Goal: Transaction & Acquisition: Purchase product/service

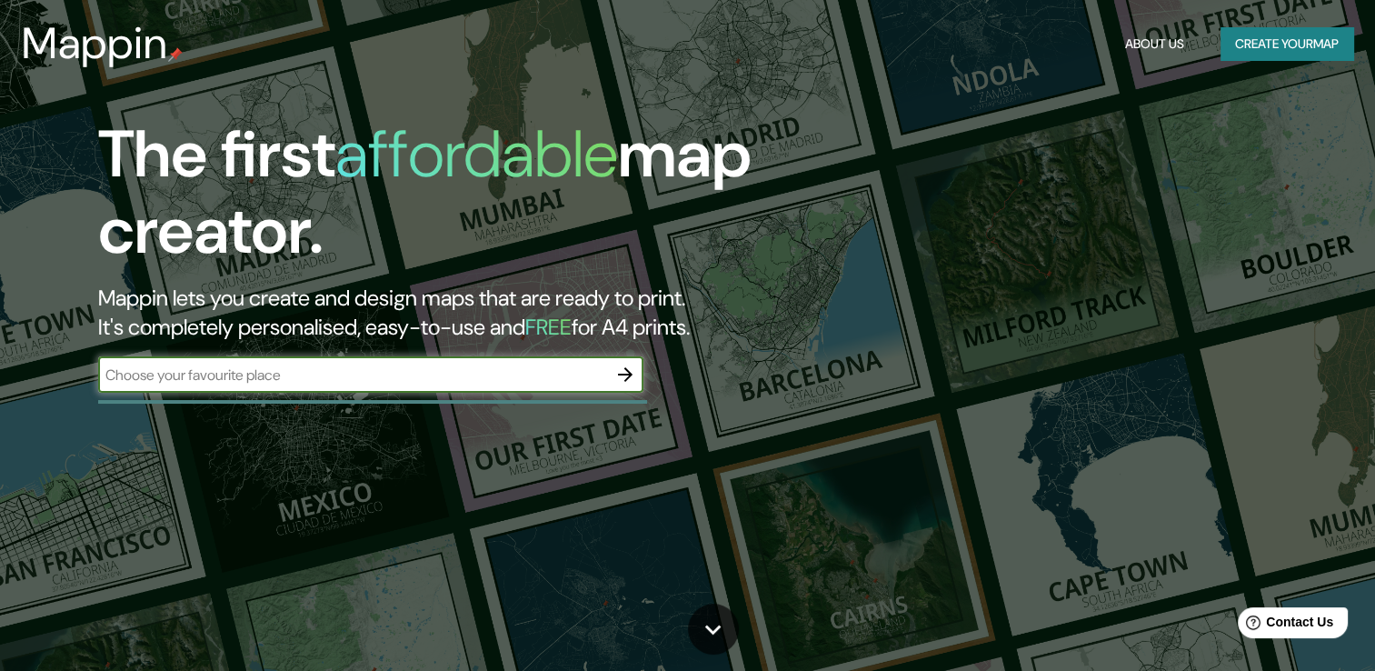
click at [417, 369] on input "text" at bounding box center [352, 375] width 509 height 21
type input "[GEOGRAPHIC_DATA]"
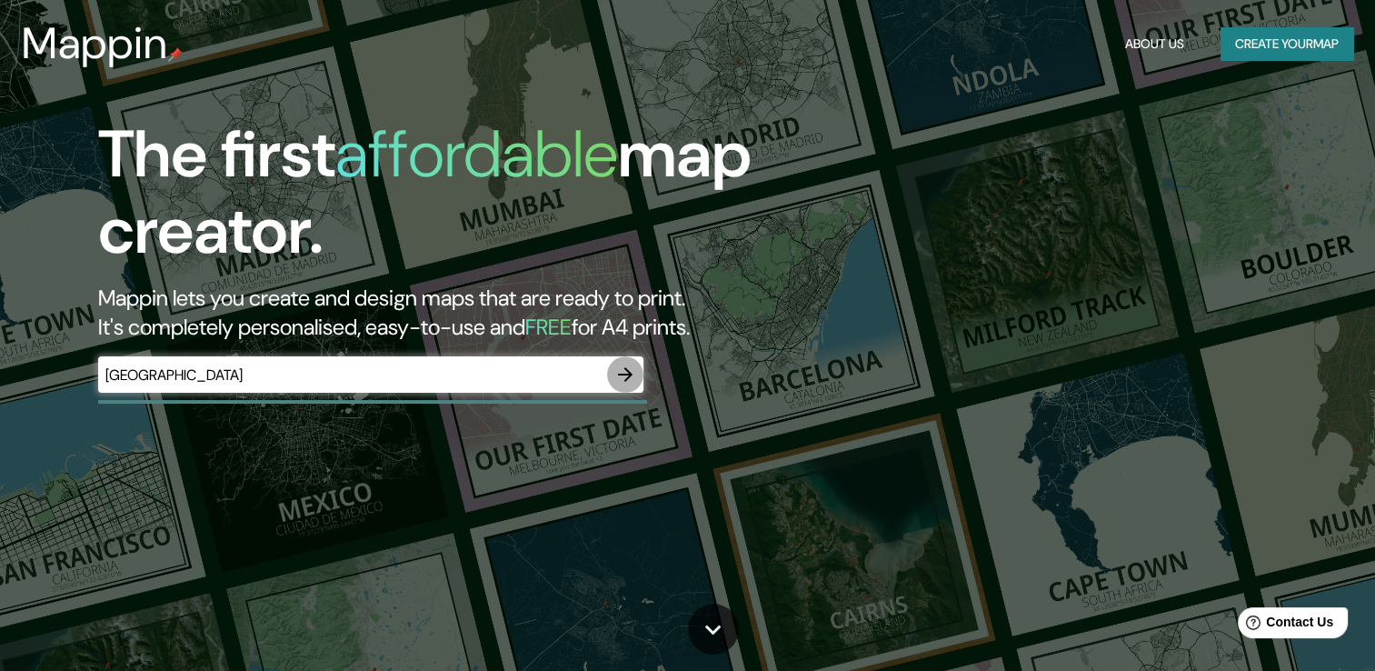
click at [618, 379] on icon "button" at bounding box center [626, 375] width 22 height 22
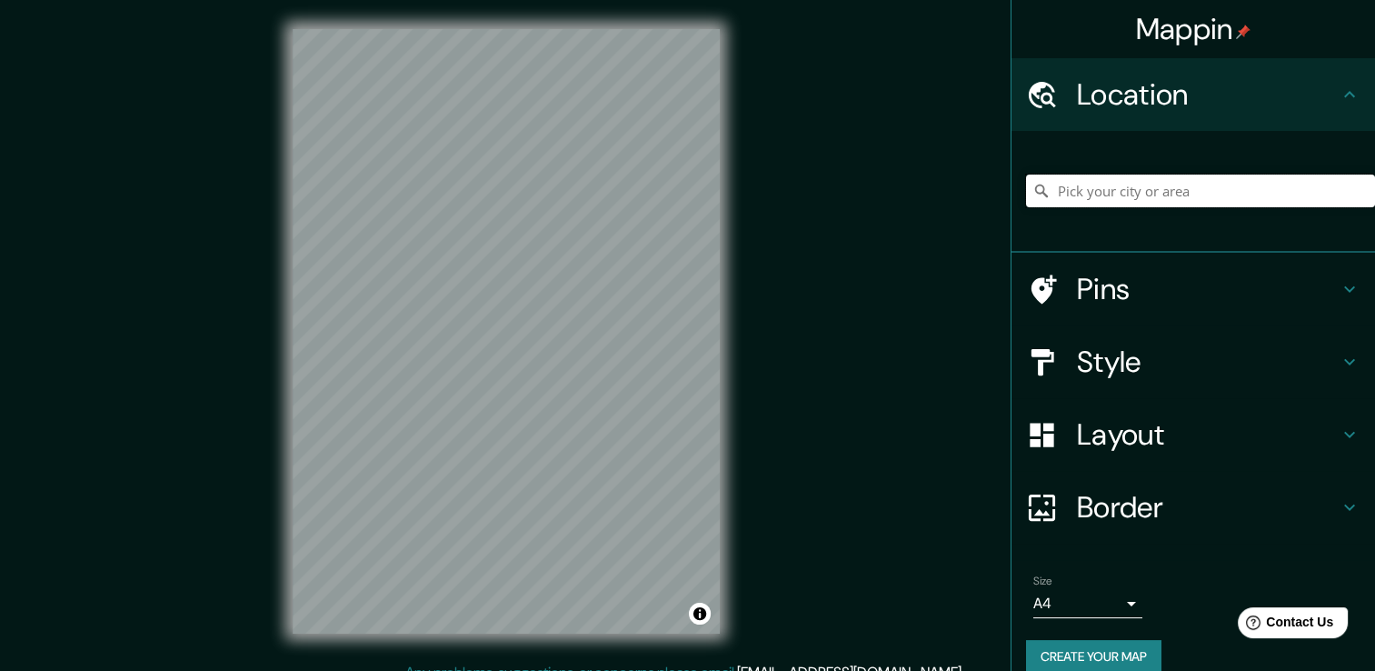
click at [1108, 195] on input "Pick your city or area" at bounding box center [1200, 191] width 349 height 33
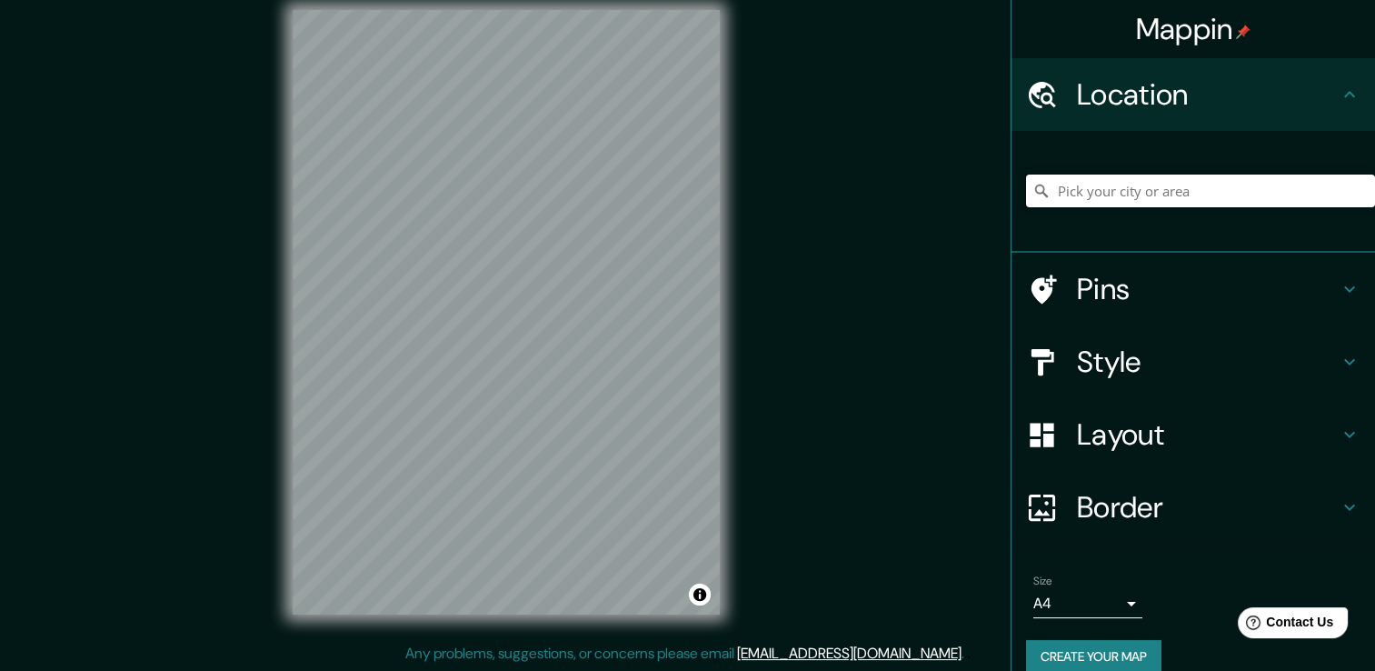
scroll to position [20, 0]
click at [1343, 280] on icon at bounding box center [1350, 289] width 22 height 22
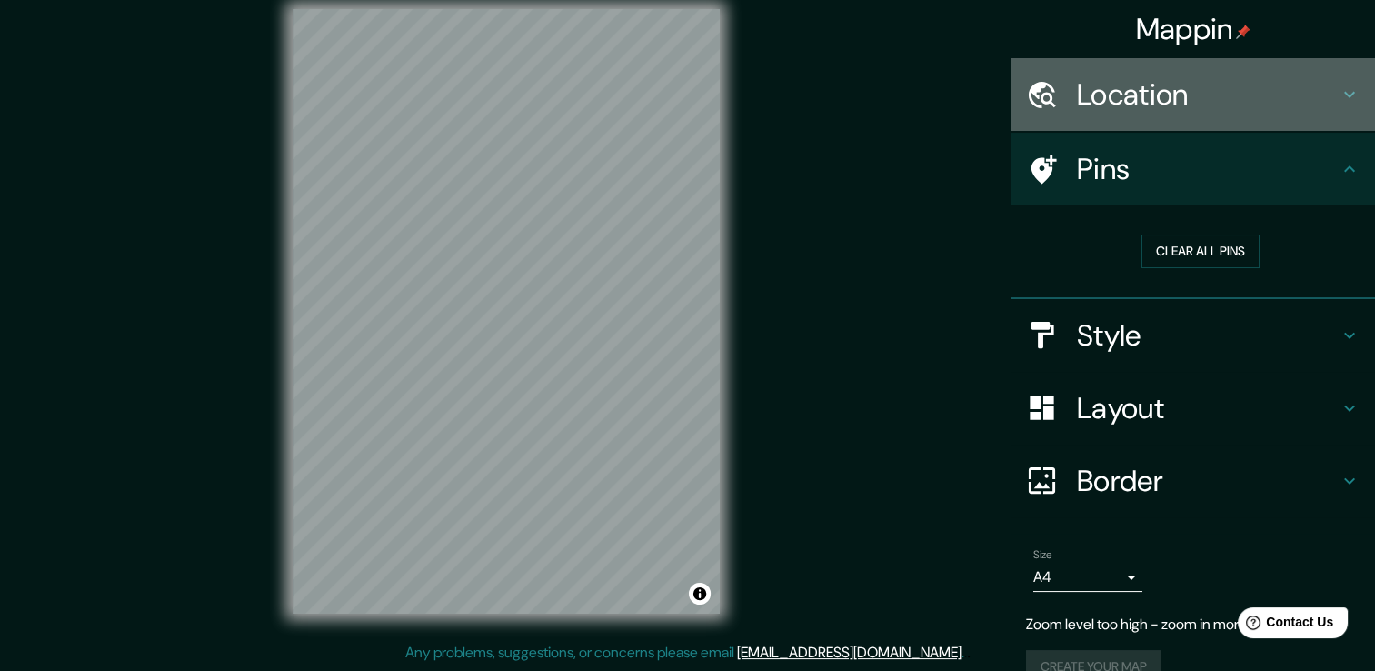
click at [1279, 94] on h4 "Location" at bounding box center [1208, 94] width 262 height 36
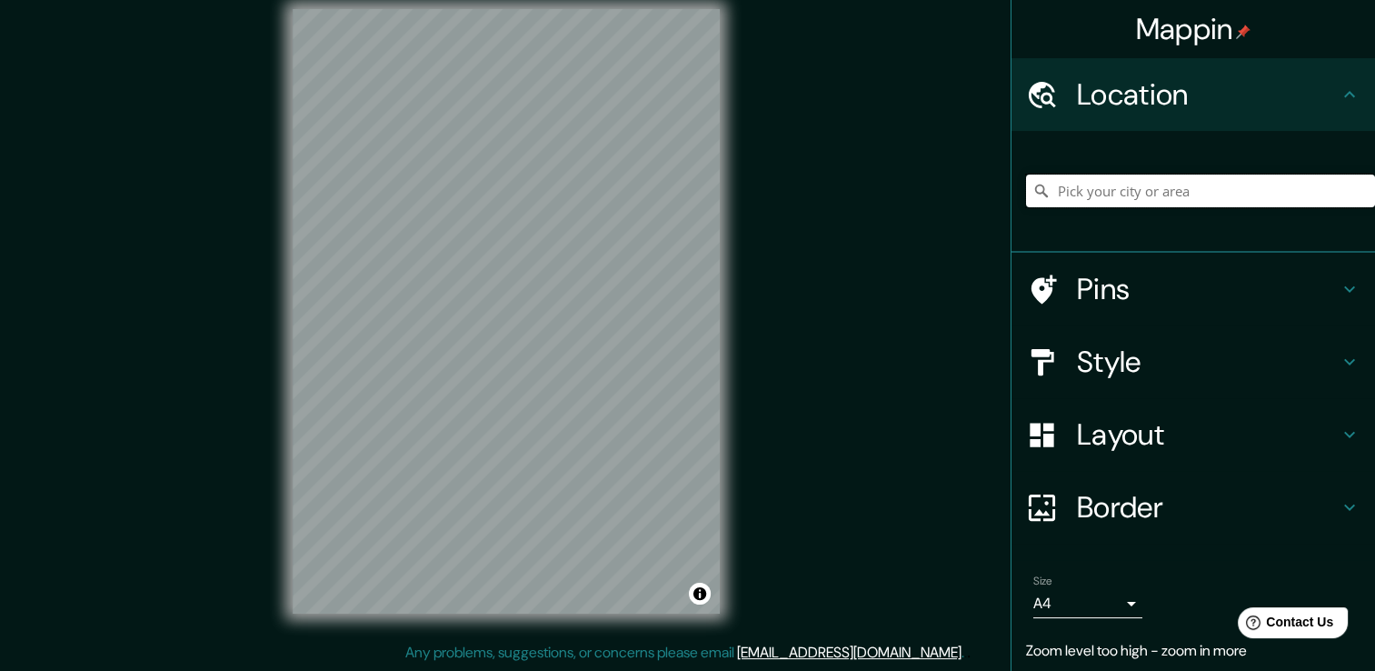
click at [1211, 187] on input "Pick your city or area" at bounding box center [1200, 191] width 349 height 33
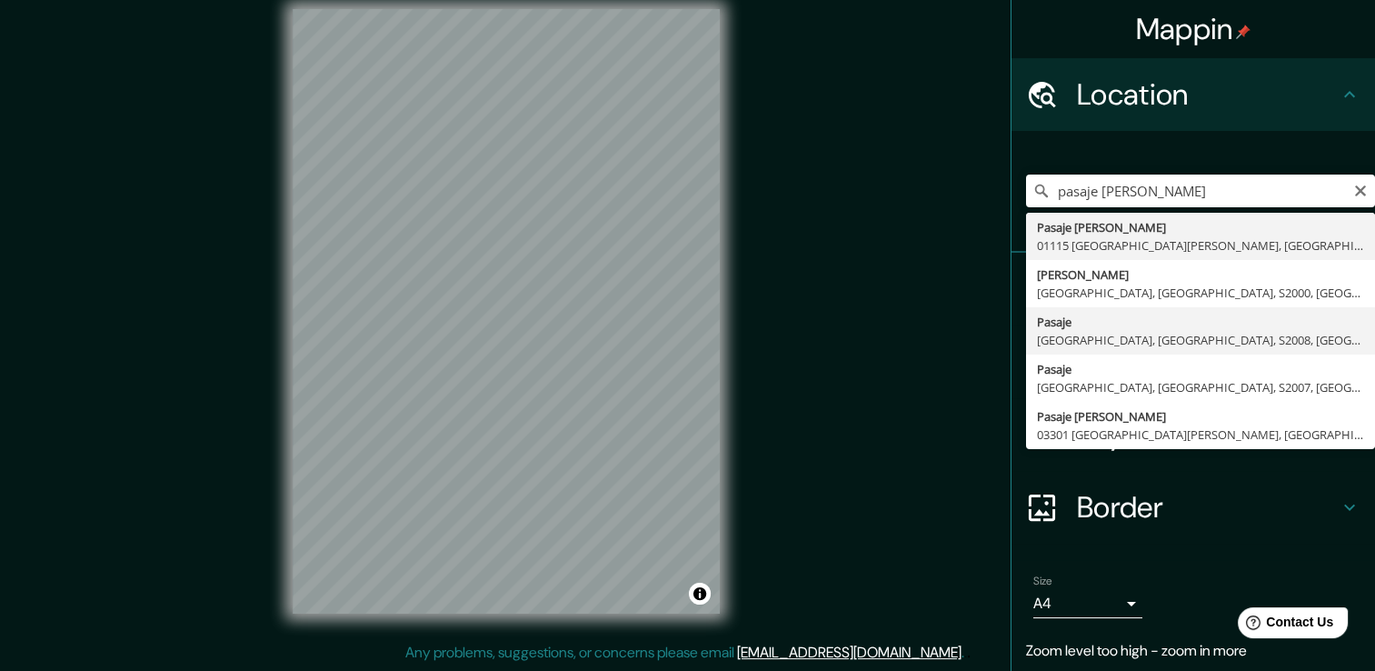
type input "Pasaje, [GEOGRAPHIC_DATA], [GEOGRAPHIC_DATA], S2008, [GEOGRAPHIC_DATA]"
click at [1240, 333] on div "Style" at bounding box center [1194, 361] width 364 height 73
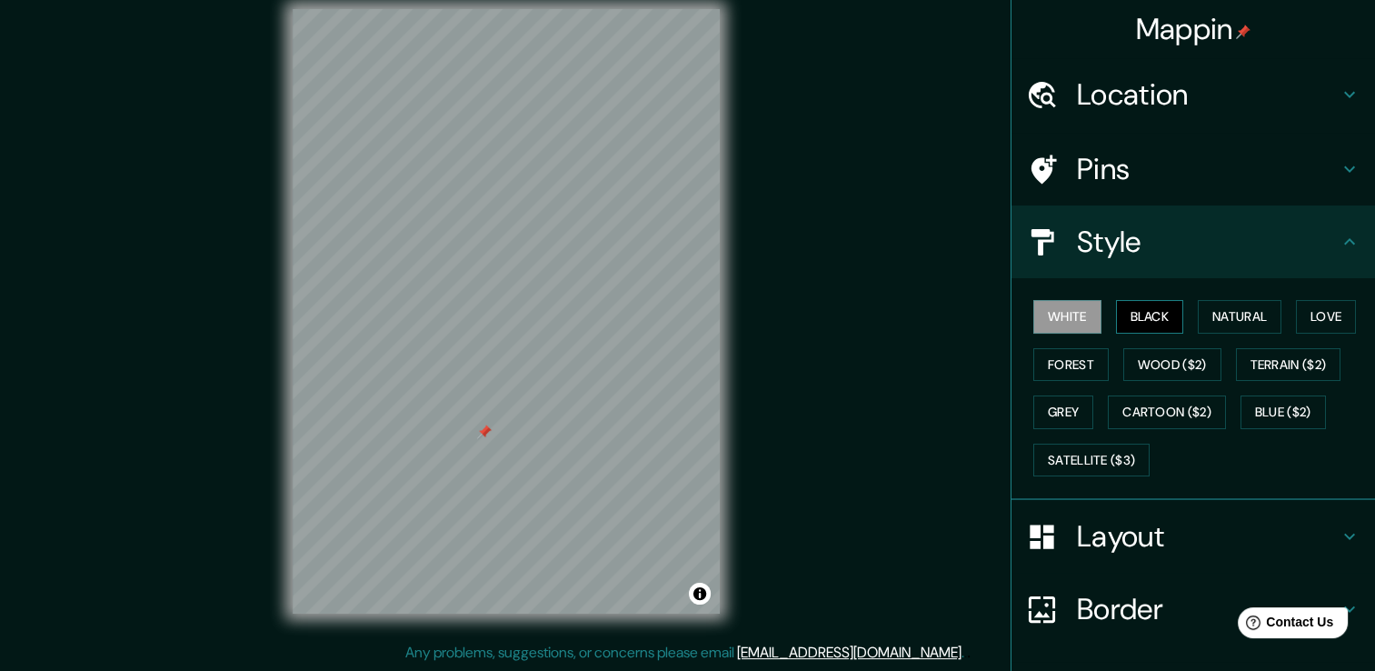
click at [1135, 319] on button "Black" at bounding box center [1150, 317] width 68 height 34
click at [1230, 308] on button "Natural" at bounding box center [1240, 317] width 84 height 34
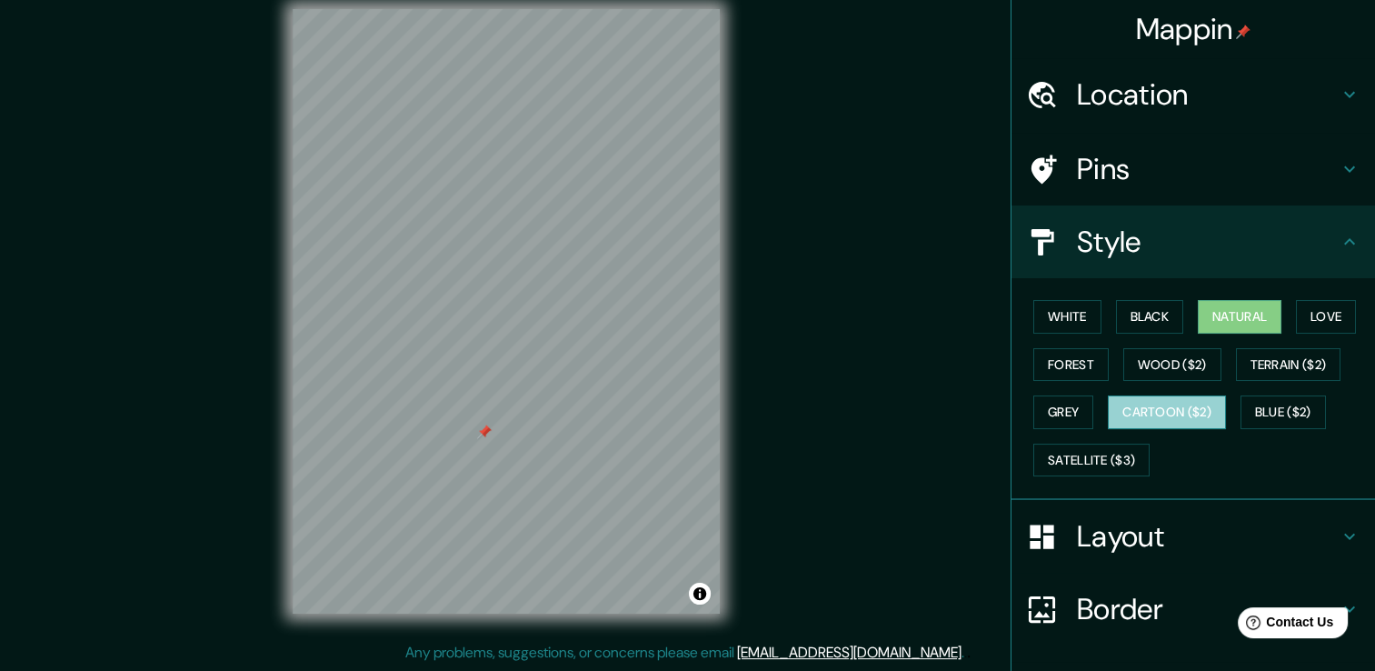
click at [1160, 414] on button "Cartoon ($2)" at bounding box center [1167, 412] width 118 height 34
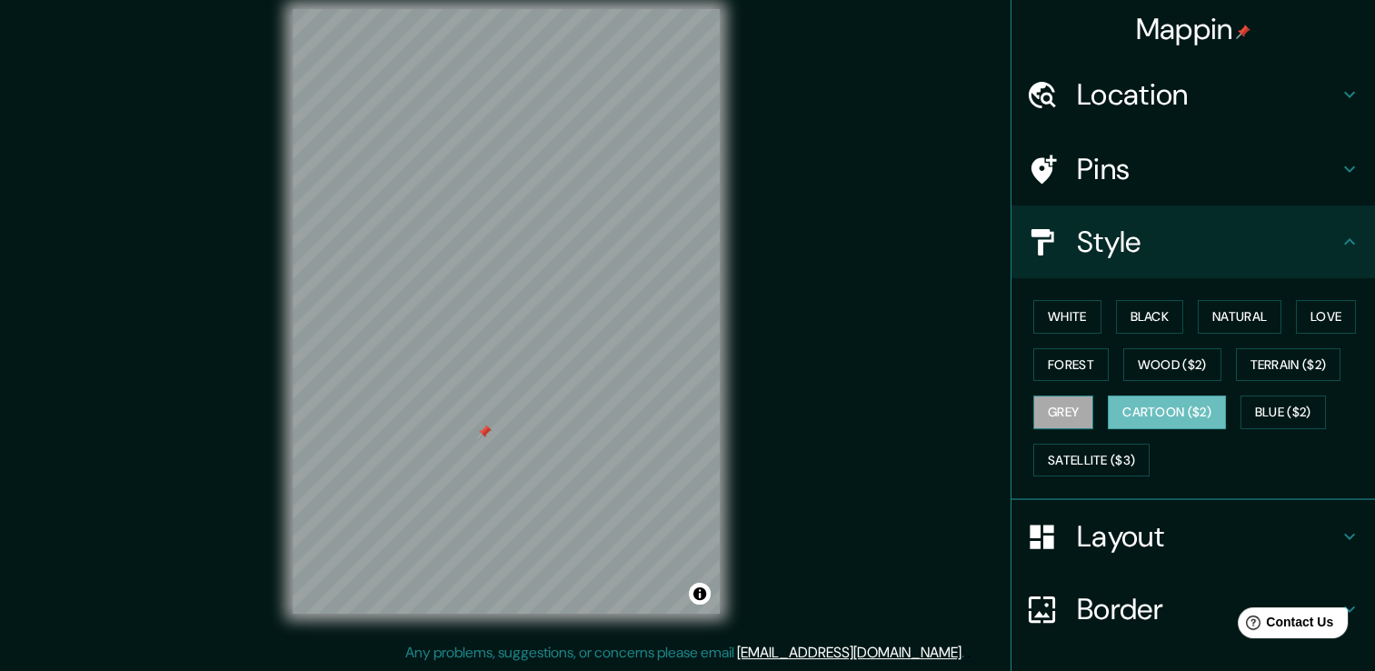
click at [1069, 410] on button "Grey" at bounding box center [1064, 412] width 60 height 34
click at [1134, 368] on button "Wood ($2)" at bounding box center [1173, 365] width 98 height 34
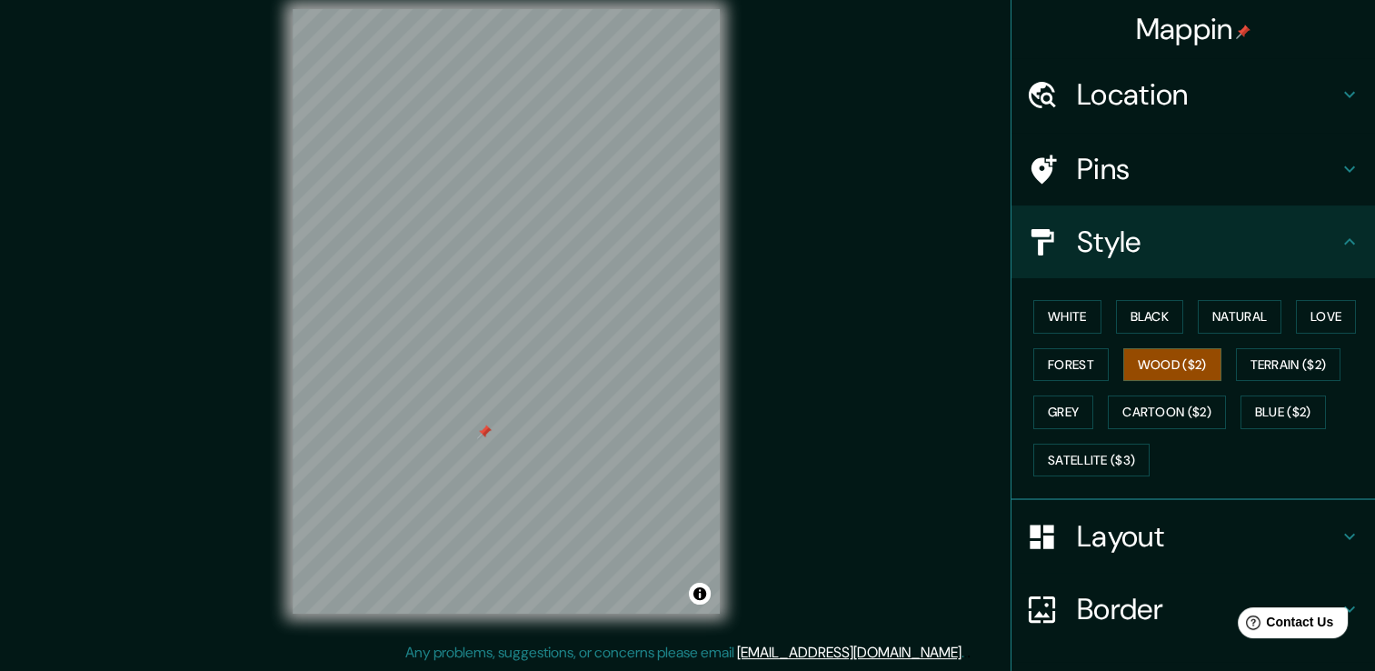
click at [1081, 382] on div "White Black Natural Love Forest Wood ($2) Terrain ($2) Grey Cartoon ($2) Blue (…" at bounding box center [1200, 388] width 349 height 191
click at [1153, 536] on h4 "Layout" at bounding box center [1208, 536] width 262 height 36
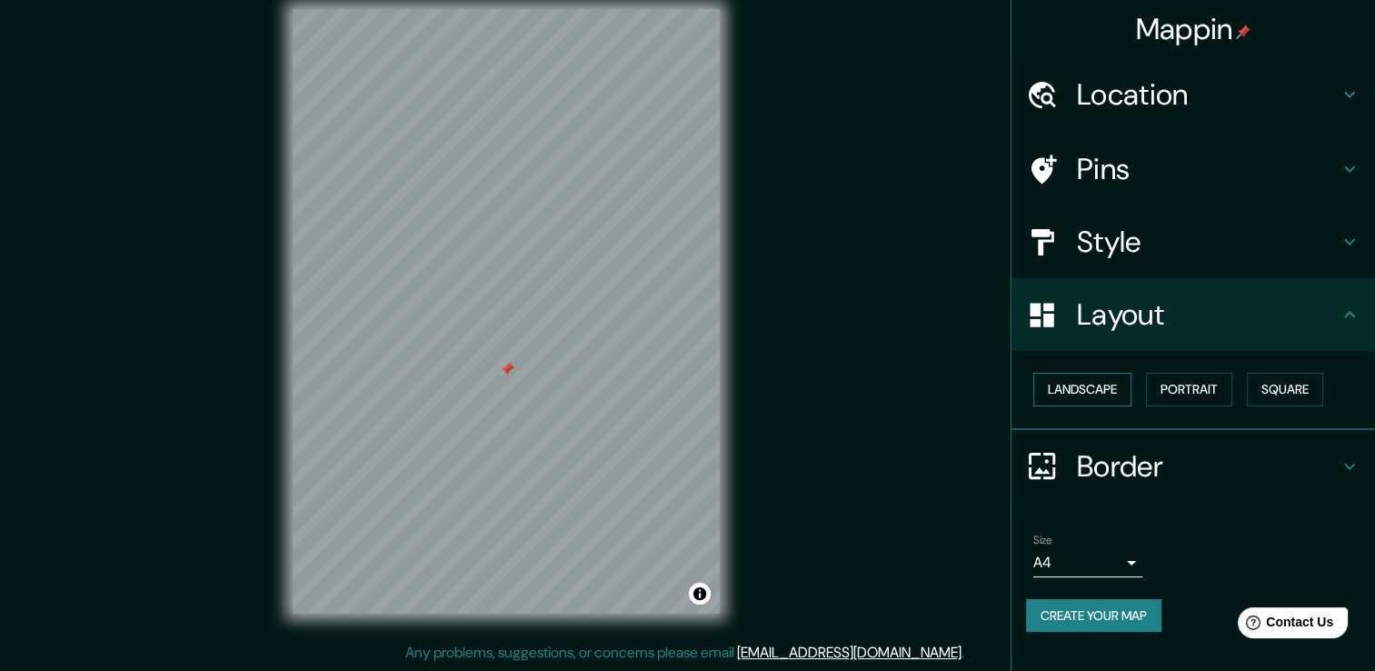
click at [1087, 395] on button "Landscape" at bounding box center [1083, 390] width 98 height 34
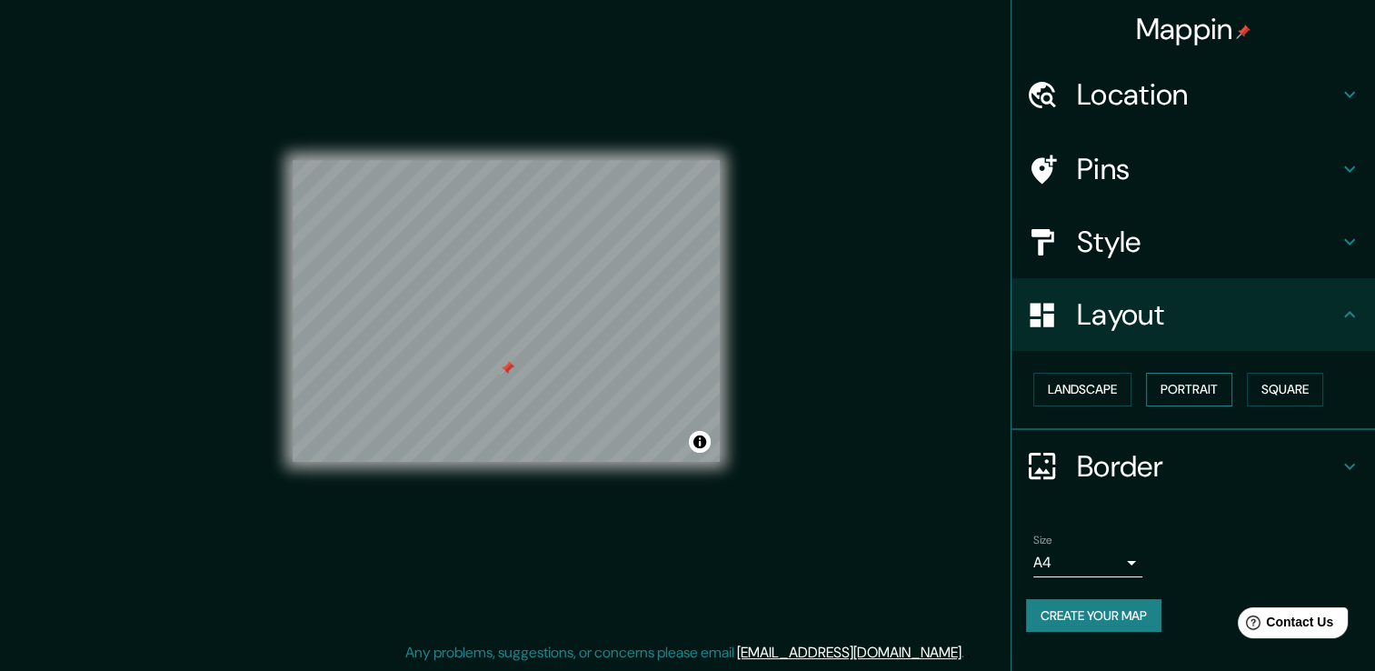
click at [1196, 384] on button "Portrait" at bounding box center [1189, 390] width 86 height 34
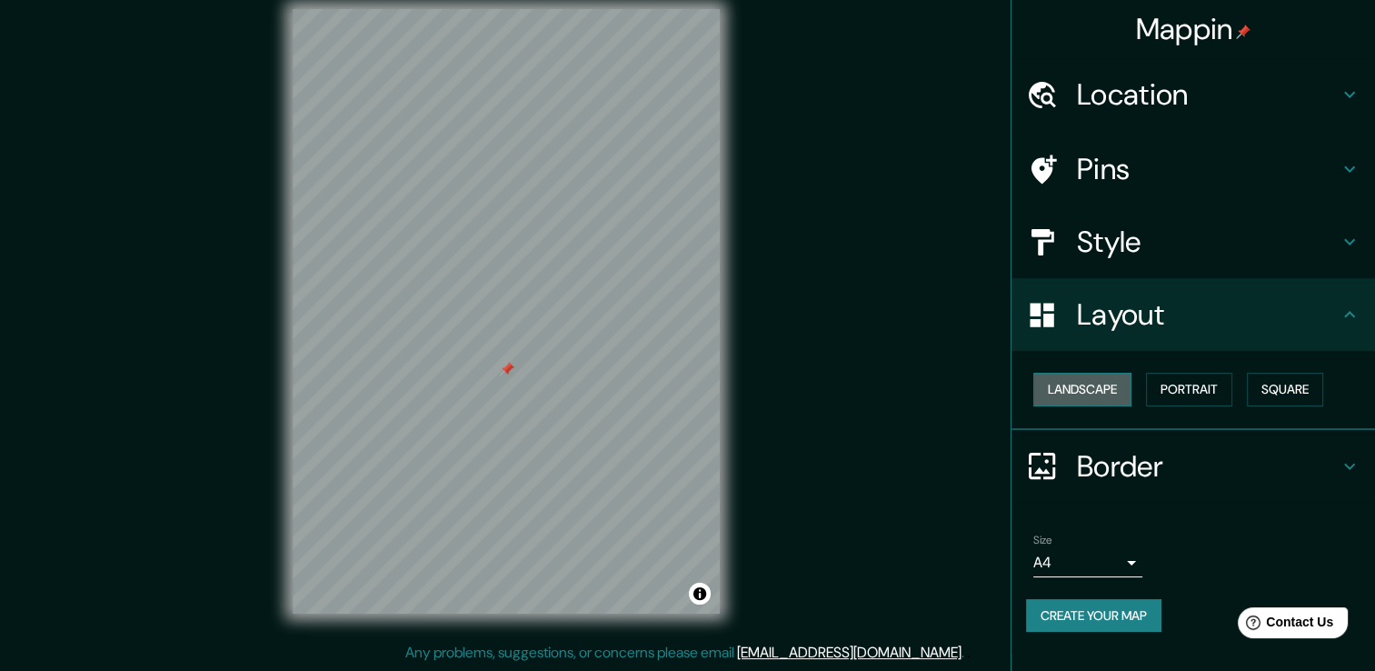
click at [1115, 387] on button "Landscape" at bounding box center [1083, 390] width 98 height 34
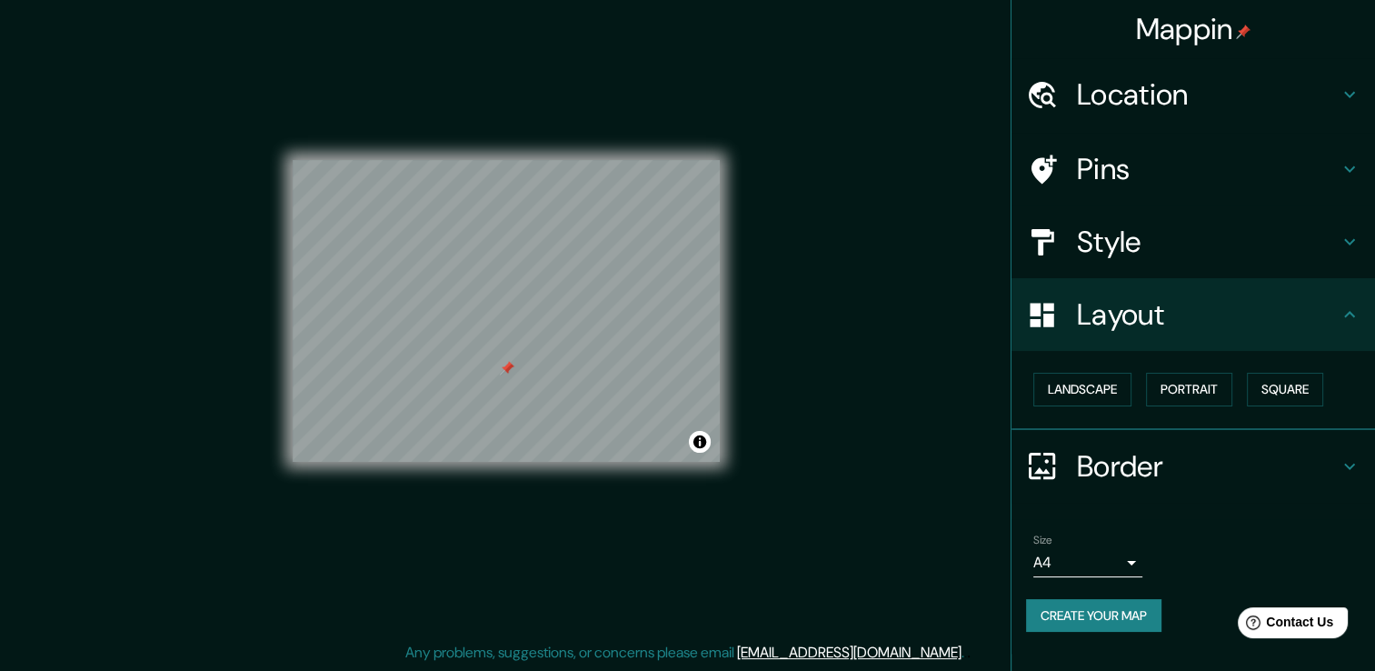
click at [1116, 451] on h4 "Border" at bounding box center [1208, 466] width 262 height 36
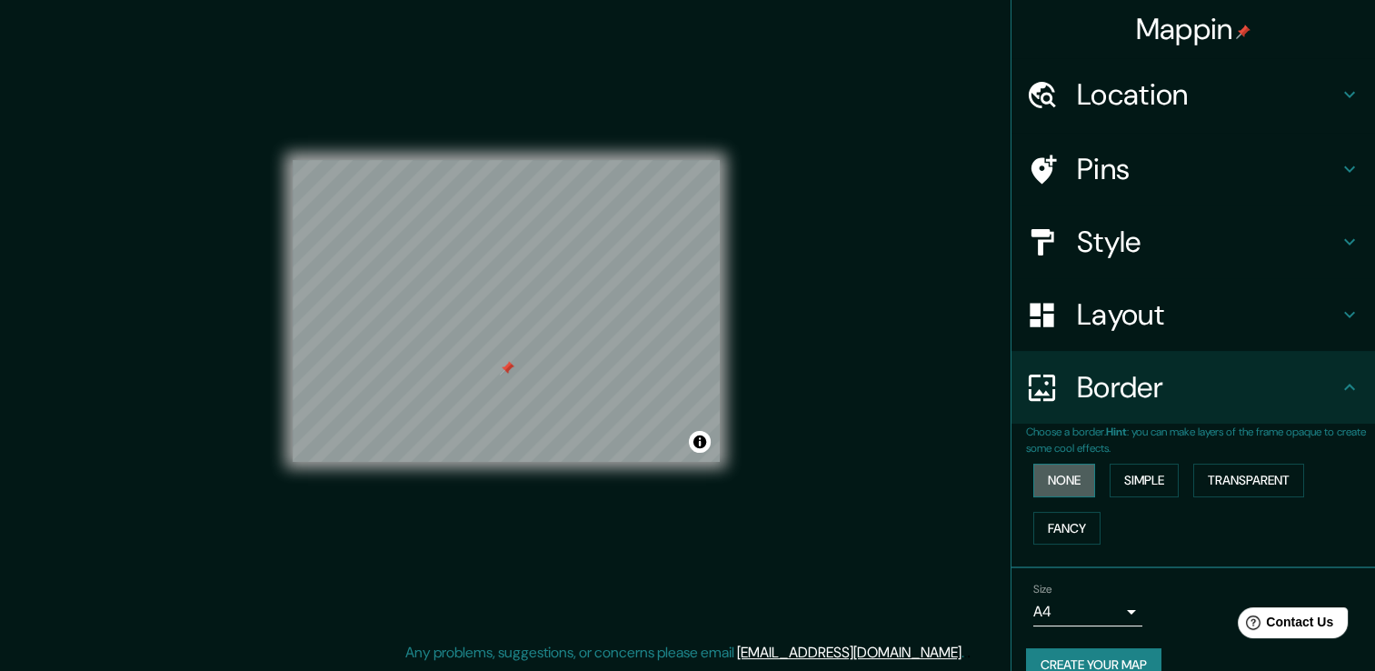
click at [1055, 482] on button "None" at bounding box center [1065, 481] width 62 height 34
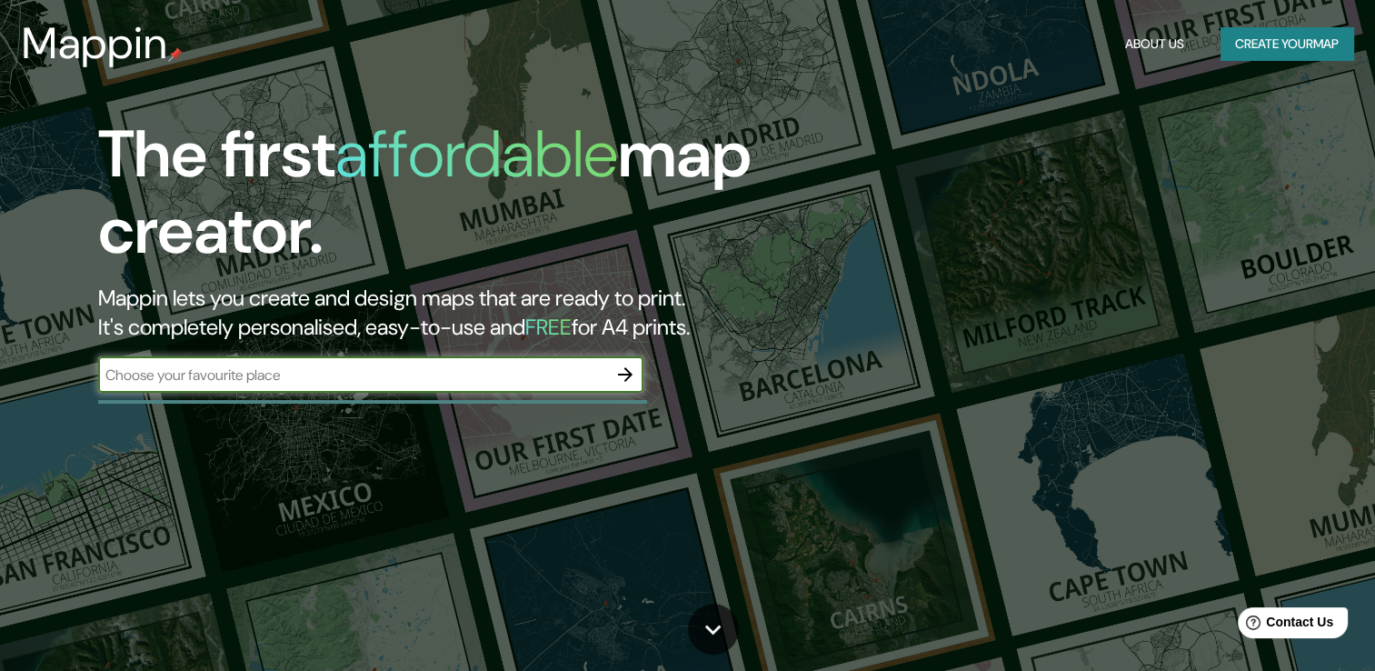
click at [1305, 56] on button "Create your map" at bounding box center [1287, 44] width 133 height 34
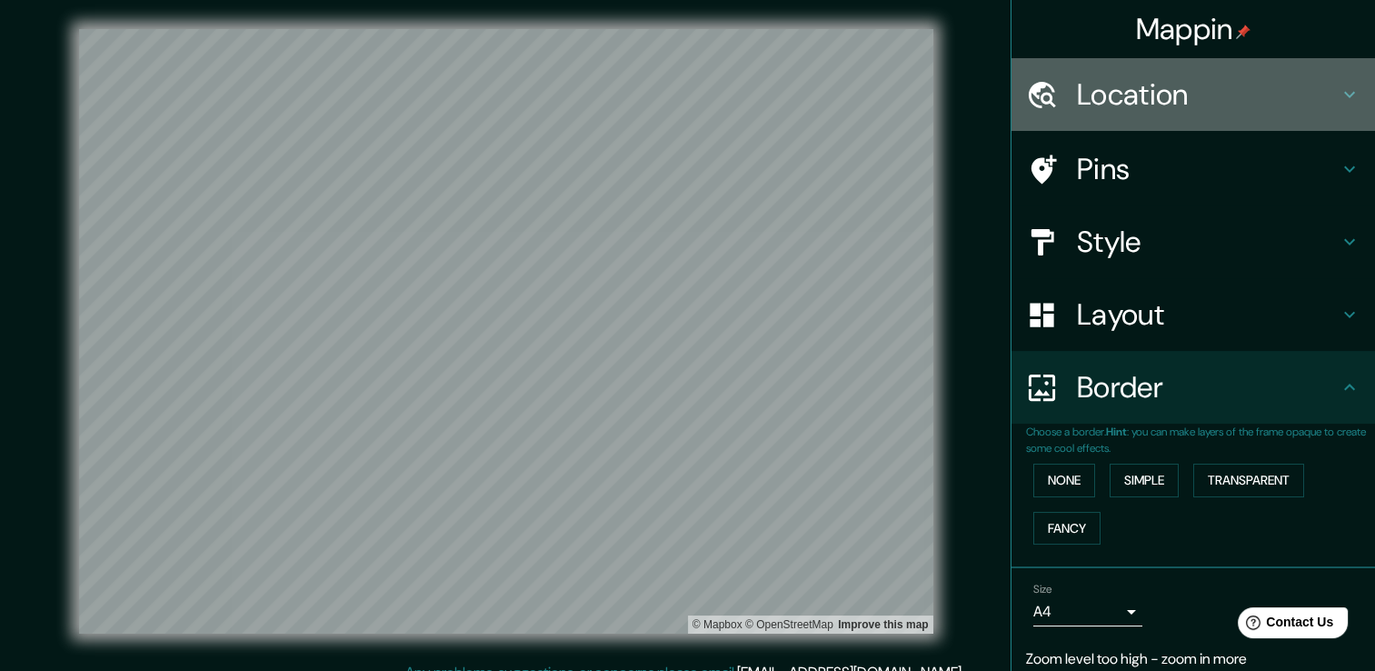
click at [1214, 97] on h4 "Location" at bounding box center [1208, 94] width 262 height 36
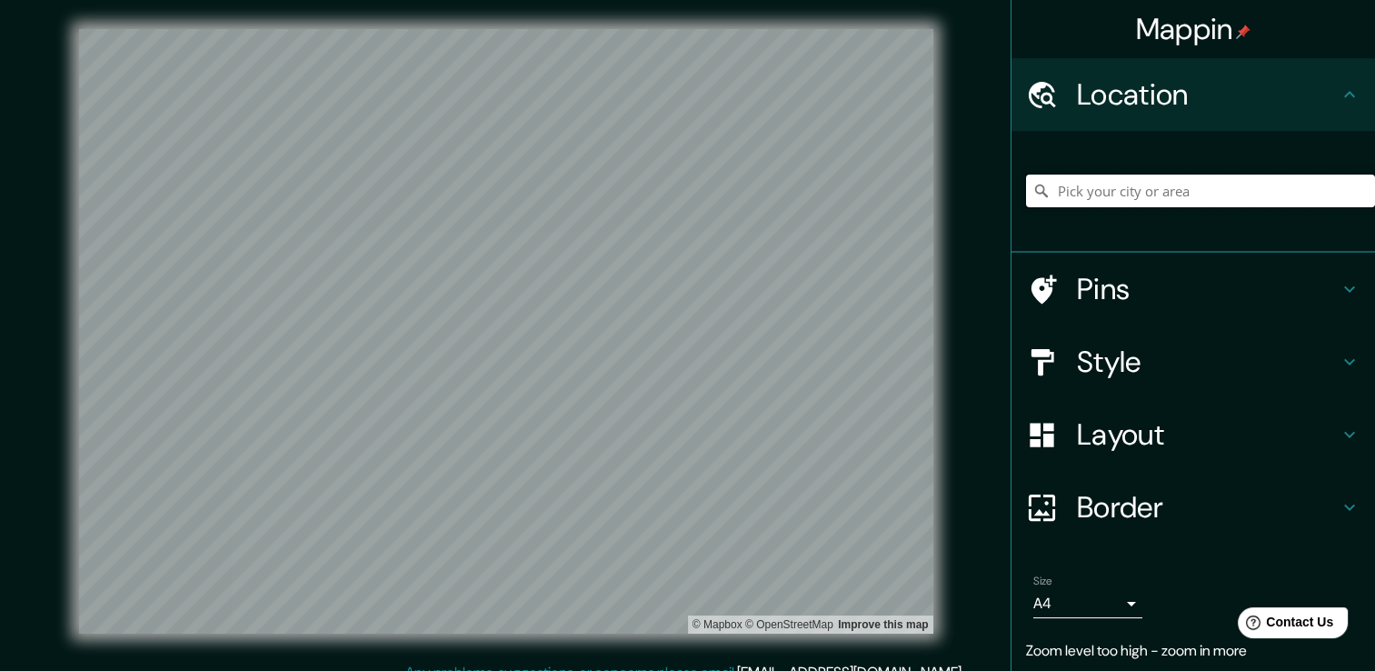
click at [1145, 191] on input "Pick your city or area" at bounding box center [1200, 191] width 349 height 33
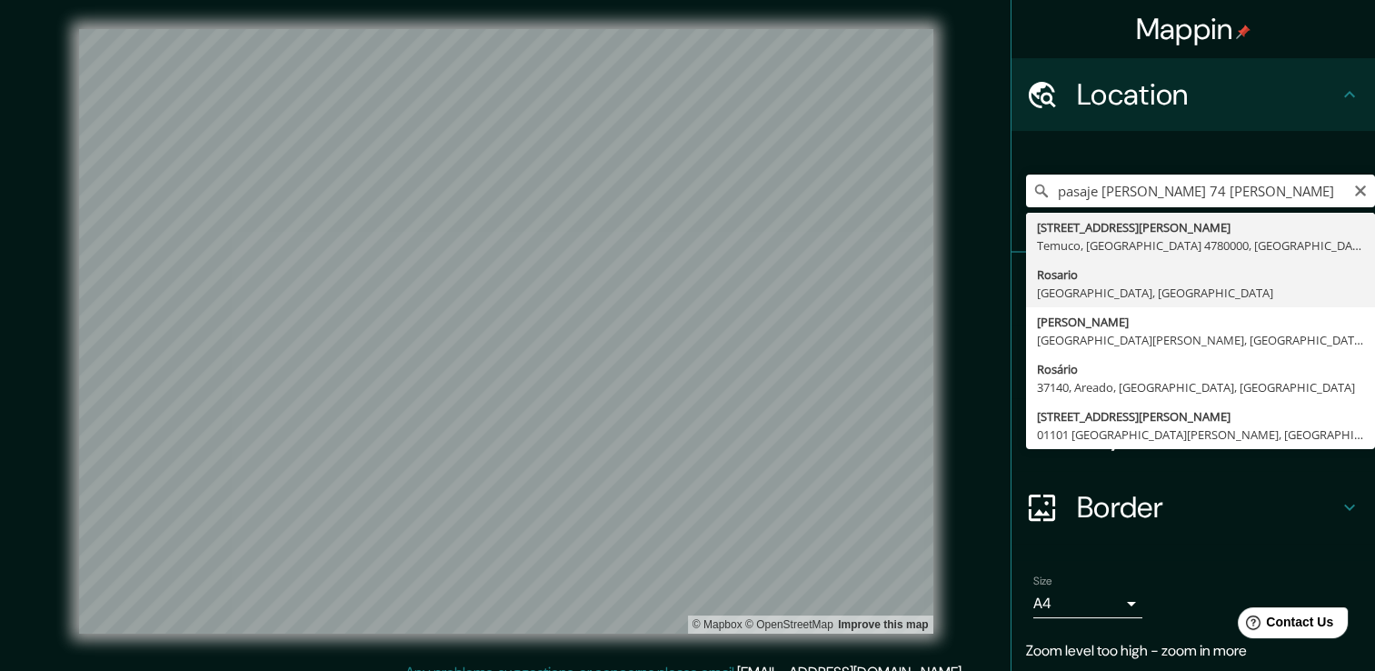
type input "[GEOGRAPHIC_DATA], [GEOGRAPHIC_DATA], [GEOGRAPHIC_DATA]"
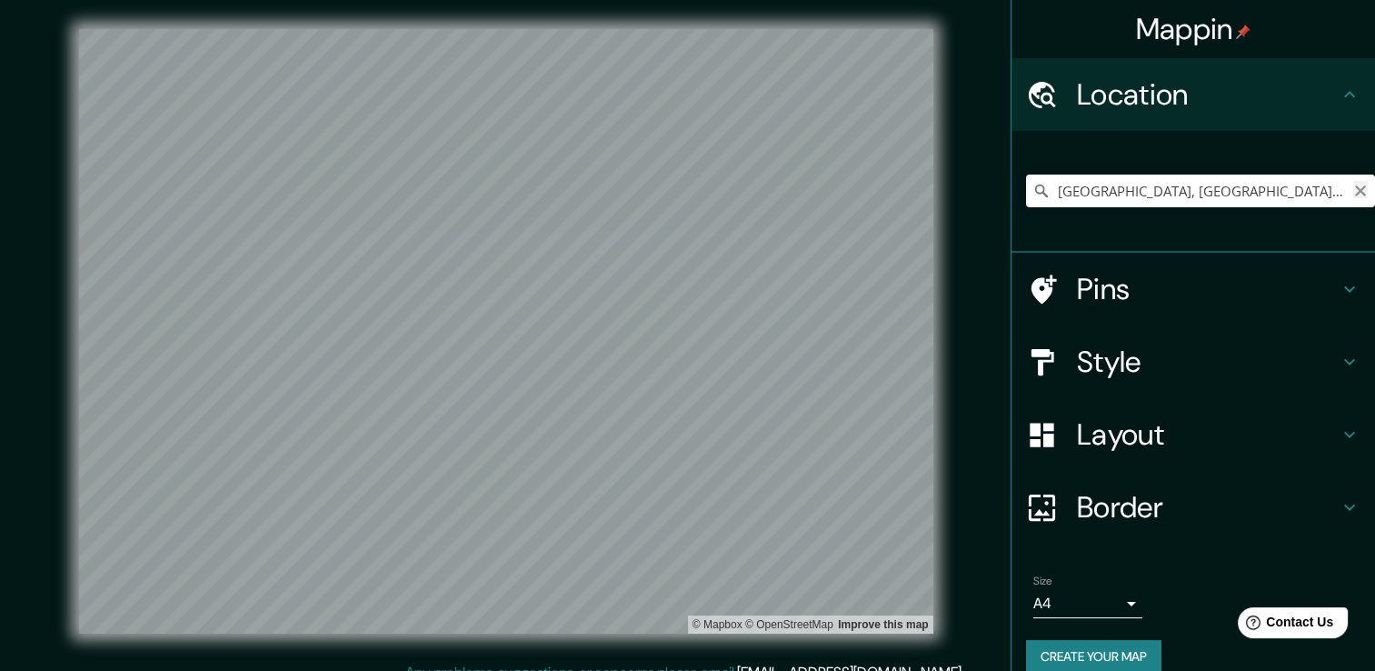
click at [1355, 191] on icon "Clear" at bounding box center [1360, 190] width 11 height 11
type input "[STREET_ADDRESS][PERSON_NAME][PERSON_NAME][PERSON_NAME][PERSON_NAME]"
click at [1265, 208] on div "Pasaje [PERSON_NAME] 74, 01101 [GEOGRAPHIC_DATA][PERSON_NAME], [GEOGRAPHIC_DATA…" at bounding box center [1200, 190] width 349 height 91
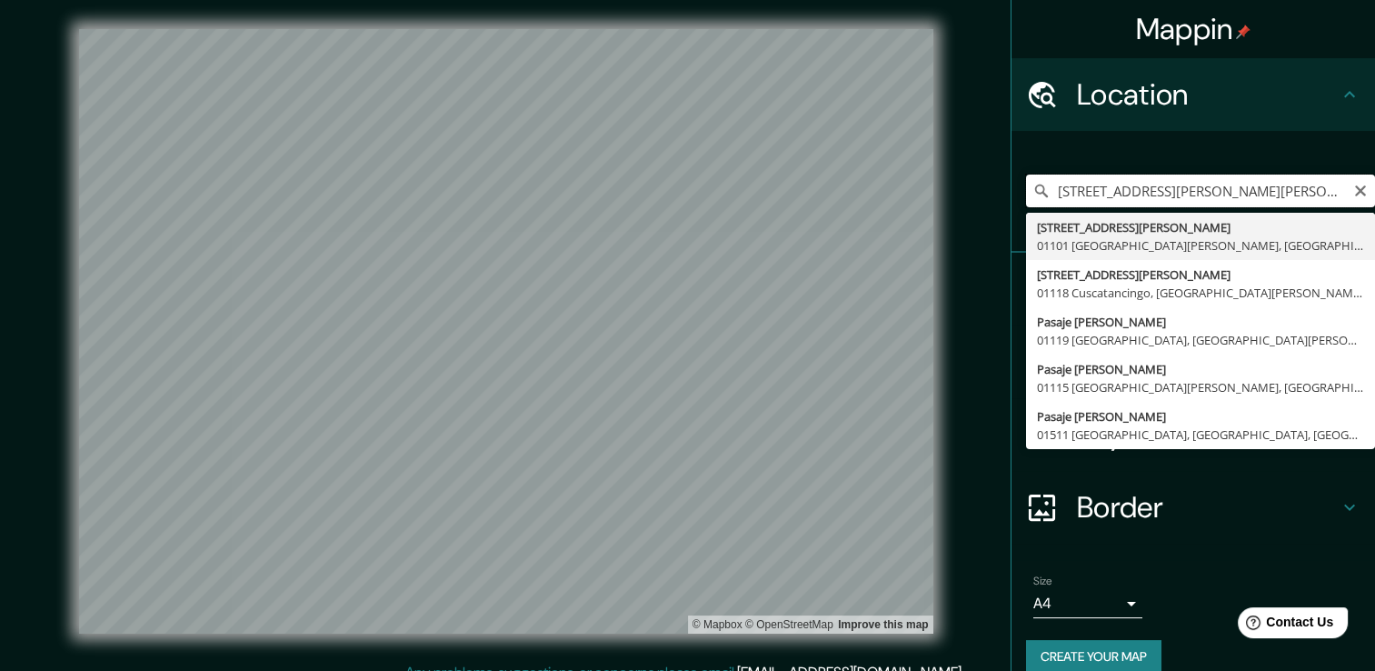
click at [1284, 196] on input "[STREET_ADDRESS][PERSON_NAME][PERSON_NAME][PERSON_NAME][PERSON_NAME]" at bounding box center [1200, 191] width 349 height 33
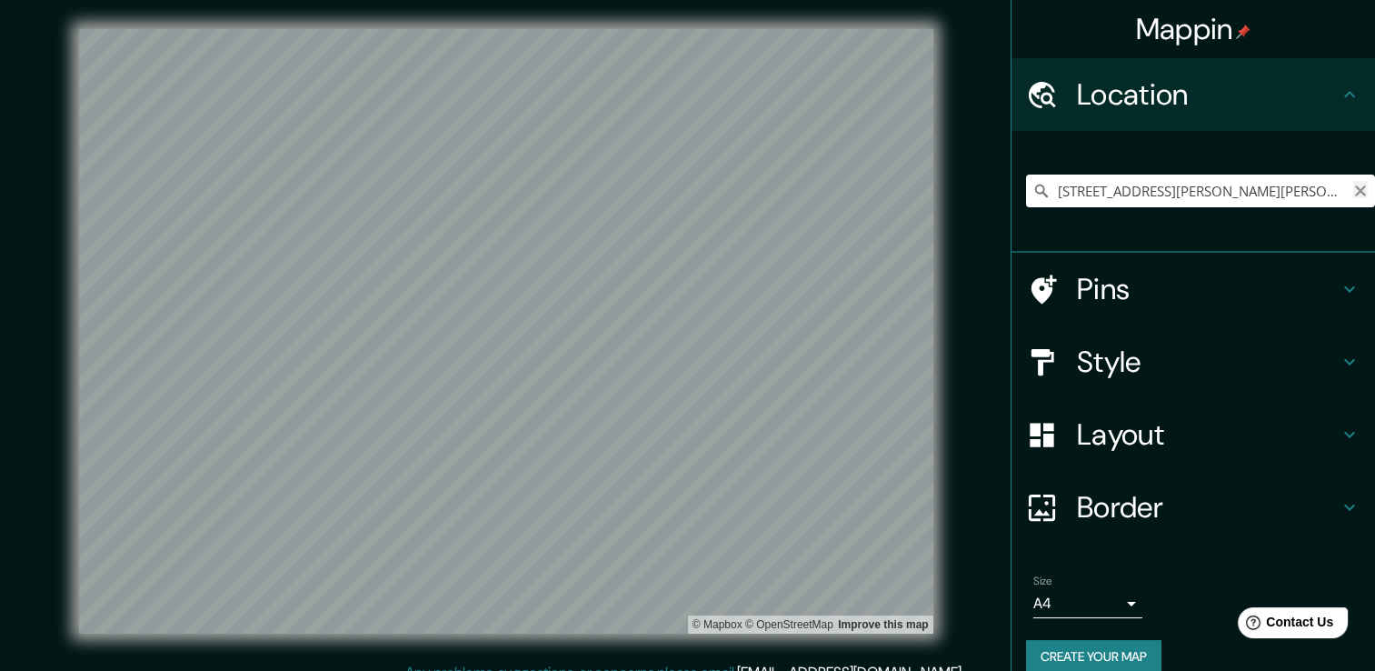
click at [1354, 187] on icon "Clear" at bounding box center [1361, 191] width 15 height 15
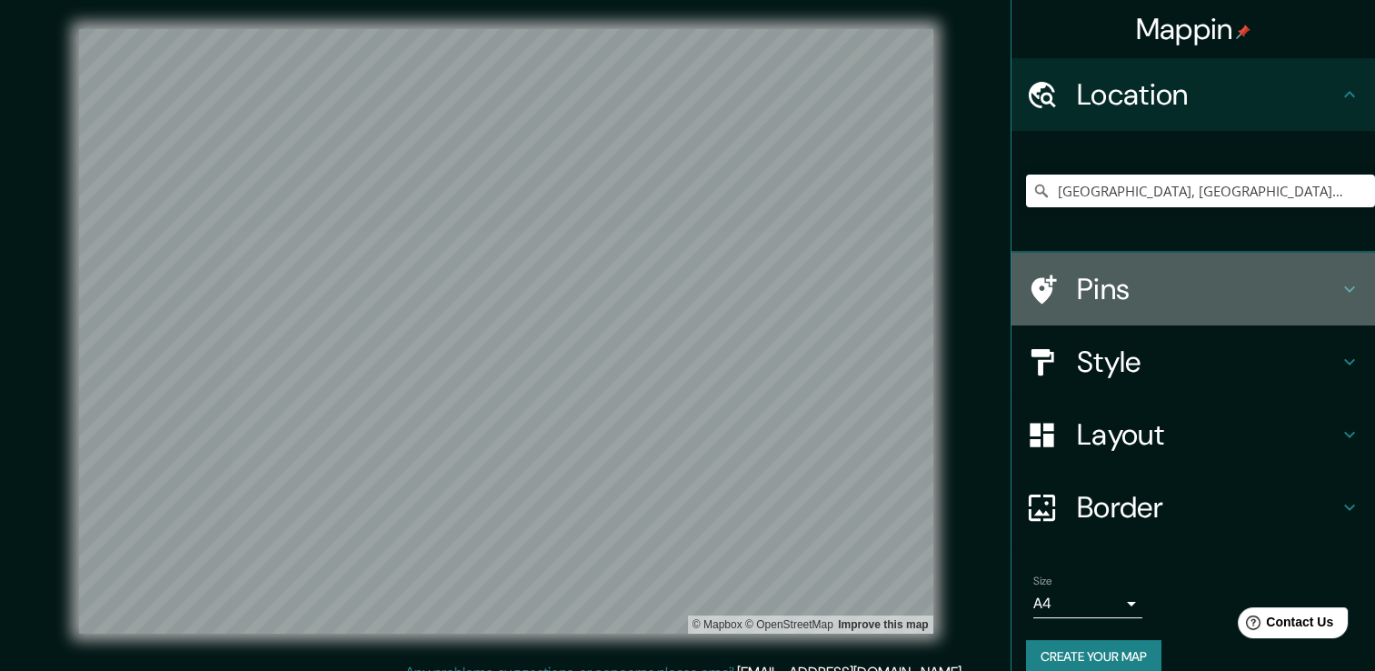
click at [1306, 283] on h4 "Pins" at bounding box center [1208, 289] width 262 height 36
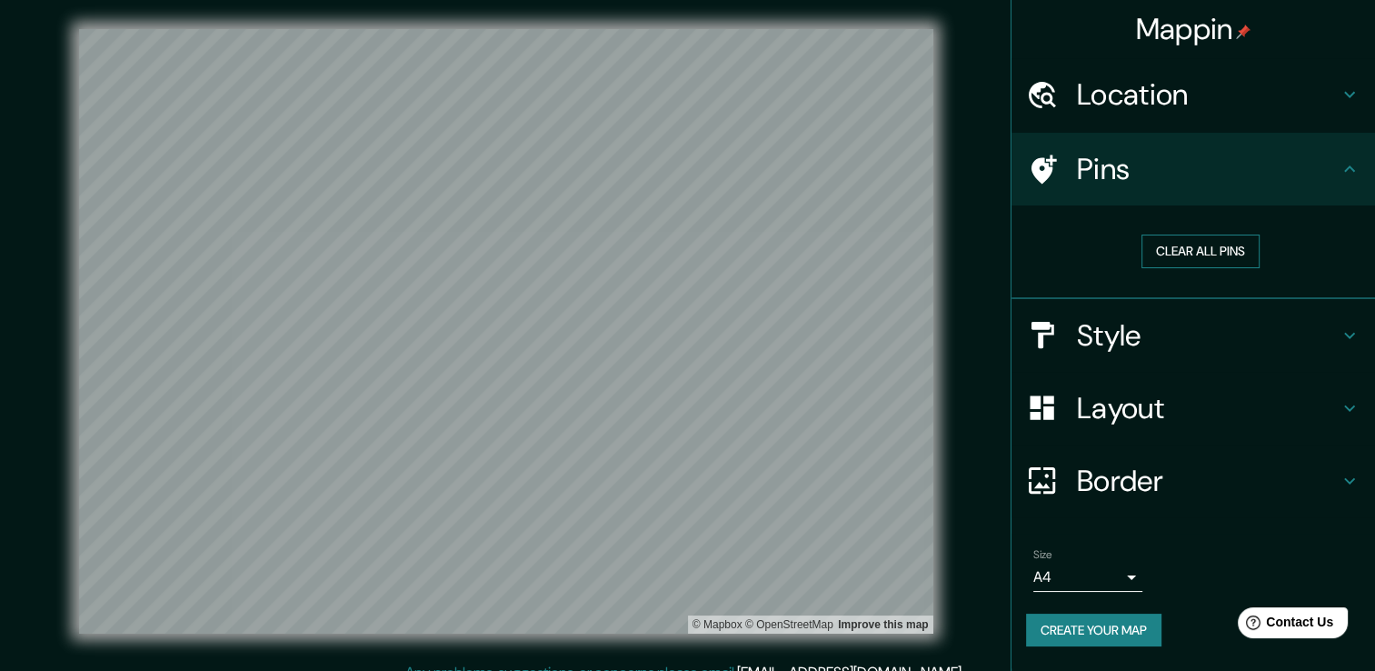
click at [1251, 248] on button "Clear all pins" at bounding box center [1201, 252] width 118 height 34
click at [1196, 252] on button "Clear all pins" at bounding box center [1201, 252] width 118 height 34
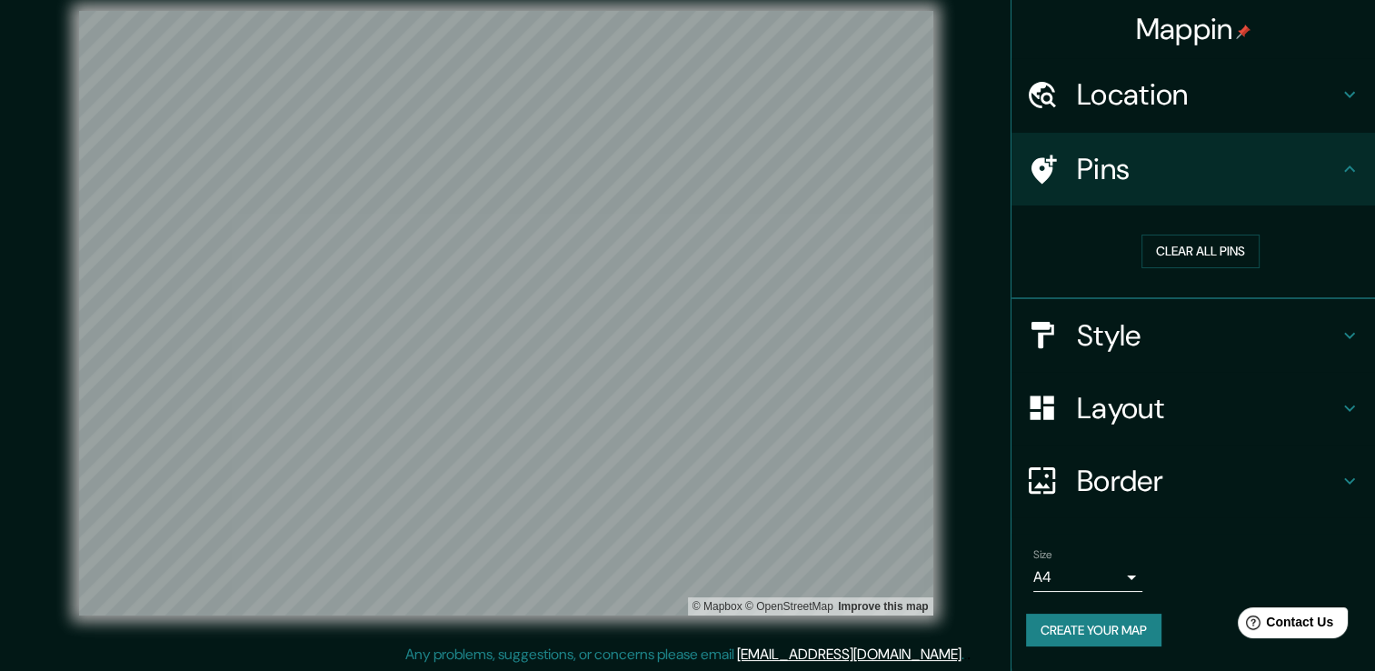
scroll to position [20, 0]
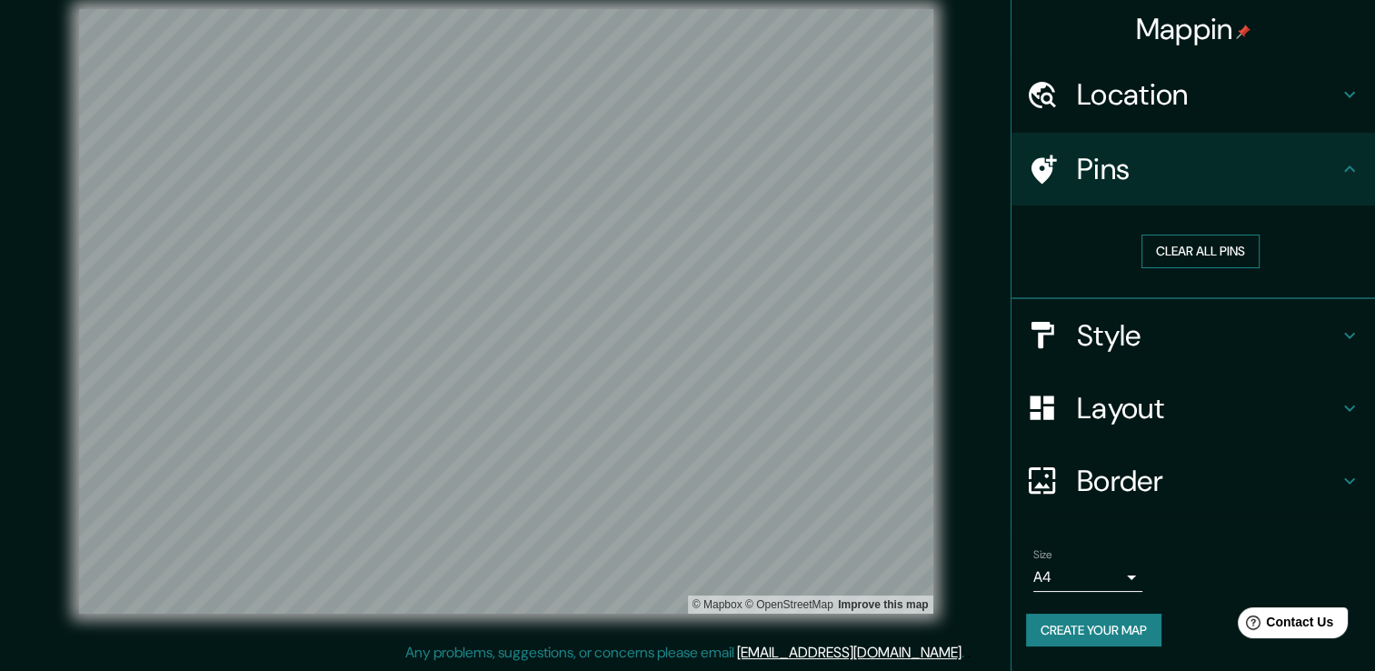
click at [1179, 241] on button "Clear all pins" at bounding box center [1201, 252] width 118 height 34
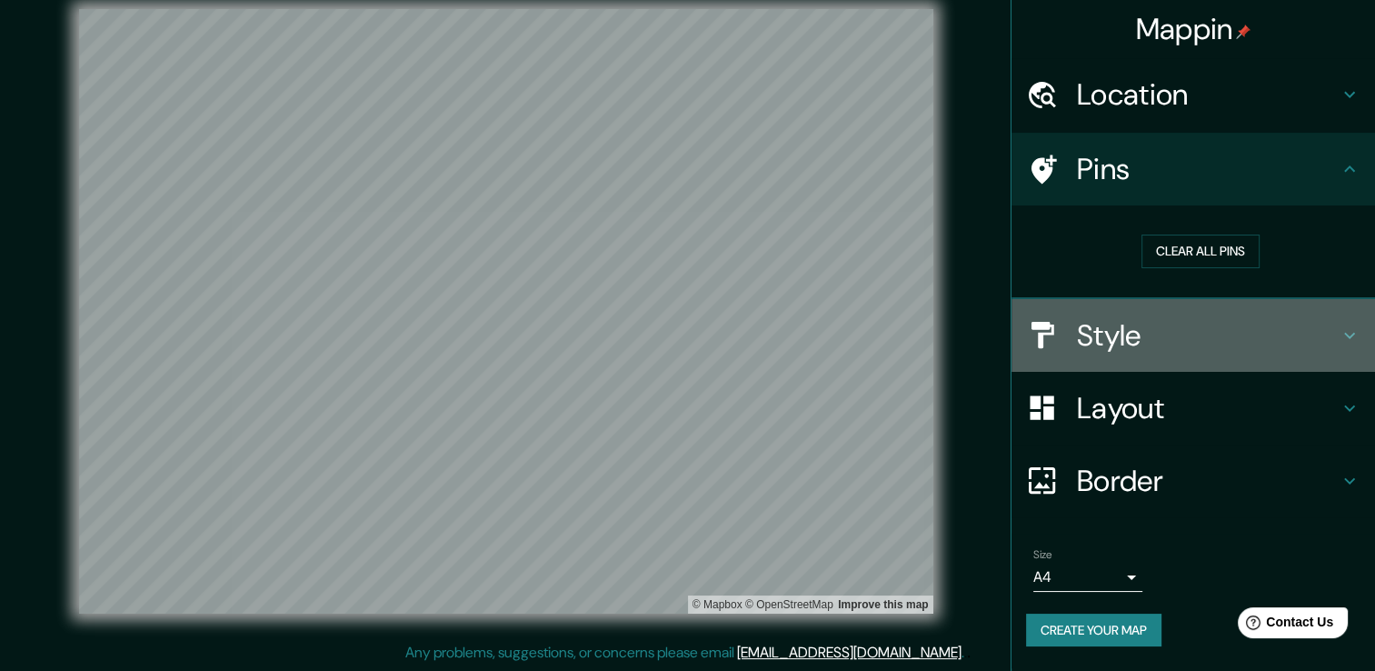
click at [1105, 338] on h4 "Style" at bounding box center [1208, 335] width 262 height 36
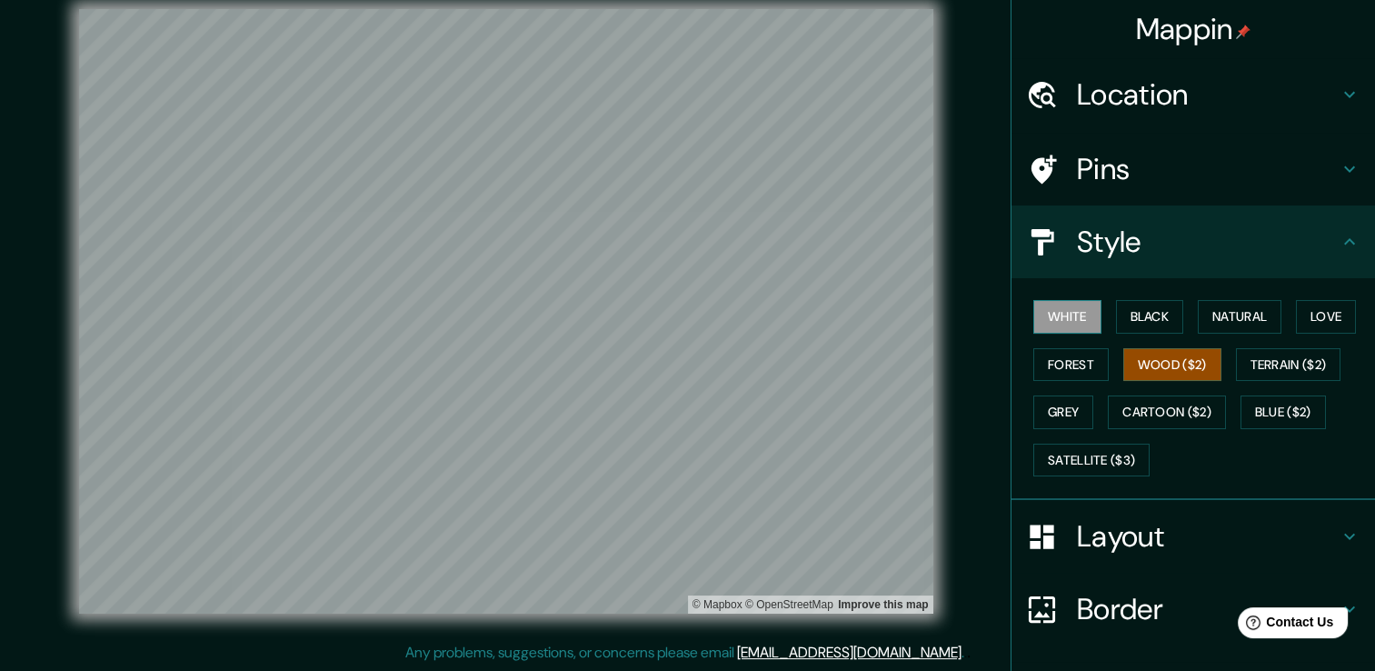
click at [1062, 320] on button "White" at bounding box center [1068, 317] width 68 height 34
click at [1229, 313] on button "Natural" at bounding box center [1240, 317] width 84 height 34
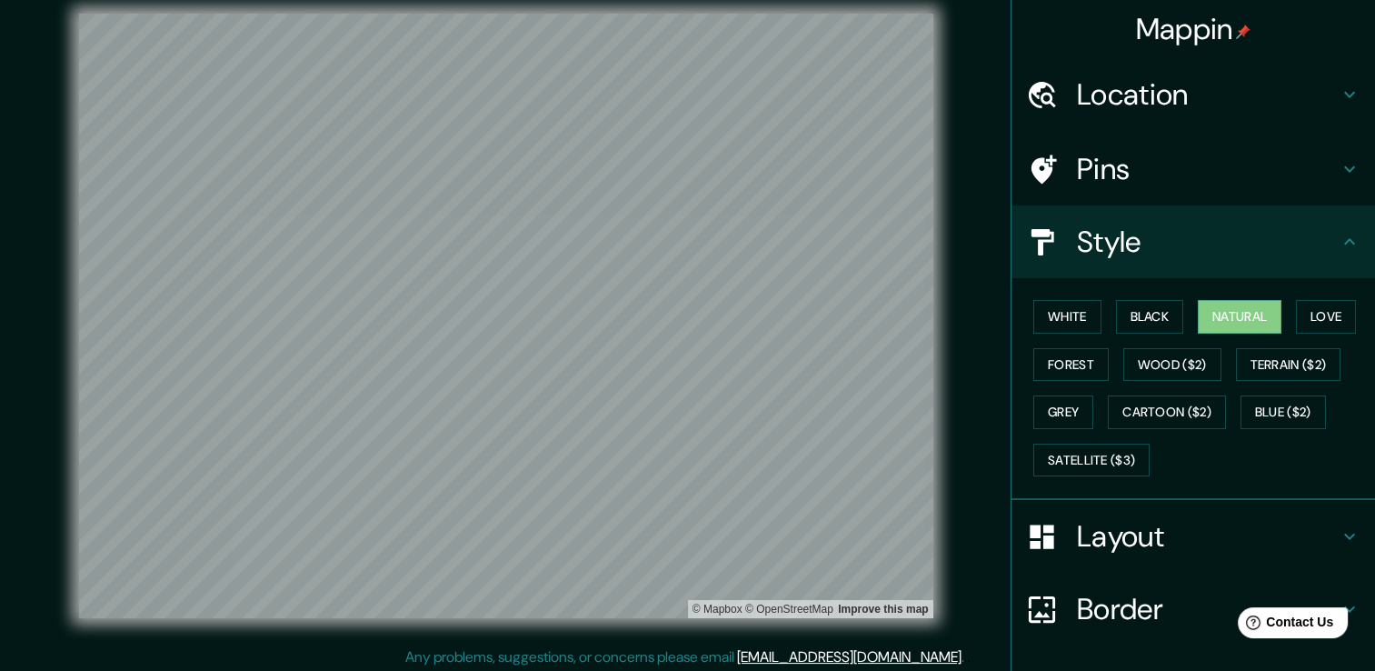
scroll to position [0, 0]
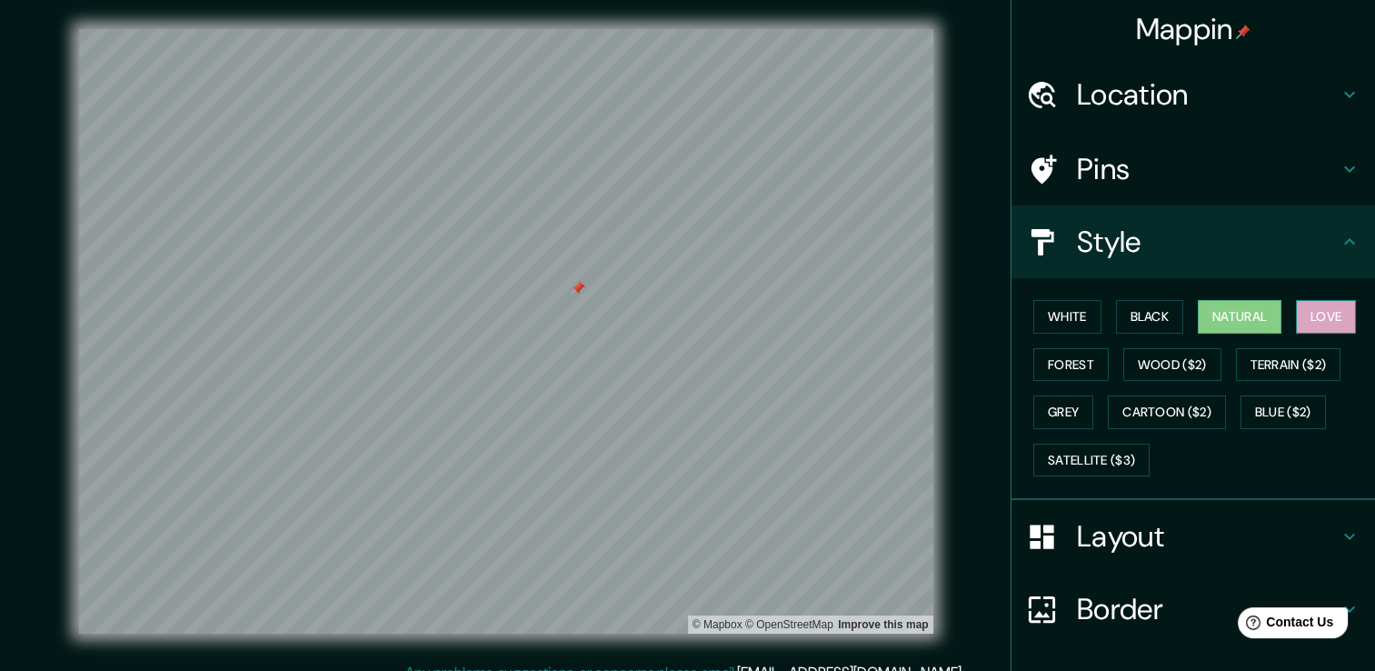
click at [1296, 315] on button "Love" at bounding box center [1326, 317] width 60 height 34
click at [1062, 365] on button "Forest" at bounding box center [1071, 365] width 75 height 34
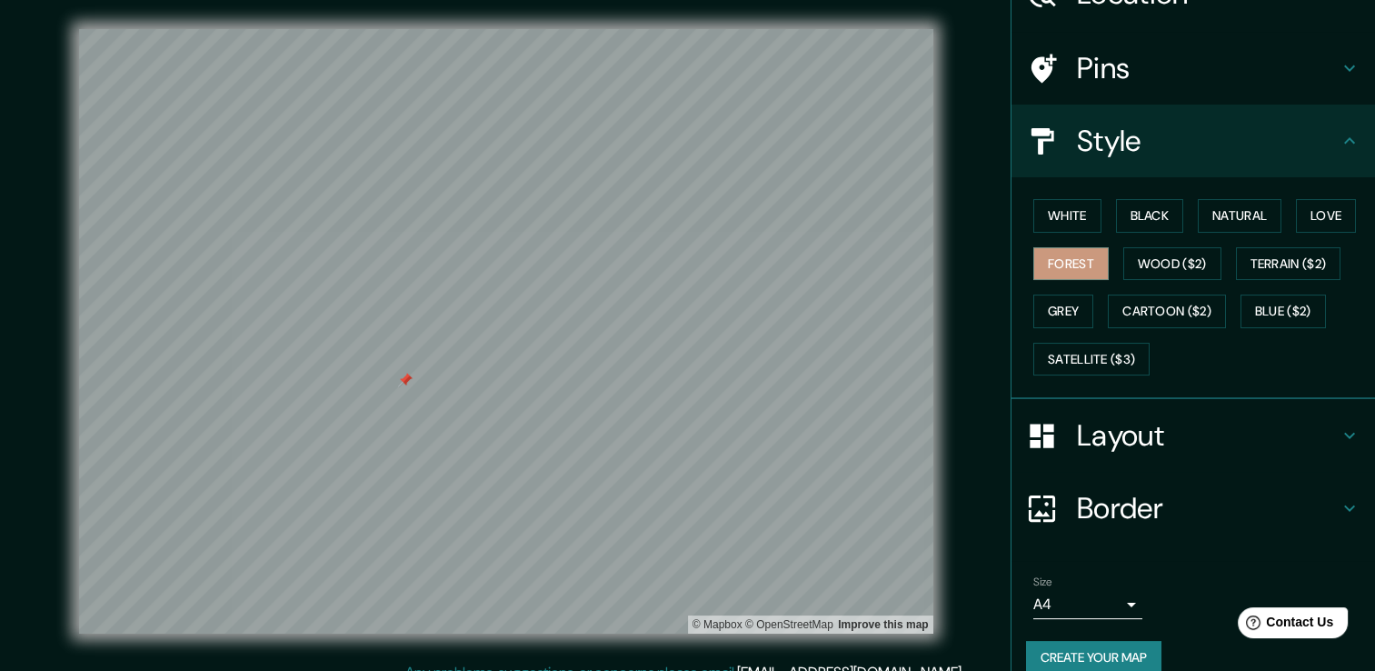
scroll to position [123, 0]
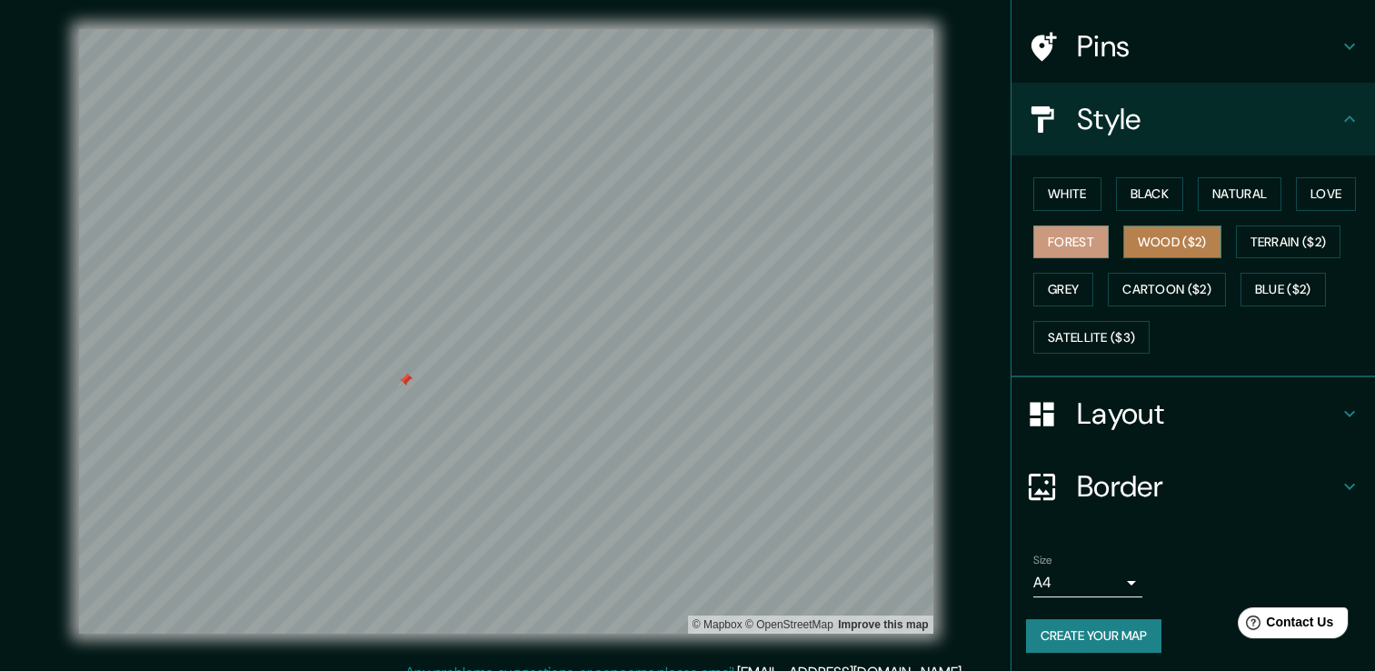
click at [1158, 240] on button "Wood ($2)" at bounding box center [1173, 242] width 98 height 34
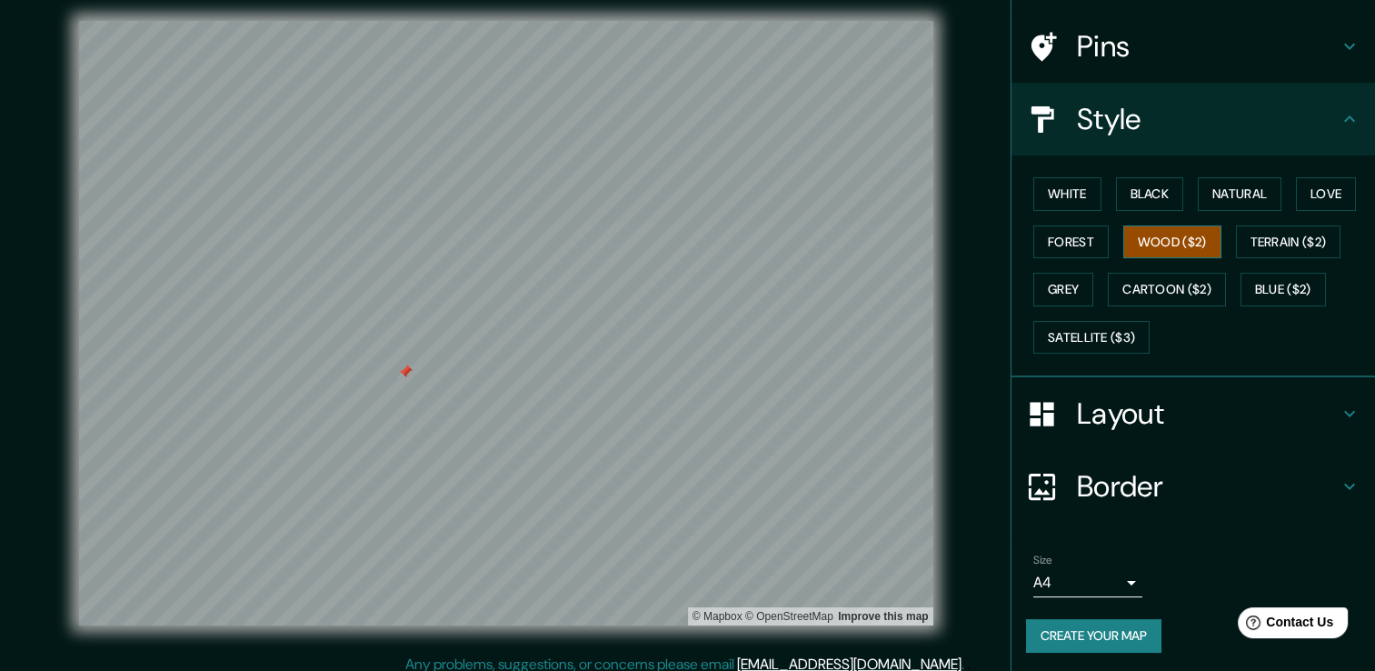
scroll to position [20, 0]
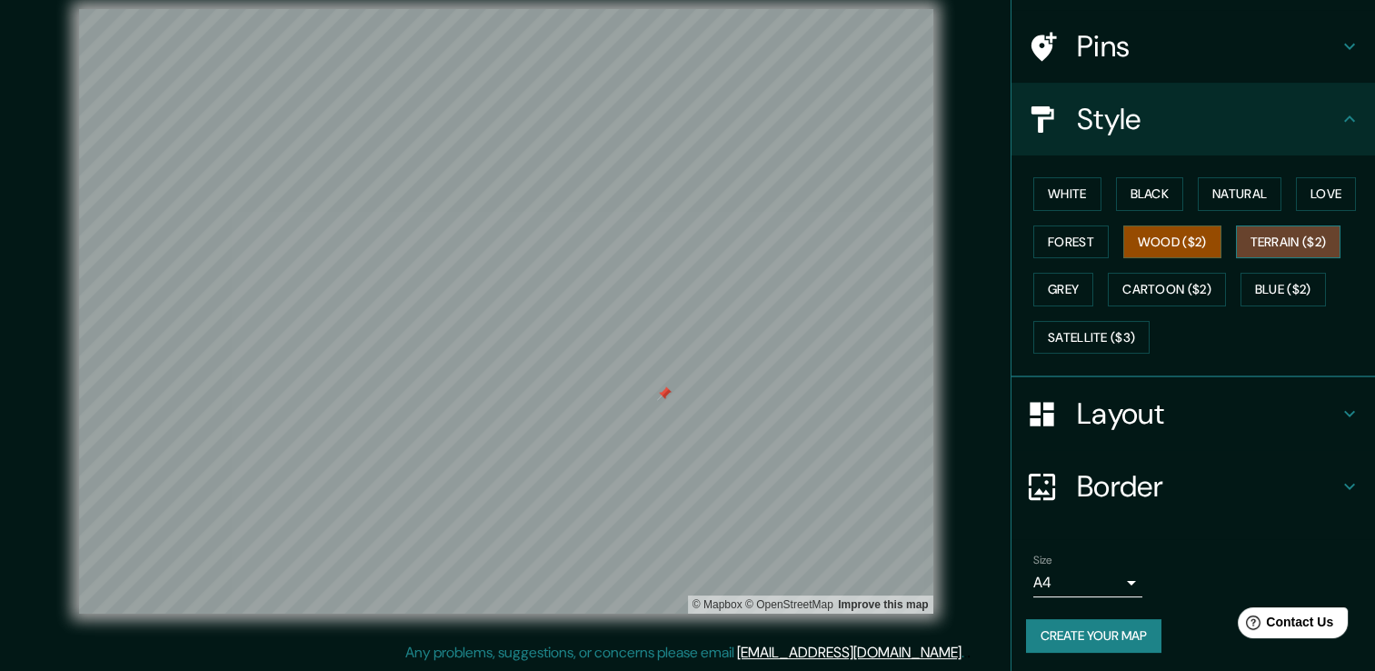
click at [1286, 231] on button "Terrain ($2)" at bounding box center [1288, 242] width 105 height 34
click at [1038, 289] on button "Grey" at bounding box center [1064, 290] width 60 height 34
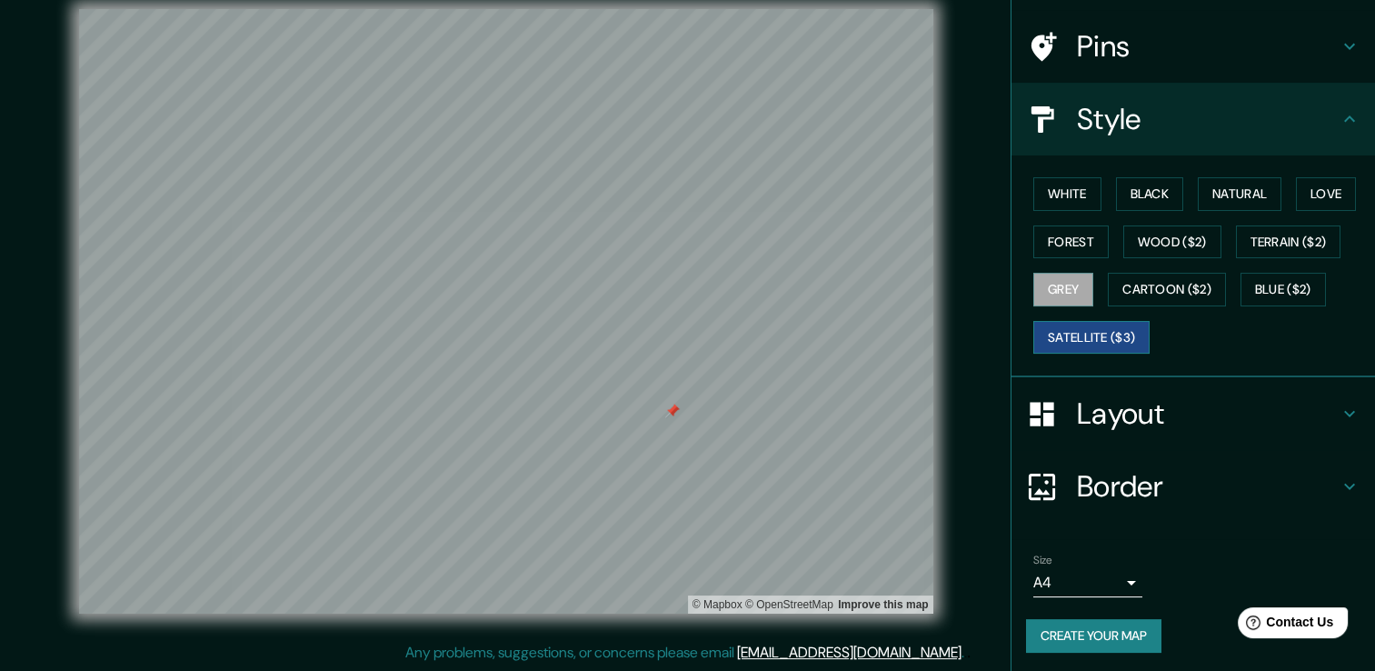
click at [1046, 337] on button "Satellite ($3)" at bounding box center [1092, 338] width 116 height 34
click at [1048, 203] on button "White" at bounding box center [1068, 194] width 68 height 34
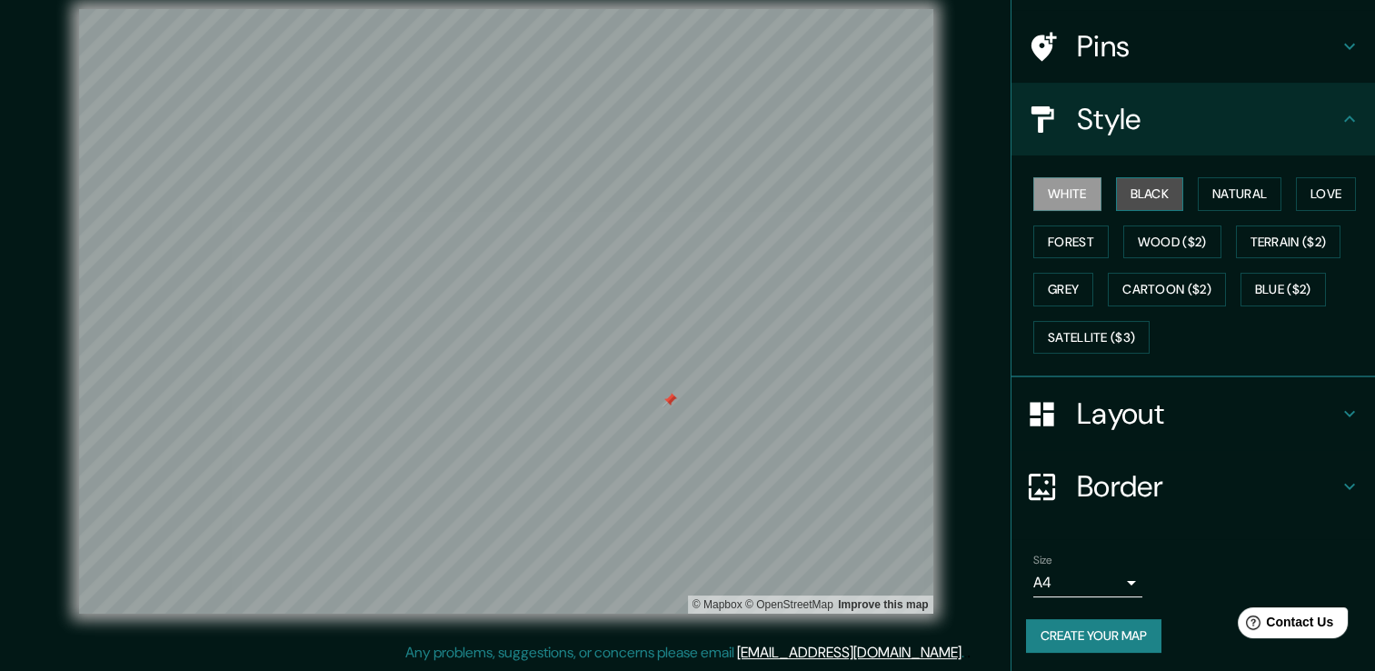
click at [1168, 191] on button "Black" at bounding box center [1150, 194] width 68 height 34
click at [1237, 190] on button "Natural" at bounding box center [1240, 194] width 84 height 34
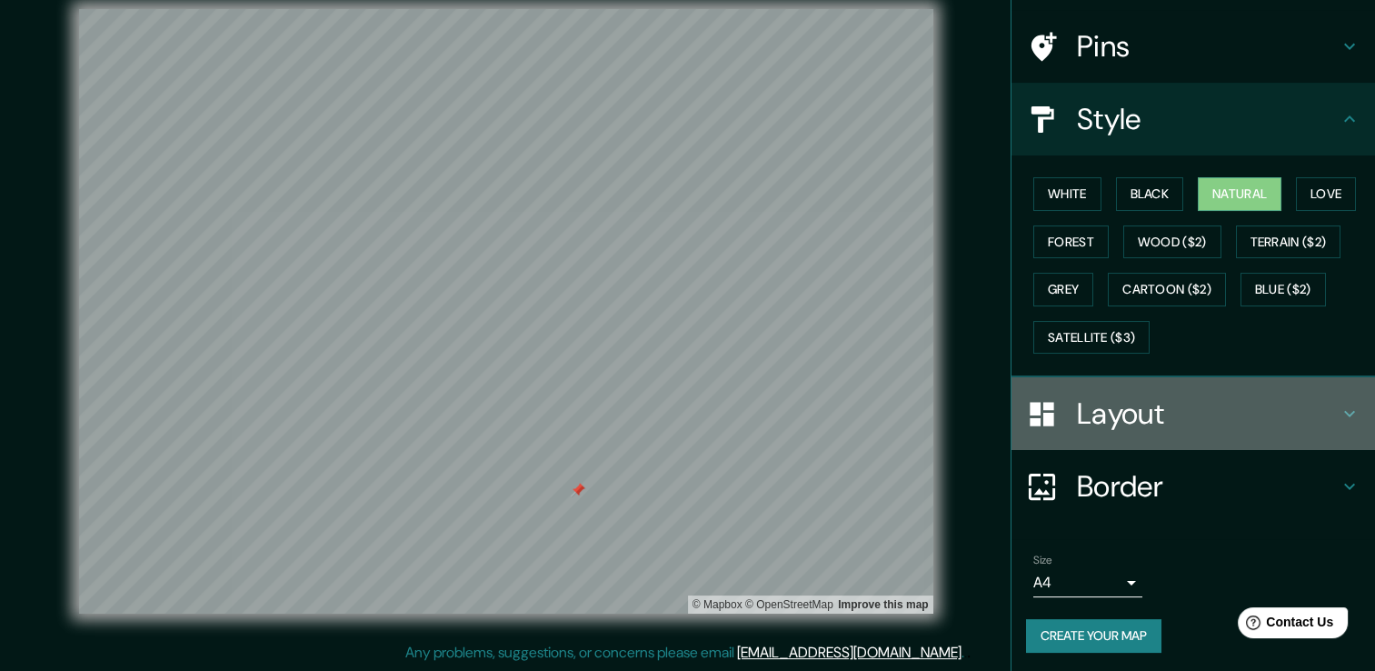
click at [1316, 416] on h4 "Layout" at bounding box center [1208, 413] width 262 height 36
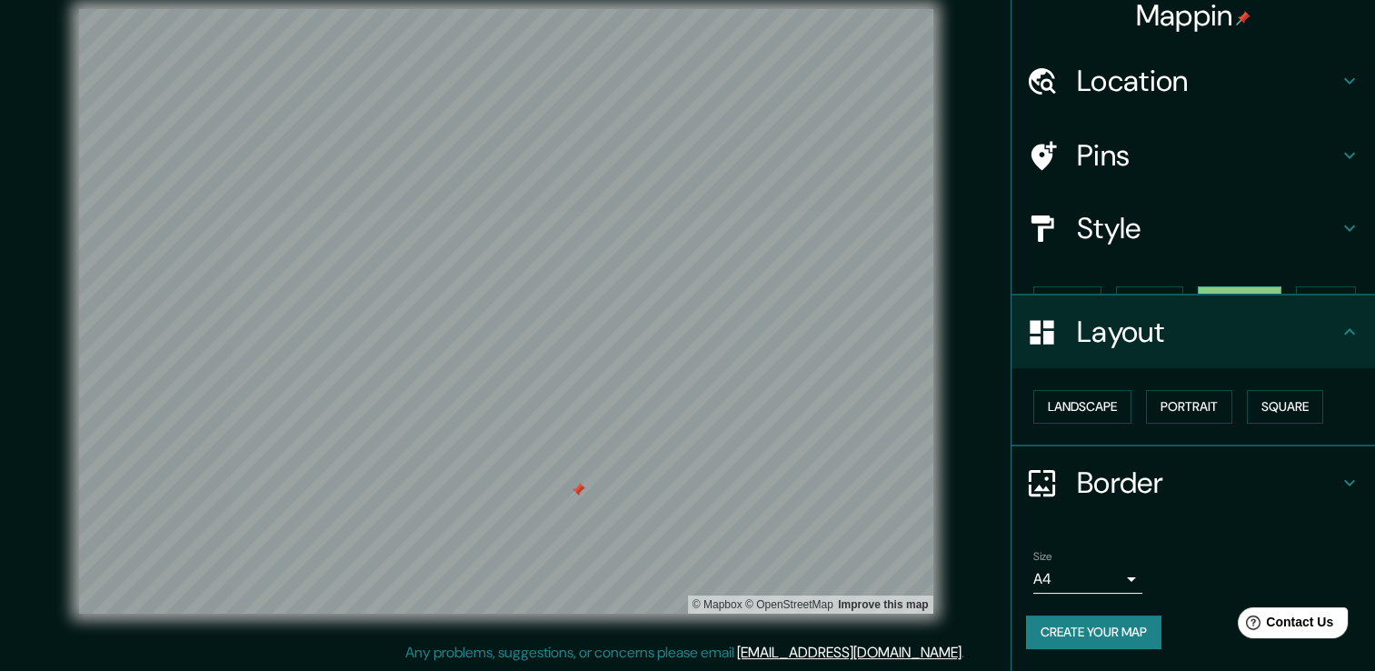
scroll to position [0, 0]
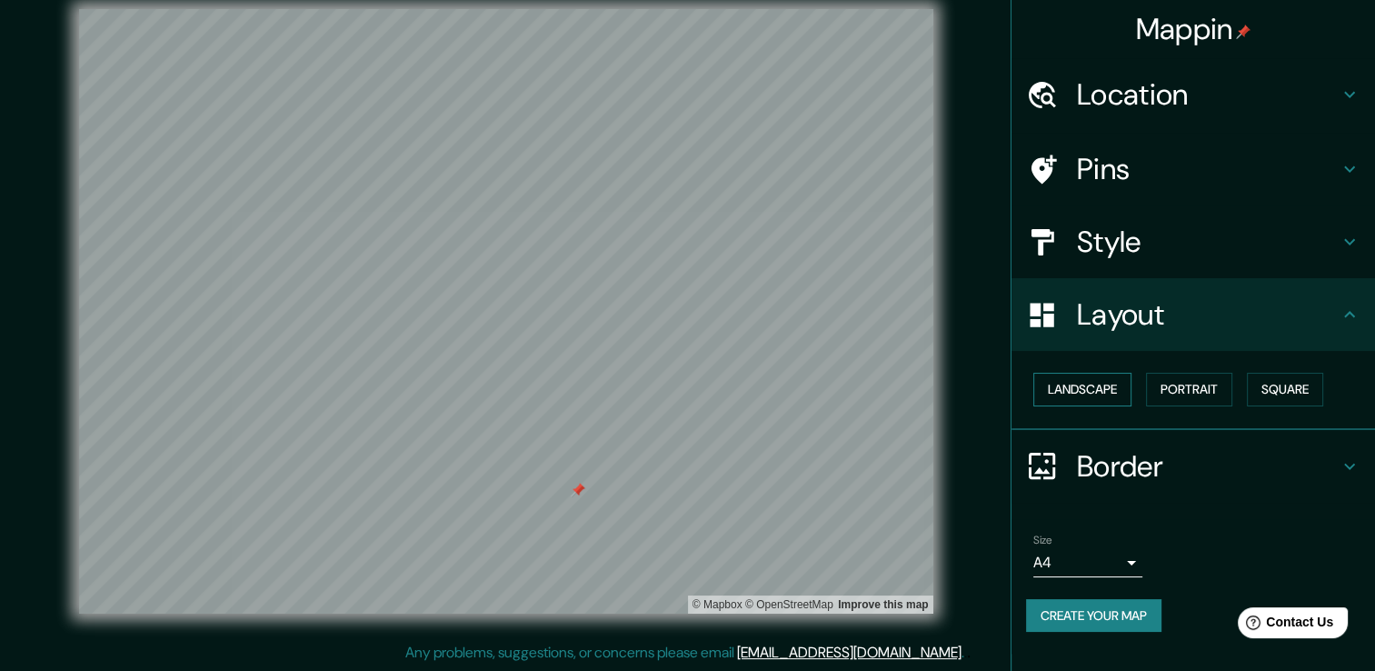
click at [1052, 387] on button "Landscape" at bounding box center [1083, 390] width 98 height 34
click at [1141, 111] on h4 "Location" at bounding box center [1208, 94] width 262 height 36
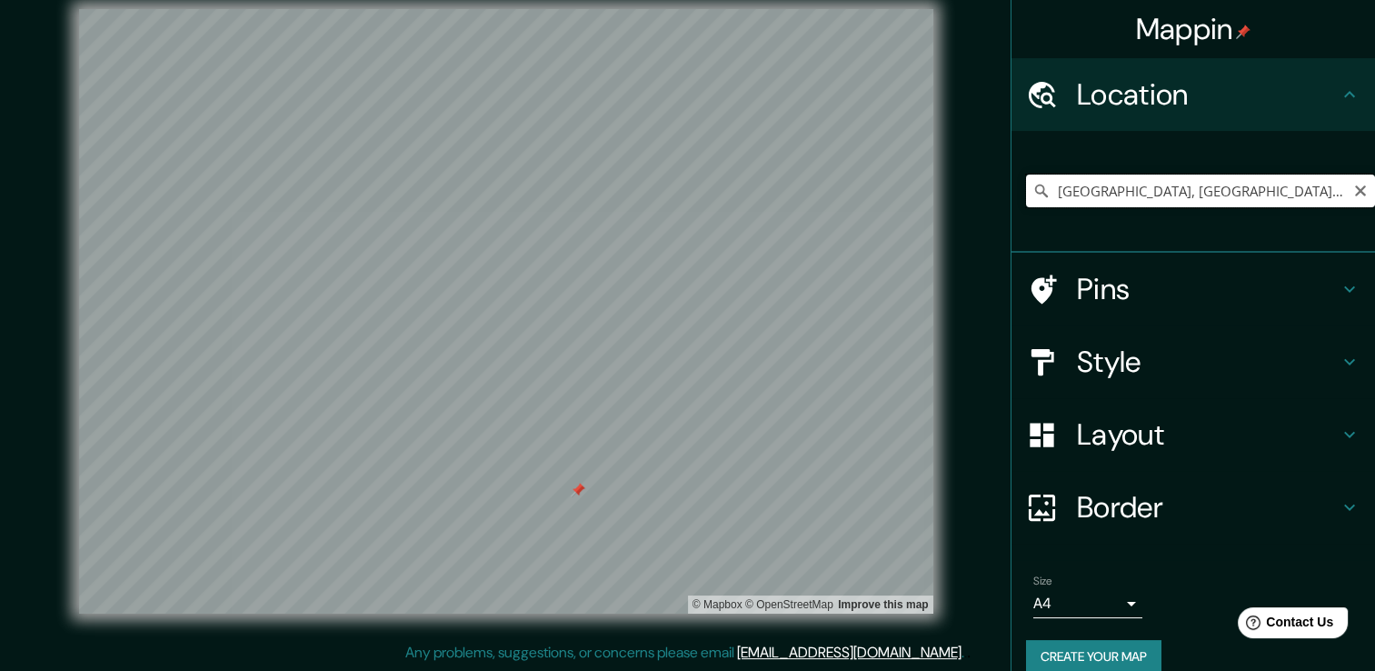
click at [1140, 191] on input "[GEOGRAPHIC_DATA], [GEOGRAPHIC_DATA], [GEOGRAPHIC_DATA]" at bounding box center [1200, 191] width 349 height 33
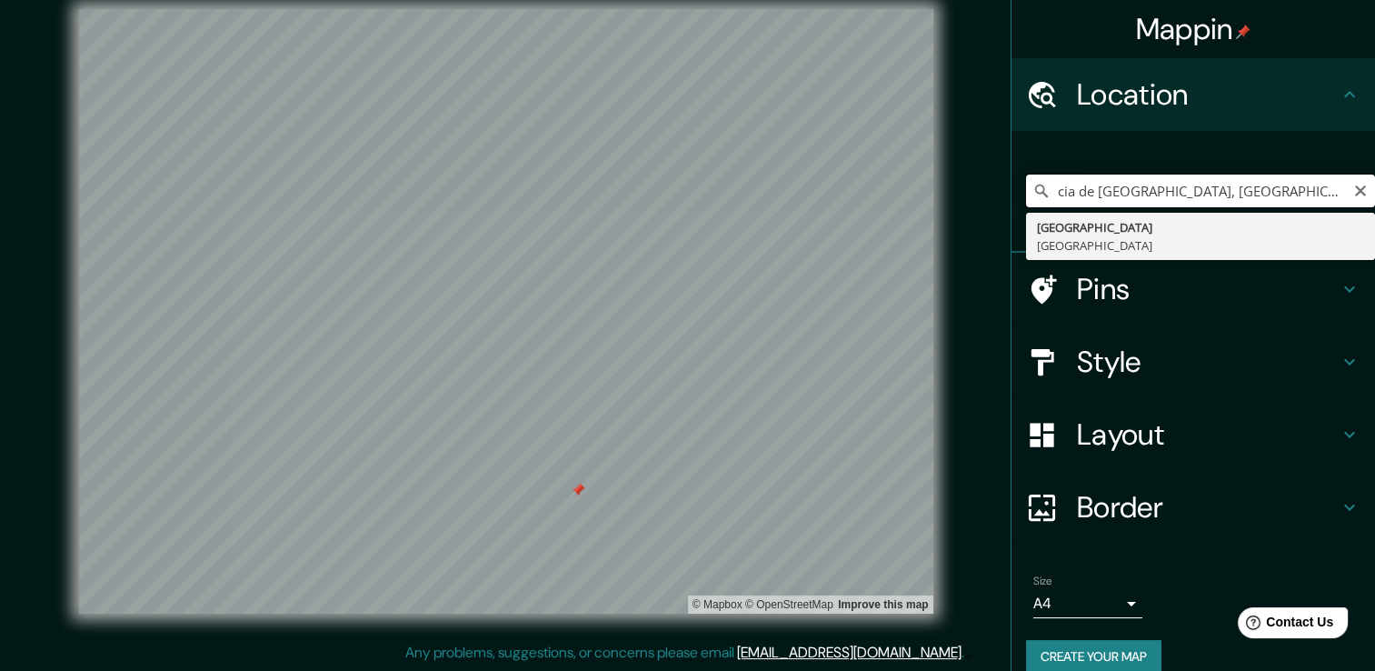
click at [1264, 197] on input "cia de [GEOGRAPHIC_DATA], [GEOGRAPHIC_DATA]" at bounding box center [1200, 191] width 349 height 33
type input "c"
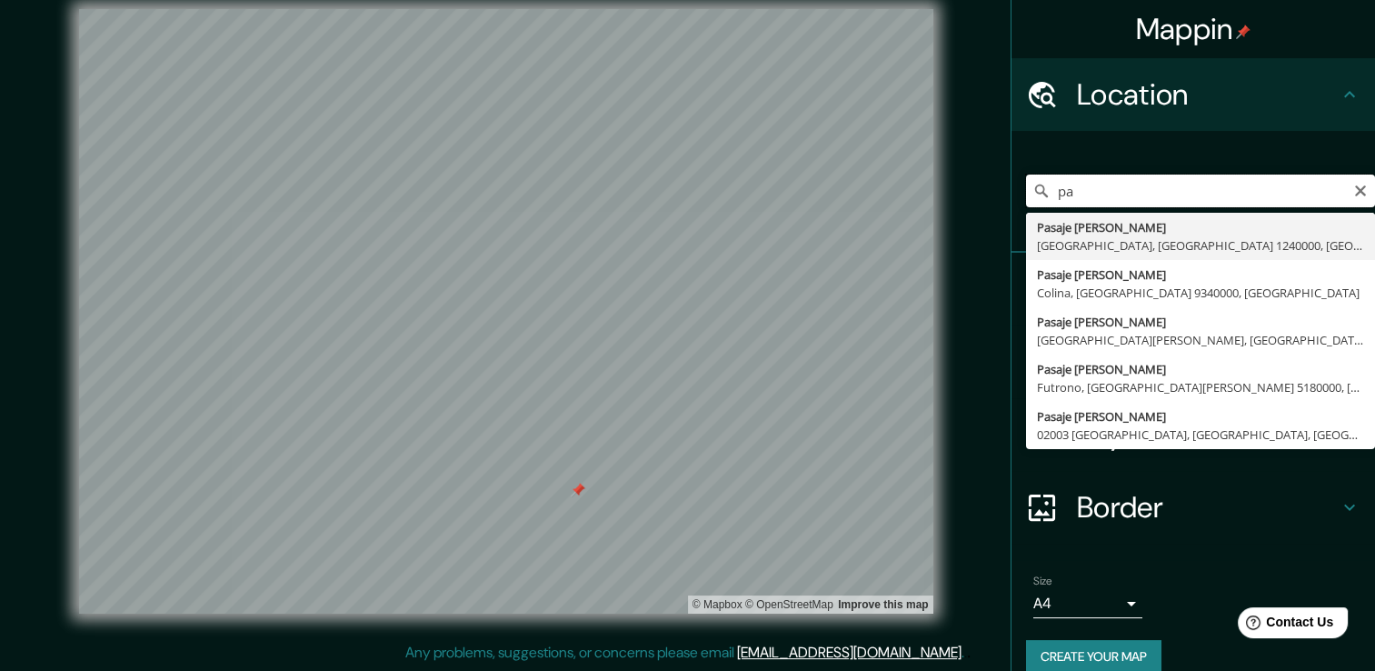
type input "p"
type input "r"
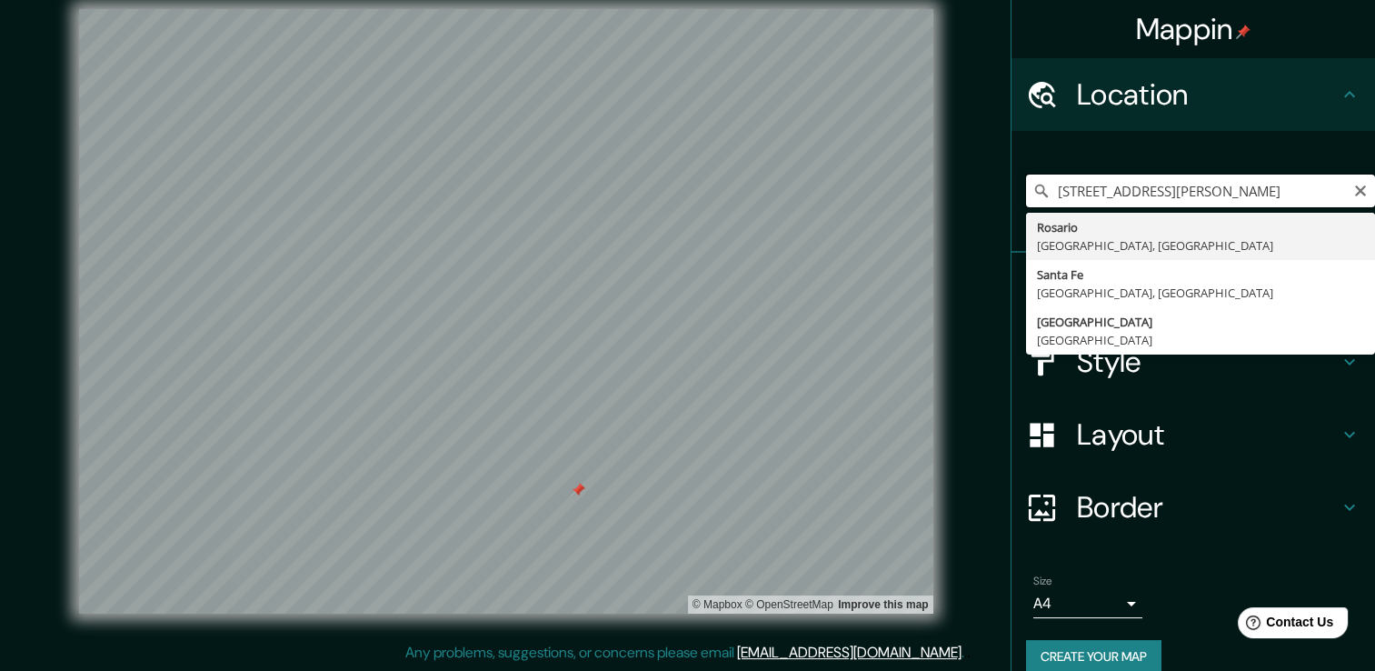
scroll to position [0, 22]
type input "[GEOGRAPHIC_DATA], [GEOGRAPHIC_DATA], [GEOGRAPHIC_DATA]"
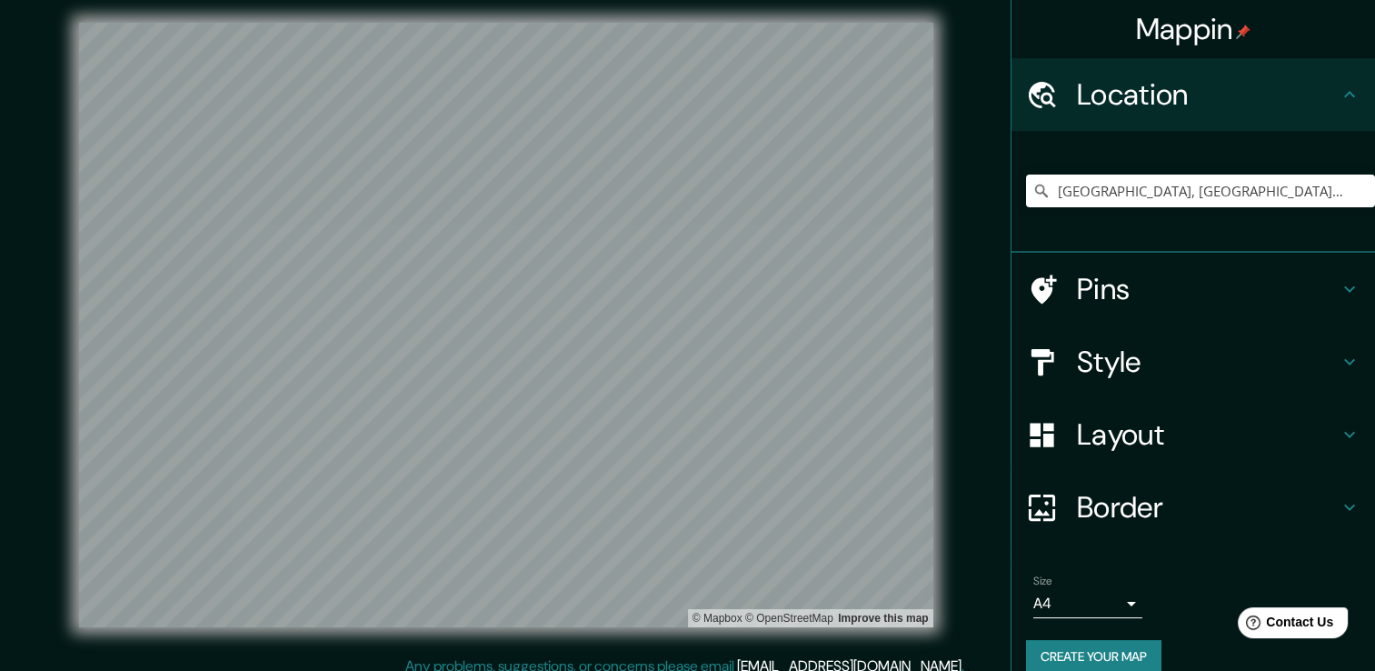
scroll to position [0, 0]
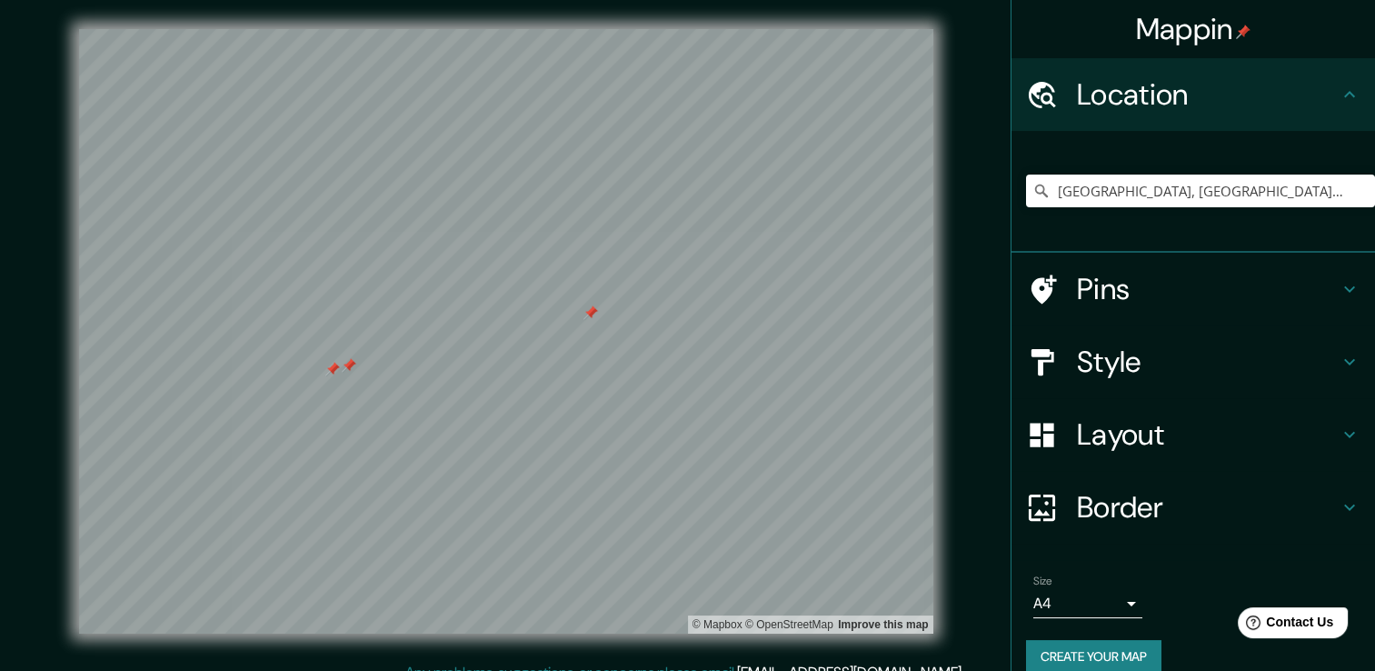
click at [335, 365] on div at bounding box center [332, 369] width 15 height 15
click at [345, 369] on div at bounding box center [349, 365] width 15 height 15
click at [1132, 295] on h4 "Pins" at bounding box center [1208, 289] width 262 height 36
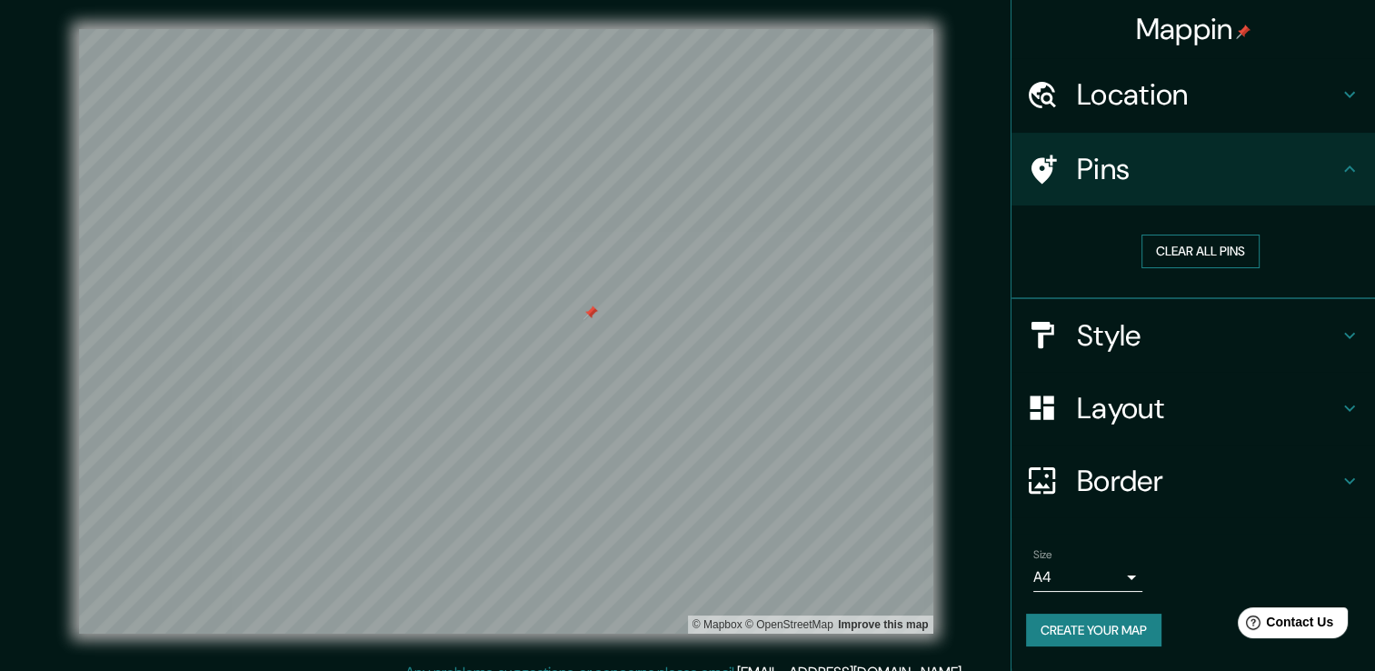
click at [1182, 256] on button "Clear all pins" at bounding box center [1201, 252] width 118 height 34
click at [1189, 240] on button "Clear all pins" at bounding box center [1201, 252] width 118 height 34
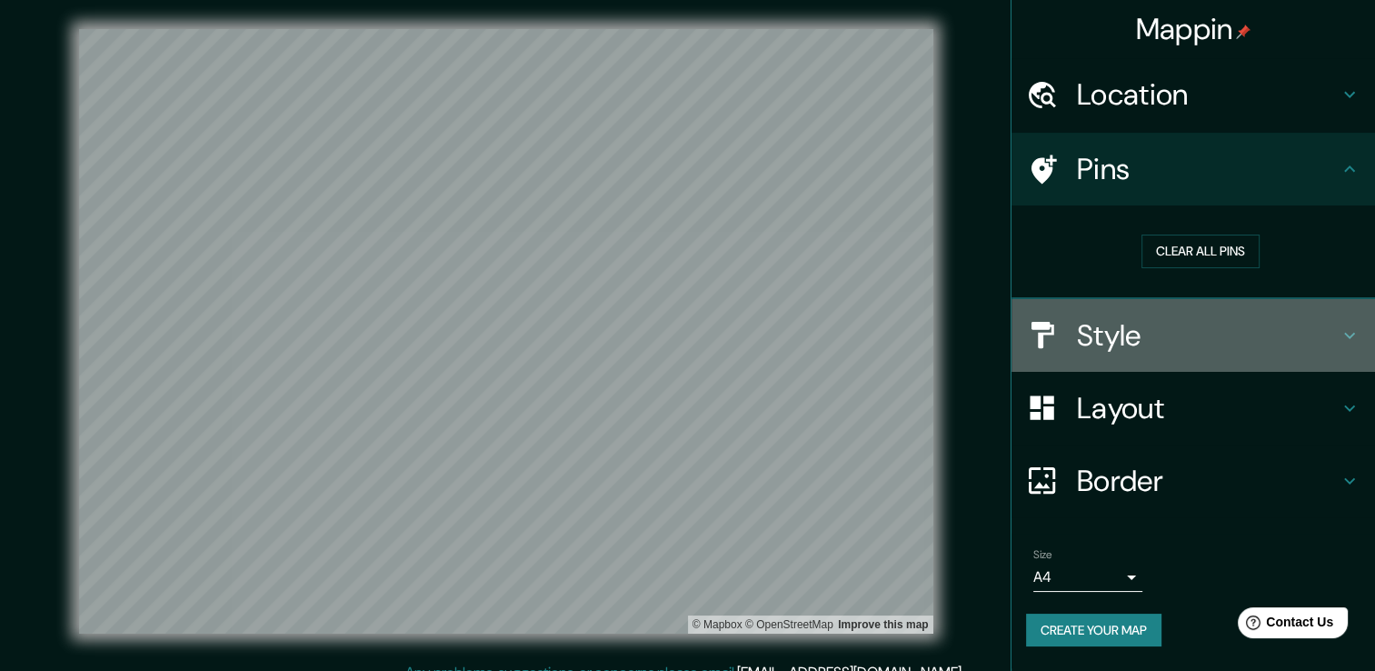
click at [1138, 338] on h4 "Style" at bounding box center [1208, 335] width 262 height 36
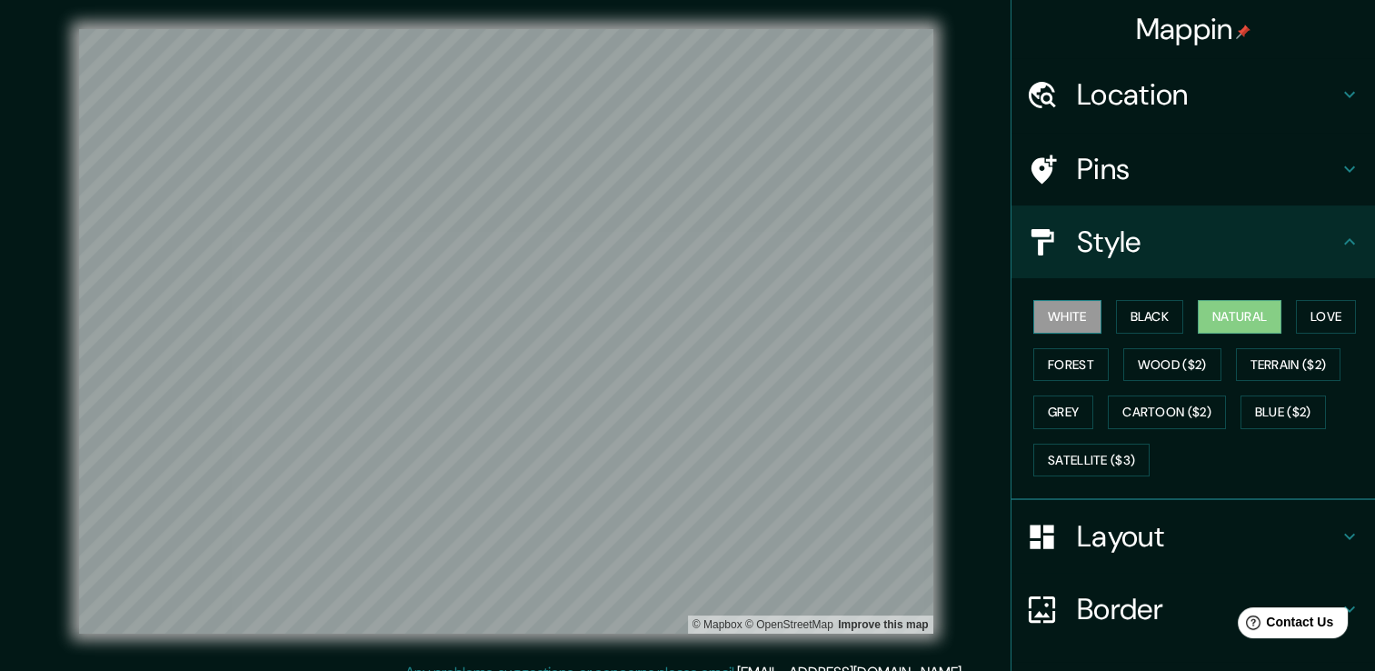
click at [1063, 319] on button "White" at bounding box center [1068, 317] width 68 height 34
click at [1116, 310] on button "Black" at bounding box center [1150, 317] width 68 height 34
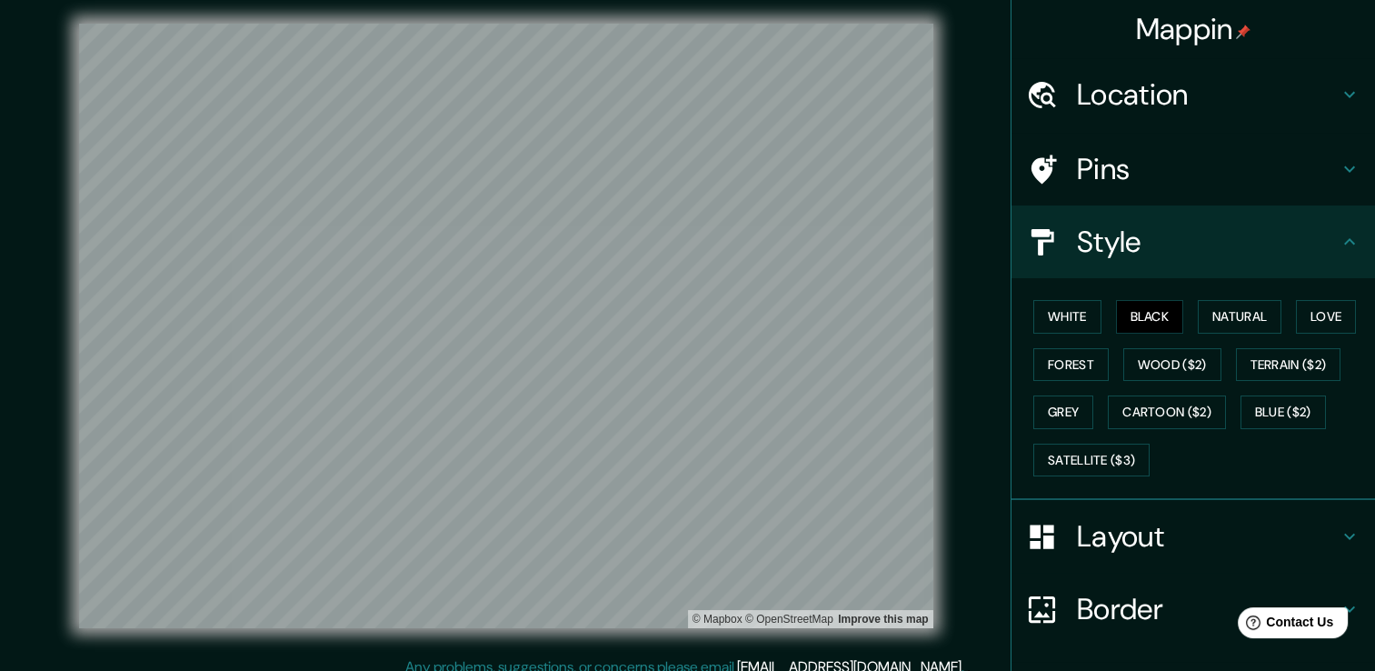
scroll to position [6, 0]
click at [1303, 307] on button "Love" at bounding box center [1326, 317] width 60 height 34
click at [1229, 323] on button "Natural" at bounding box center [1240, 317] width 84 height 34
click at [1076, 361] on button "Forest" at bounding box center [1071, 365] width 75 height 34
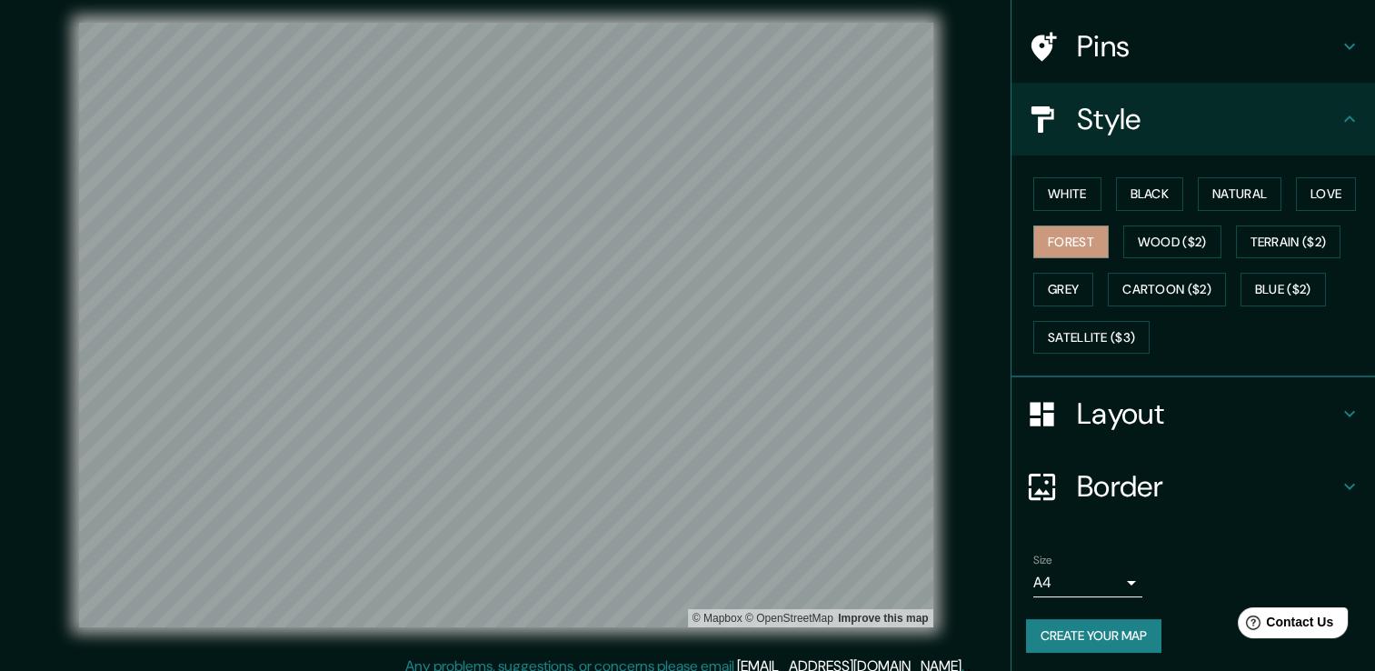
scroll to position [20, 0]
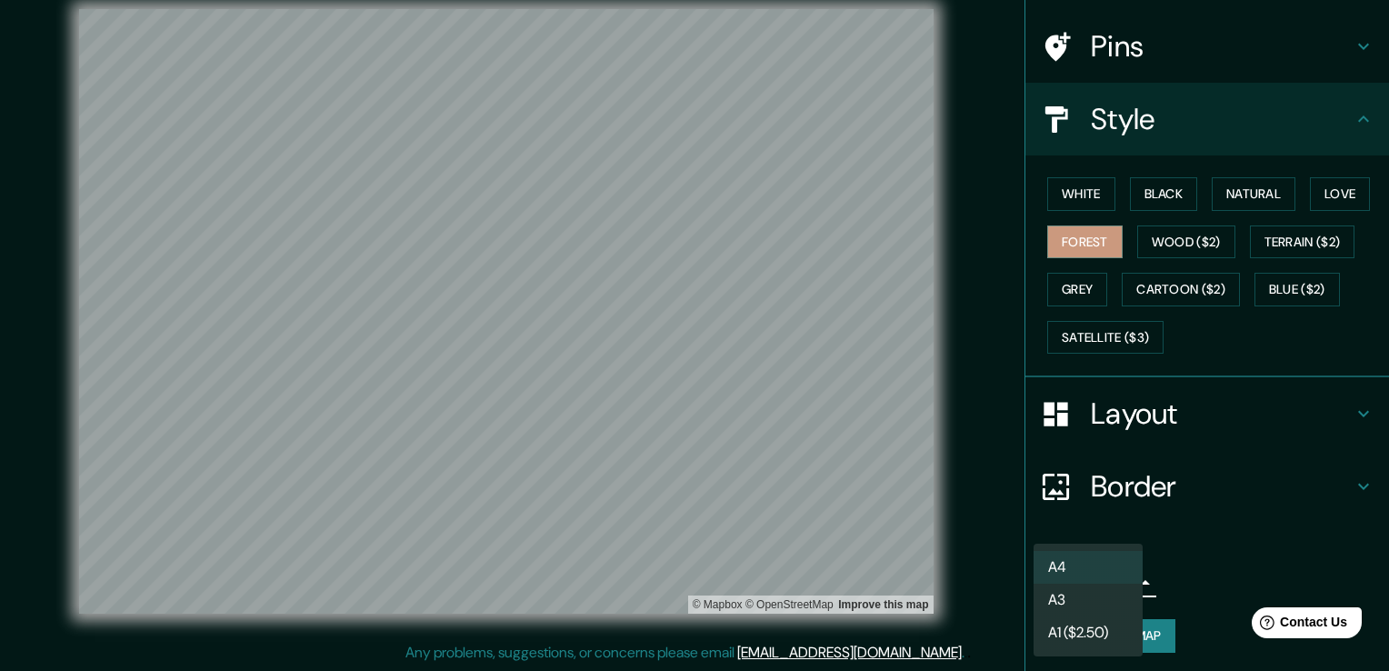
click at [1107, 570] on body "Mappin Location [GEOGRAPHIC_DATA], [GEOGRAPHIC_DATA], [GEOGRAPHIC_DATA] [GEOGRA…" at bounding box center [694, 315] width 1389 height 671
click at [1110, 594] on li "A3" at bounding box center [1088, 600] width 109 height 33
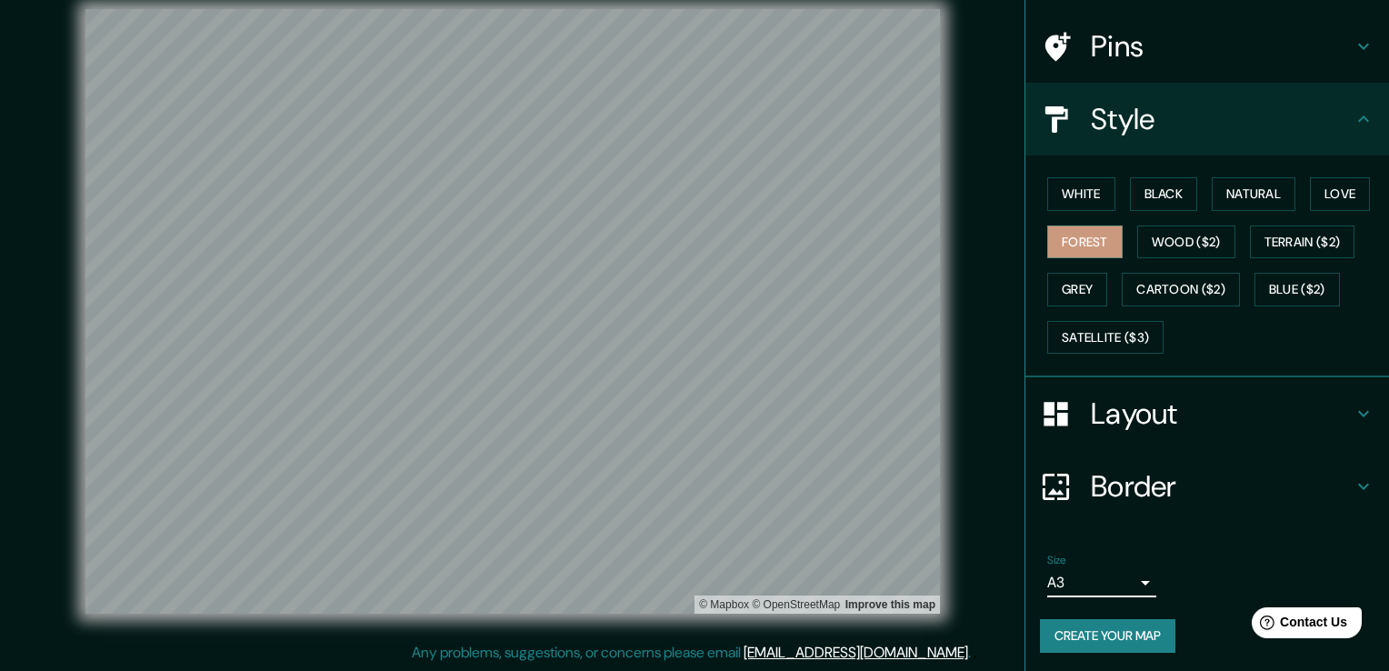
click at [1104, 570] on body "Mappin Location [GEOGRAPHIC_DATA], [GEOGRAPHIC_DATA], [GEOGRAPHIC_DATA] [GEOGRA…" at bounding box center [694, 315] width 1389 height 671
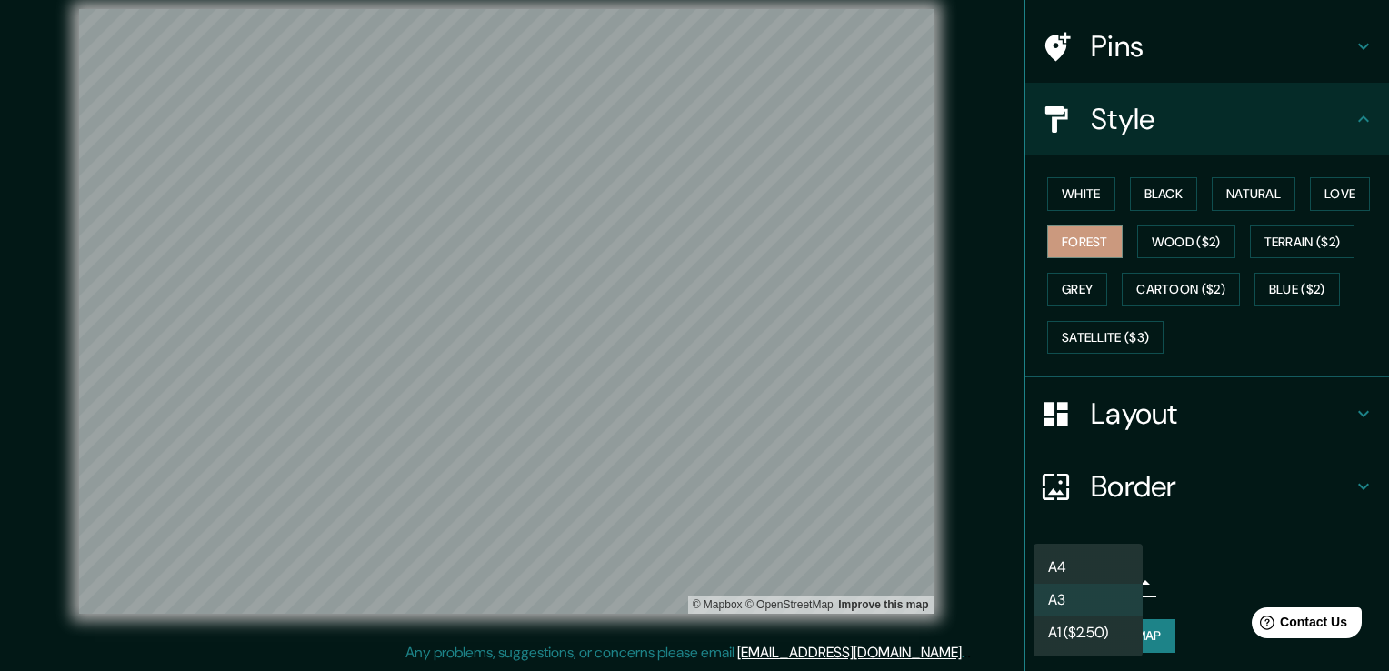
click at [1068, 559] on li "A4" at bounding box center [1088, 567] width 109 height 33
type input "single"
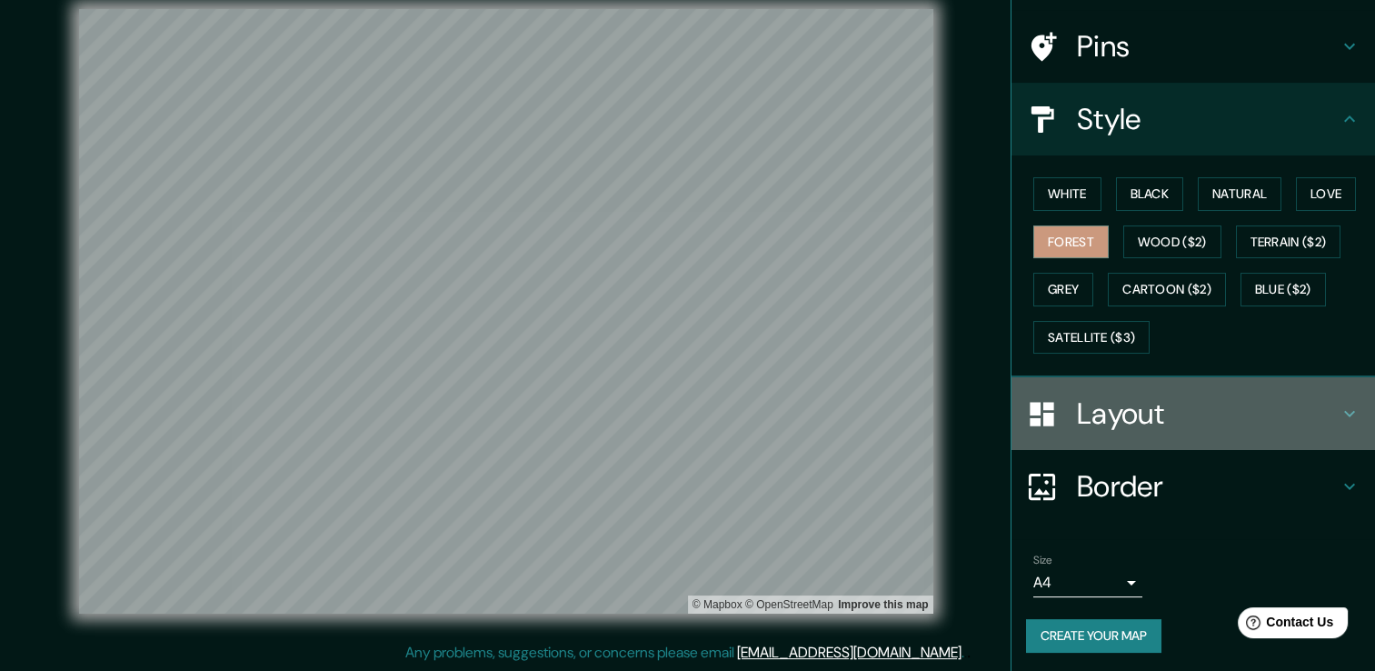
click at [1182, 420] on h4 "Layout" at bounding box center [1208, 413] width 262 height 36
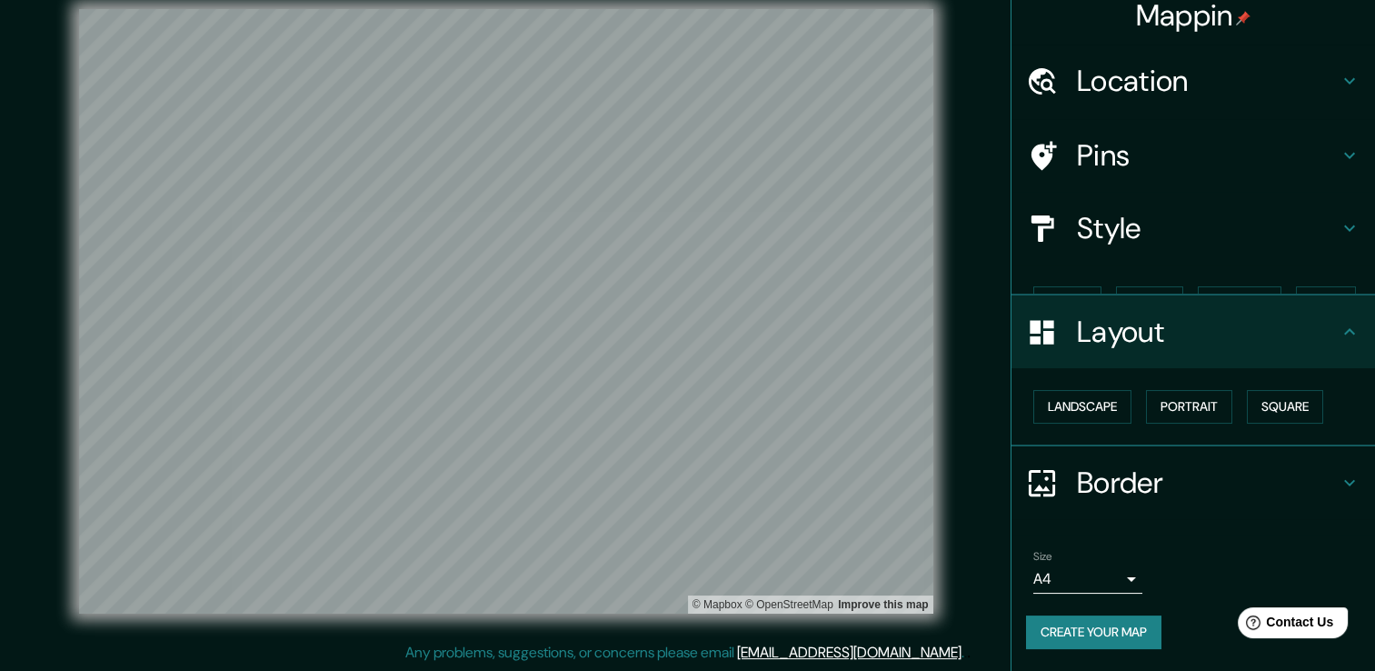
scroll to position [0, 0]
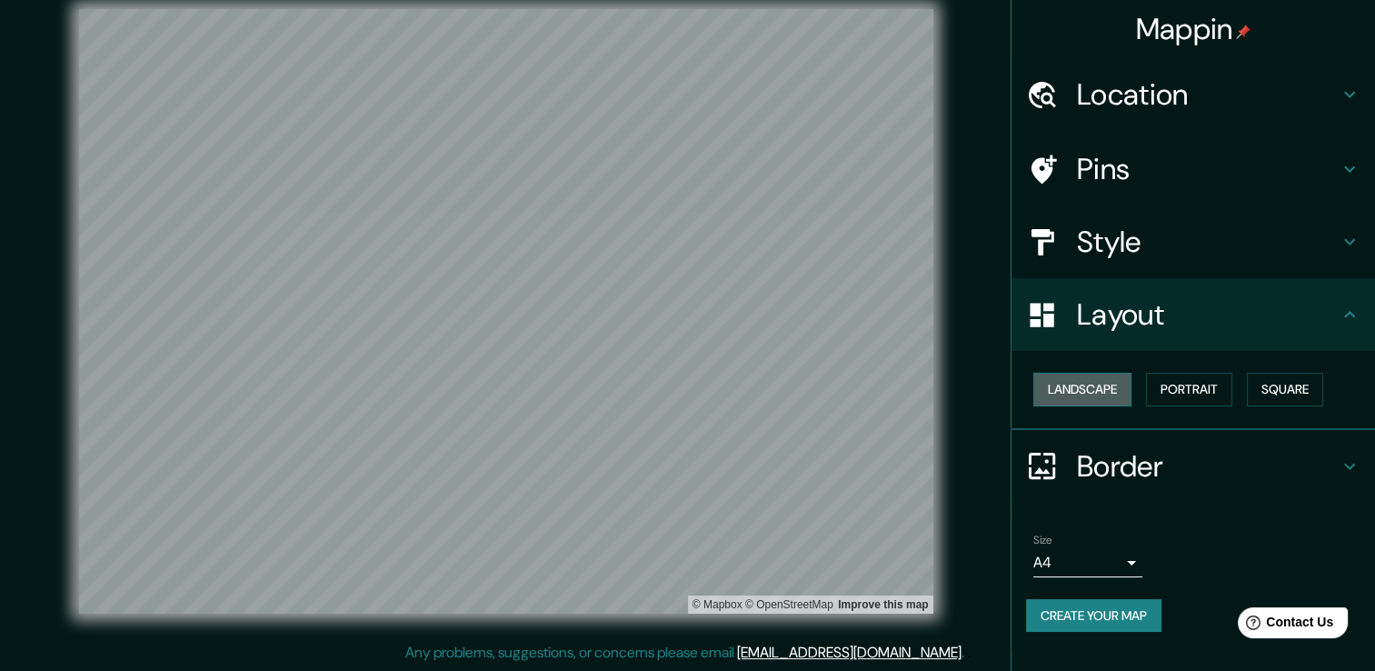
click at [1085, 391] on button "Landscape" at bounding box center [1083, 390] width 98 height 34
click at [1177, 387] on button "Portrait" at bounding box center [1189, 390] width 86 height 34
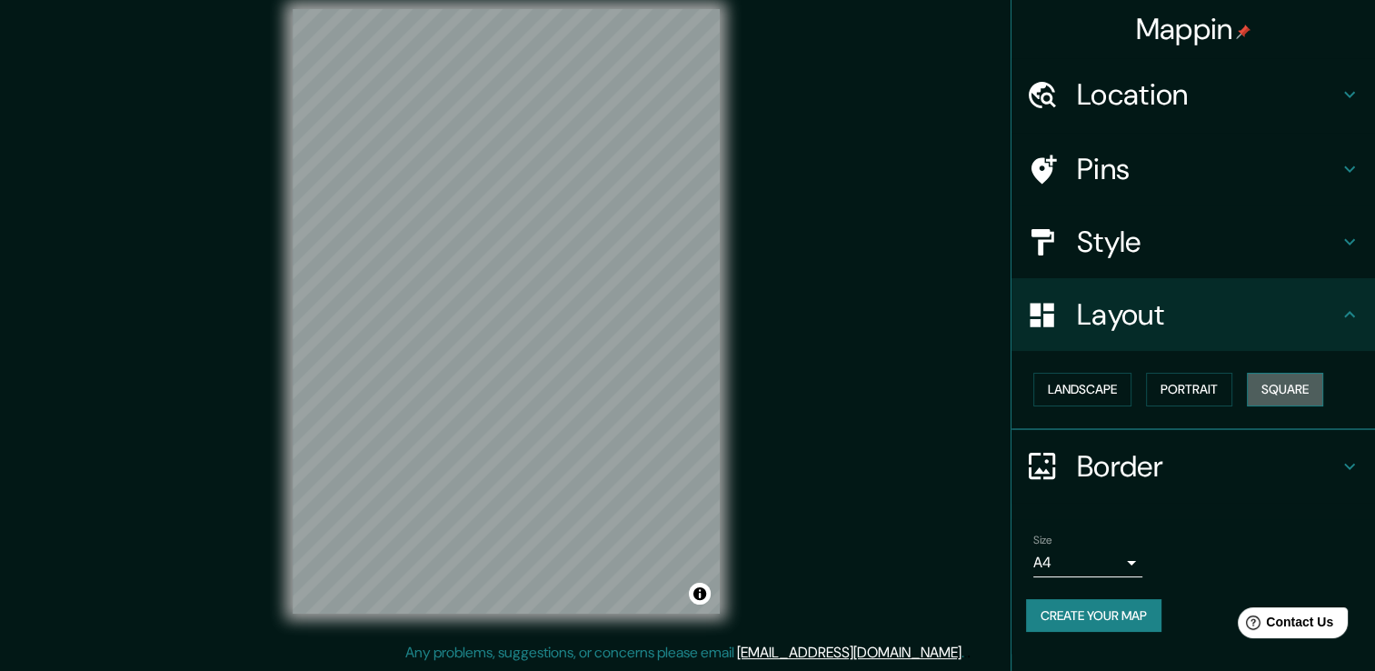
click at [1292, 387] on button "Square" at bounding box center [1285, 390] width 76 height 34
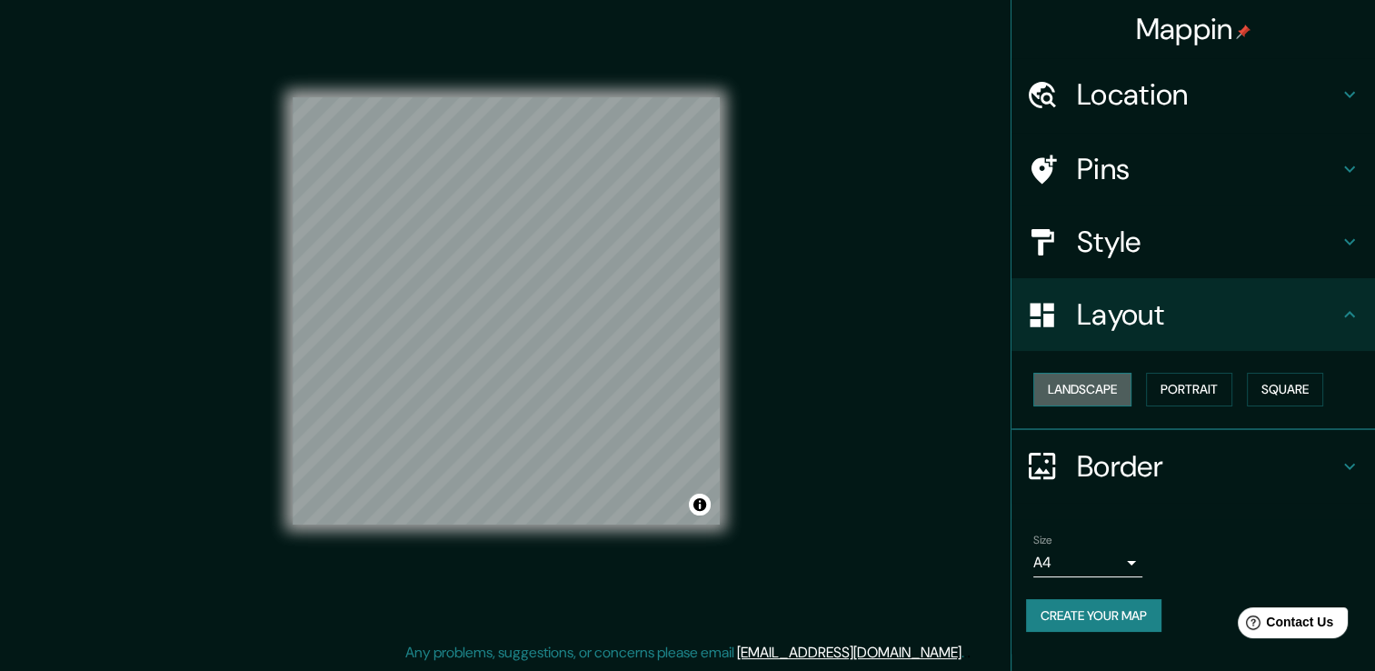
click at [1093, 393] on button "Landscape" at bounding box center [1083, 390] width 98 height 34
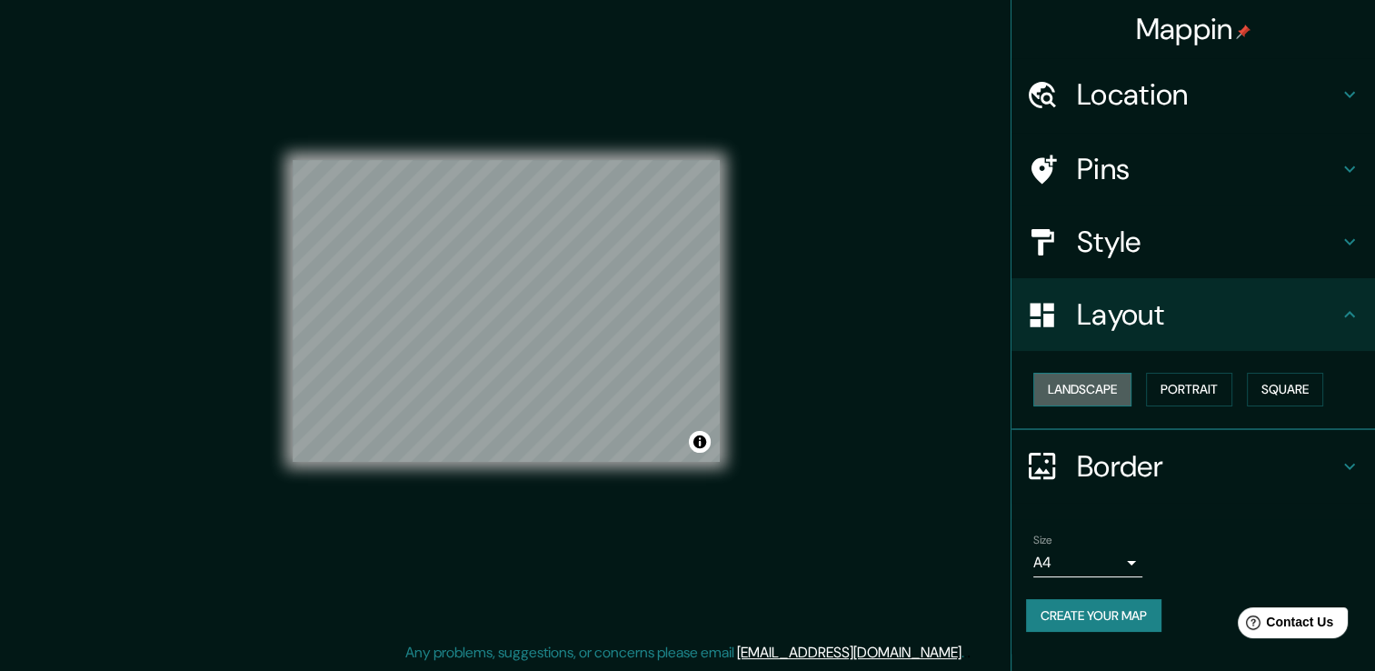
click at [1093, 393] on button "Landscape" at bounding box center [1083, 390] width 98 height 34
click at [1202, 382] on button "Portrait" at bounding box center [1189, 390] width 86 height 34
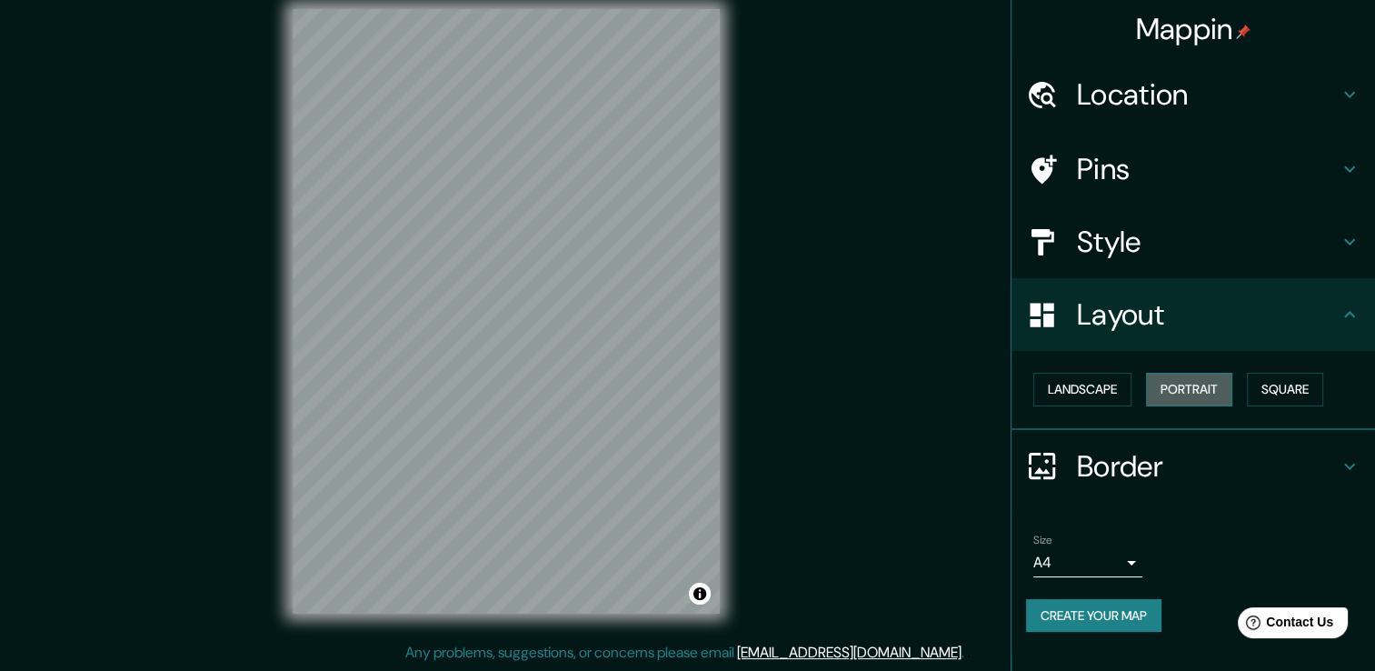
click at [1233, 381] on button "Portrait" at bounding box center [1189, 390] width 86 height 34
click at [1301, 382] on button "Square" at bounding box center [1285, 390] width 76 height 34
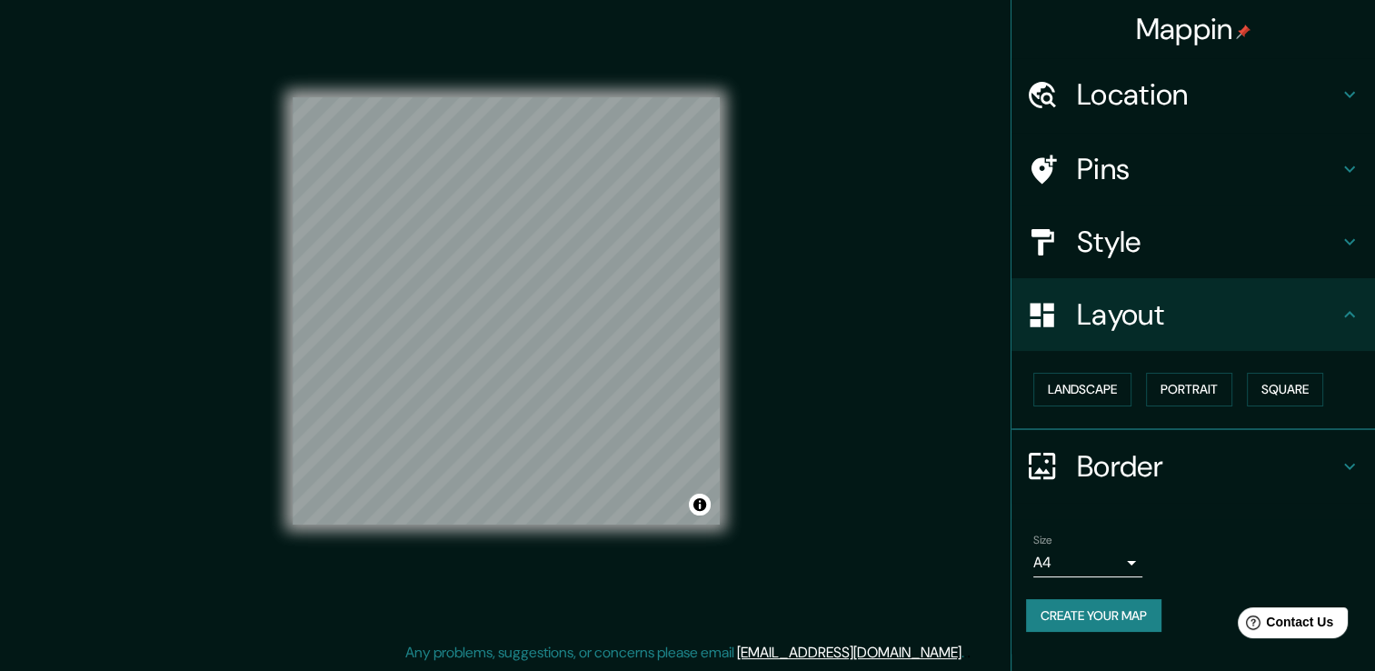
click at [1364, 314] on div "Layout" at bounding box center [1194, 314] width 364 height 73
click at [1356, 318] on icon at bounding box center [1350, 315] width 22 height 22
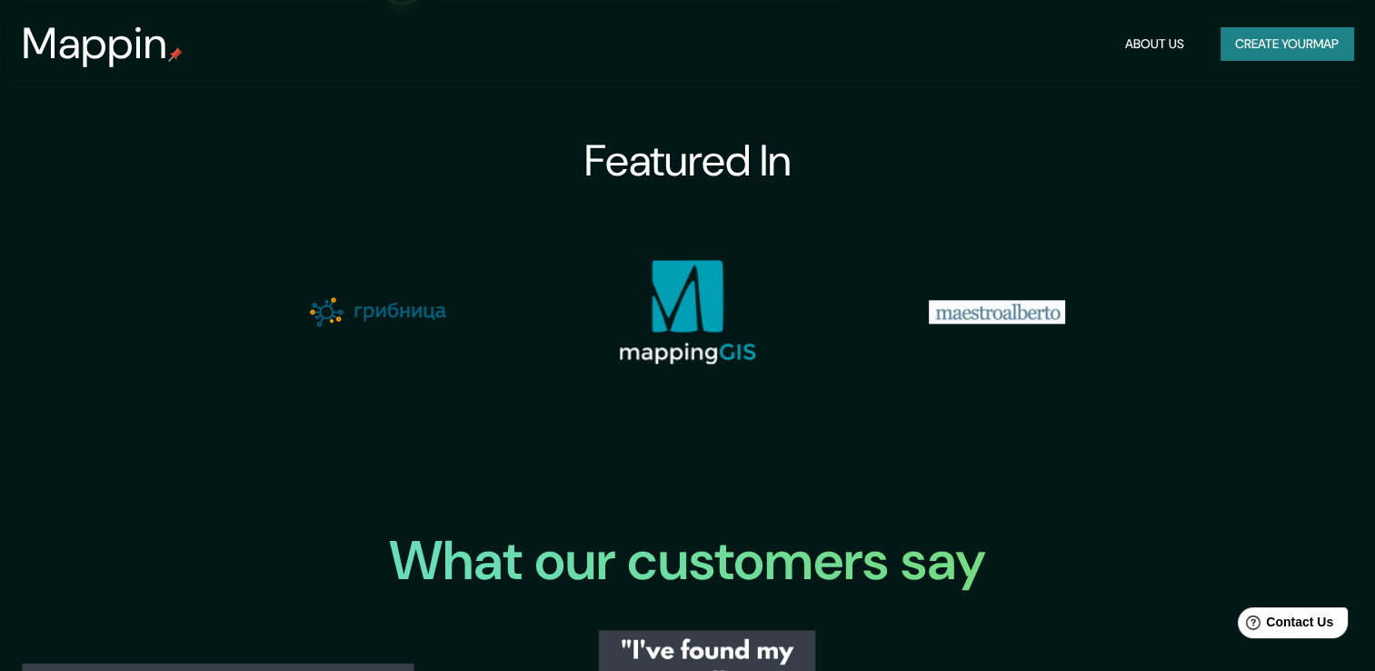
scroll to position [1909, 0]
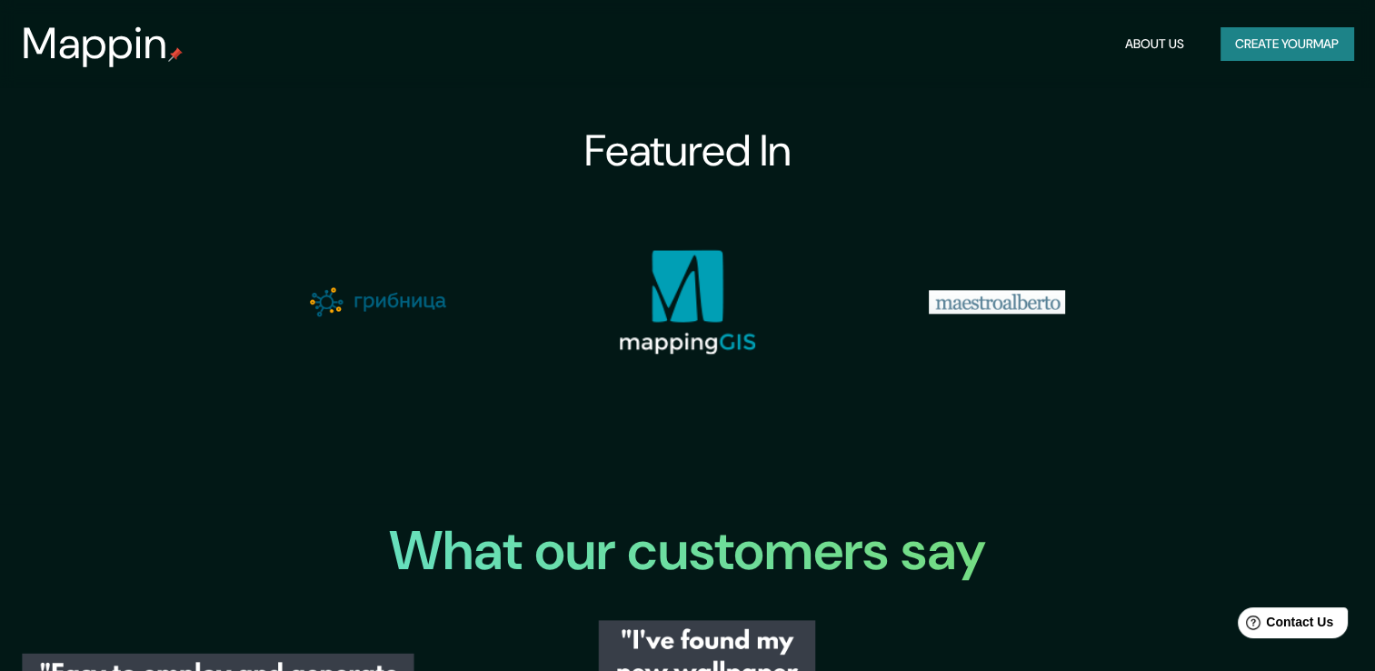
click at [349, 305] on img at bounding box center [378, 301] width 136 height 29
click at [684, 340] on img at bounding box center [687, 301] width 136 height 105
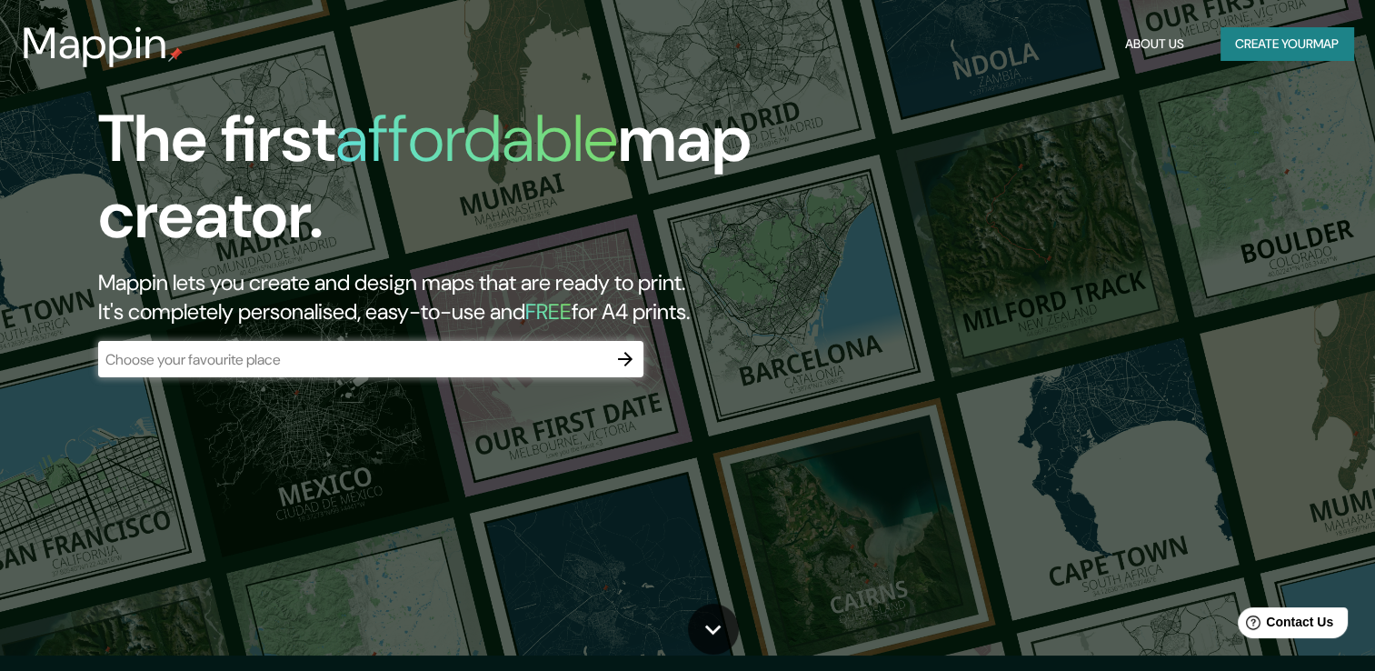
scroll to position [0, 0]
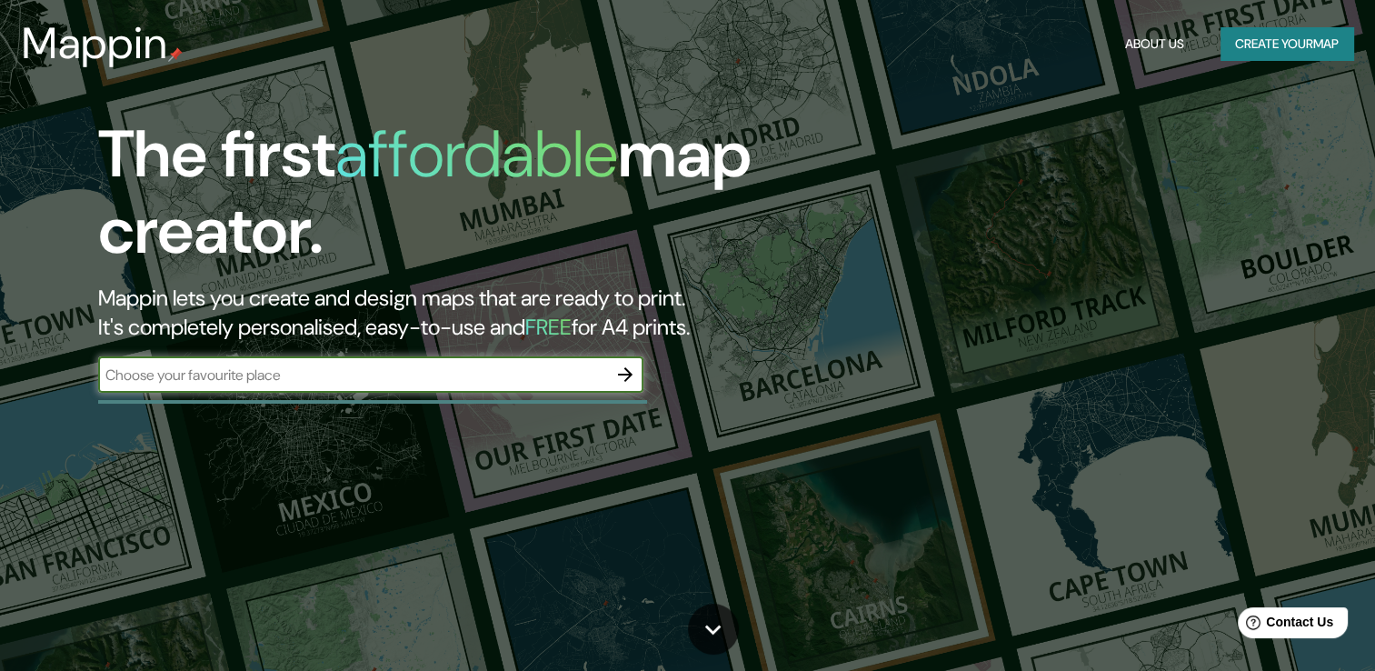
click at [490, 375] on input "text" at bounding box center [352, 375] width 509 height 21
type input "[GEOGRAPHIC_DATA]"
click at [626, 365] on icon "button" at bounding box center [626, 375] width 22 height 22
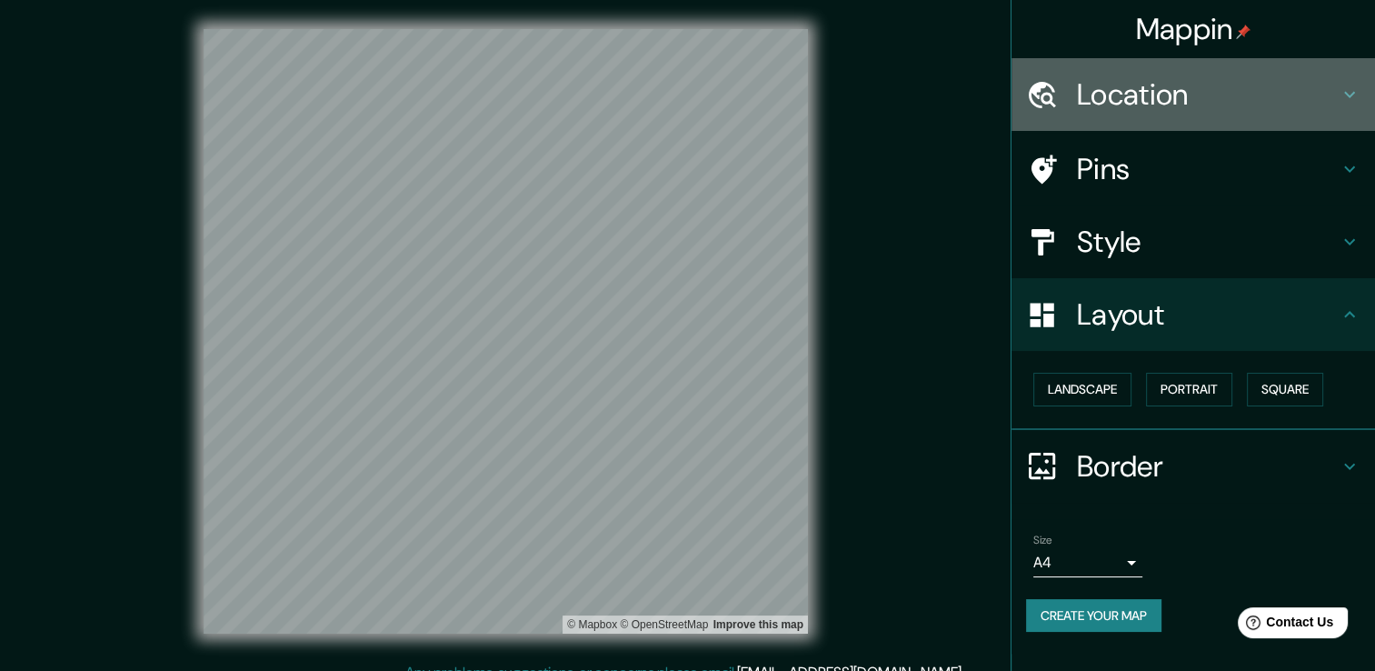
click at [1174, 96] on h4 "Location" at bounding box center [1208, 94] width 262 height 36
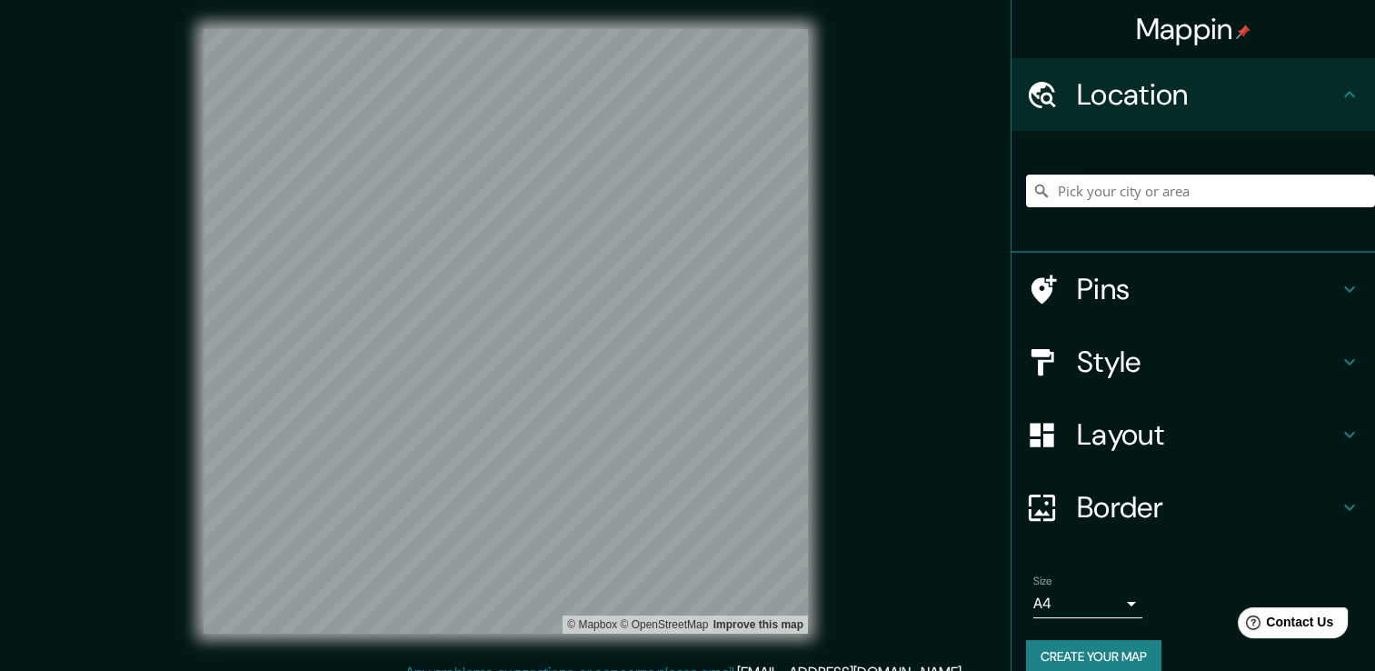
click at [1145, 202] on input "Pick your city or area" at bounding box center [1200, 191] width 349 height 33
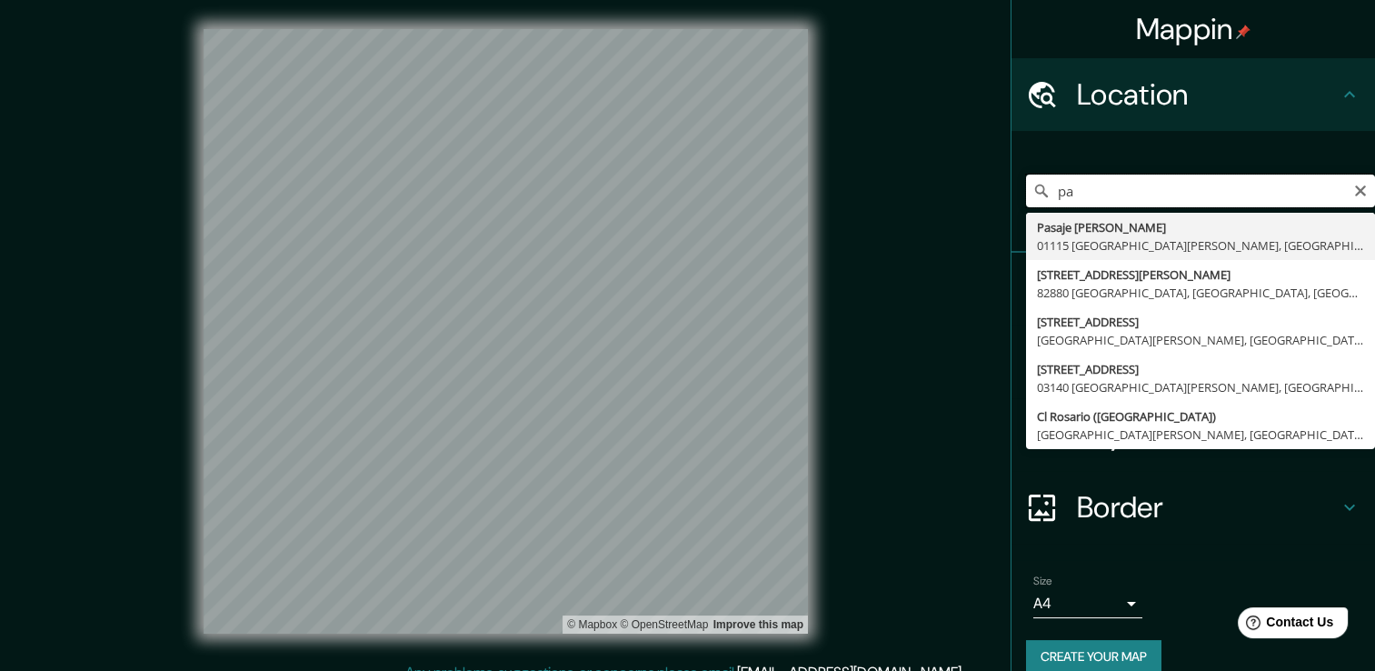
type input "p"
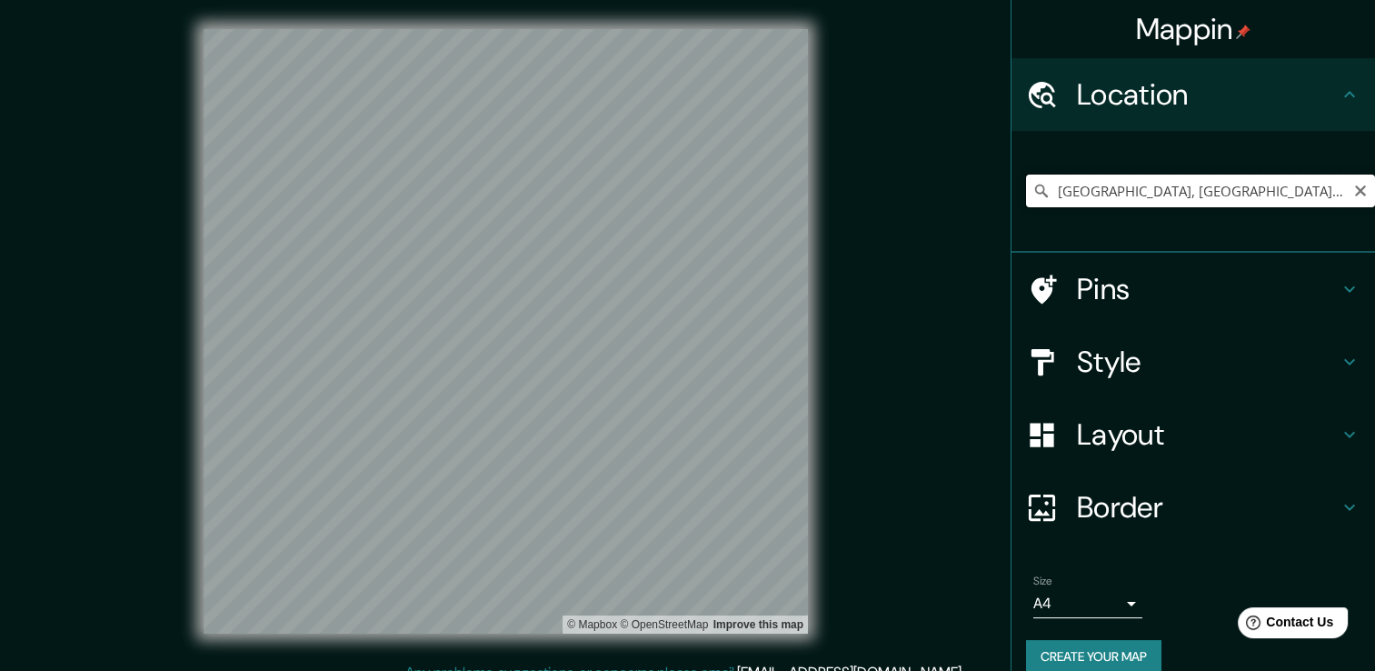
click at [1251, 195] on input "[GEOGRAPHIC_DATA], [GEOGRAPHIC_DATA], [GEOGRAPHIC_DATA]" at bounding box center [1200, 191] width 349 height 33
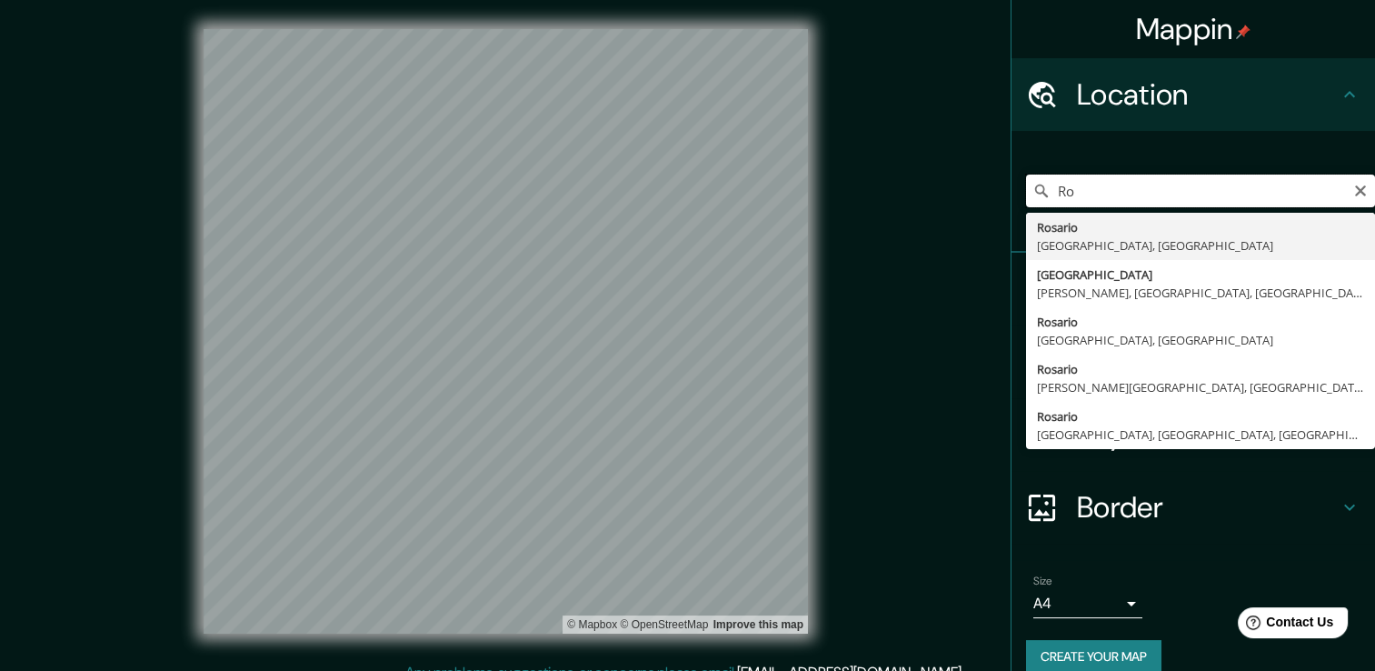
type input "R"
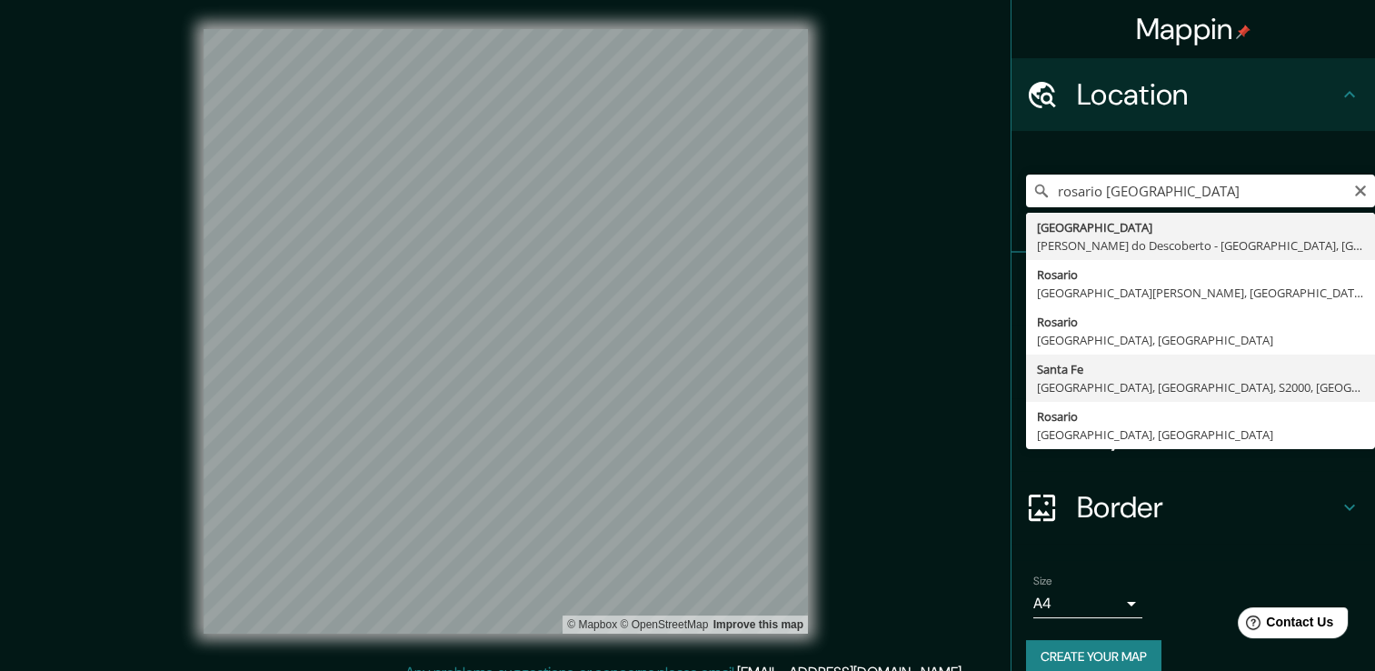
type input "[GEOGRAPHIC_DATA], [GEOGRAPHIC_DATA], [GEOGRAPHIC_DATA], S2000, [GEOGRAPHIC_DAT…"
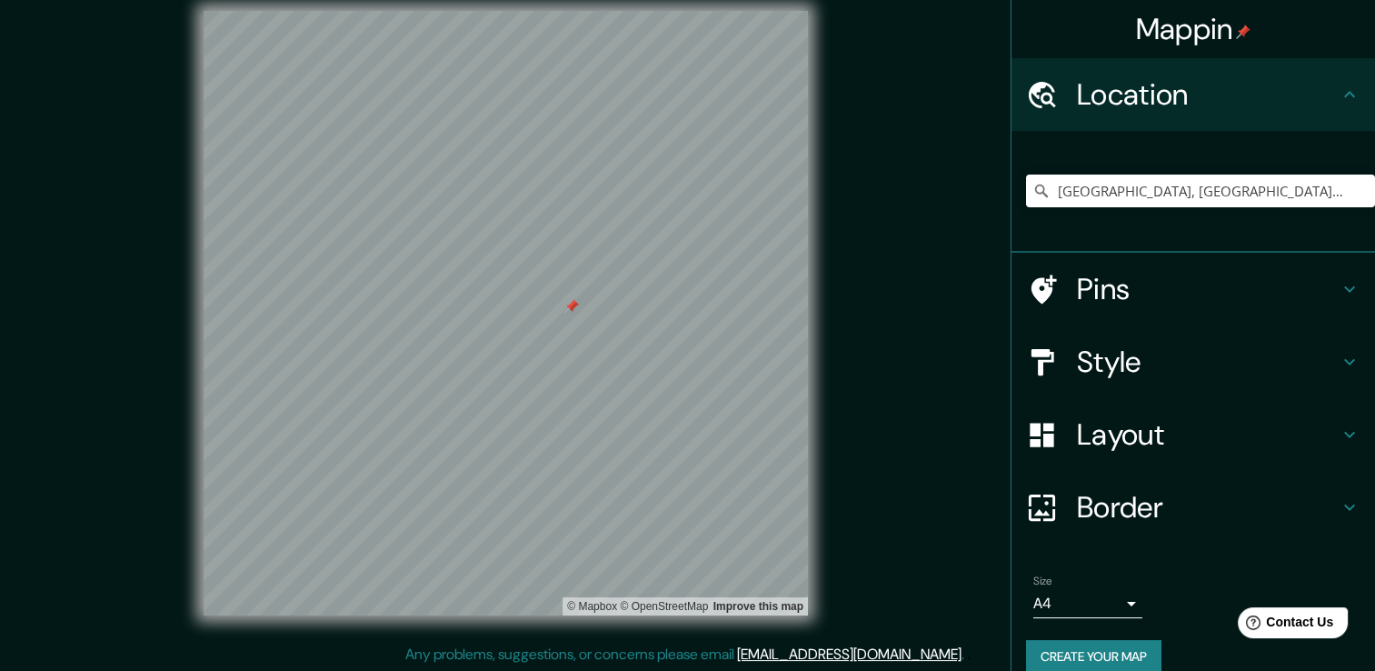
scroll to position [20, 0]
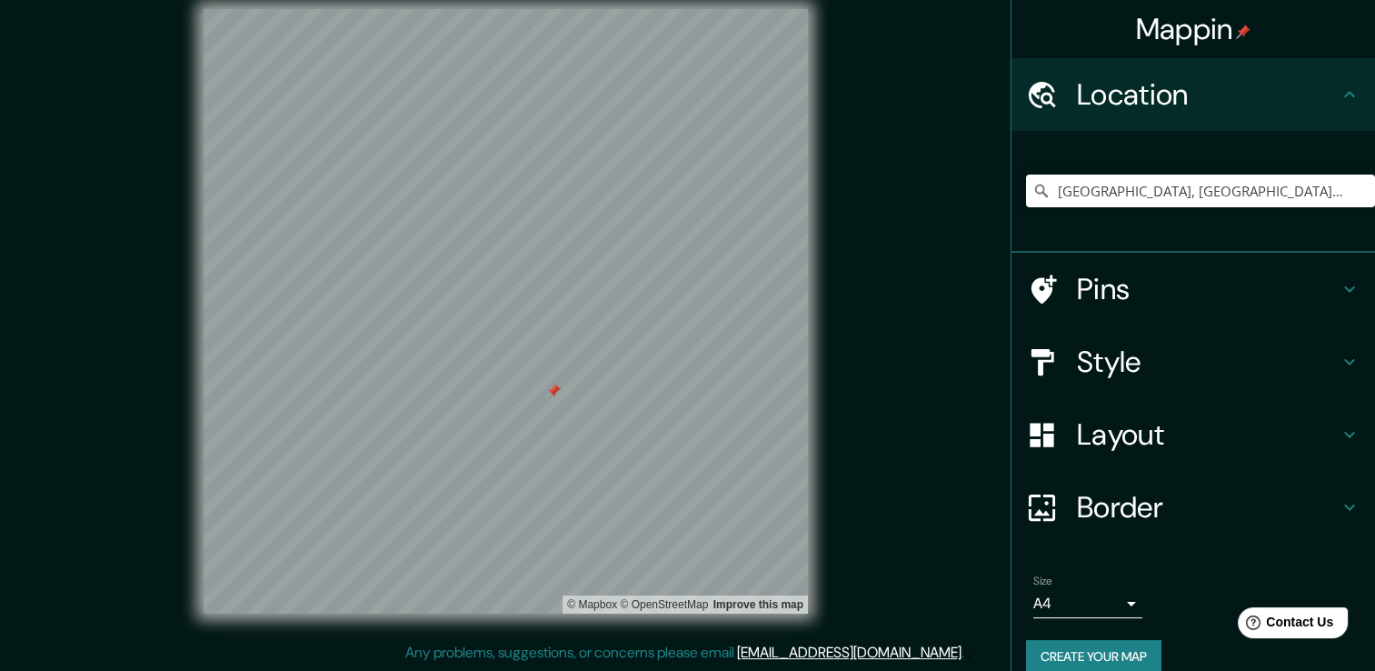
click at [1102, 295] on h4 "Pins" at bounding box center [1208, 289] width 262 height 36
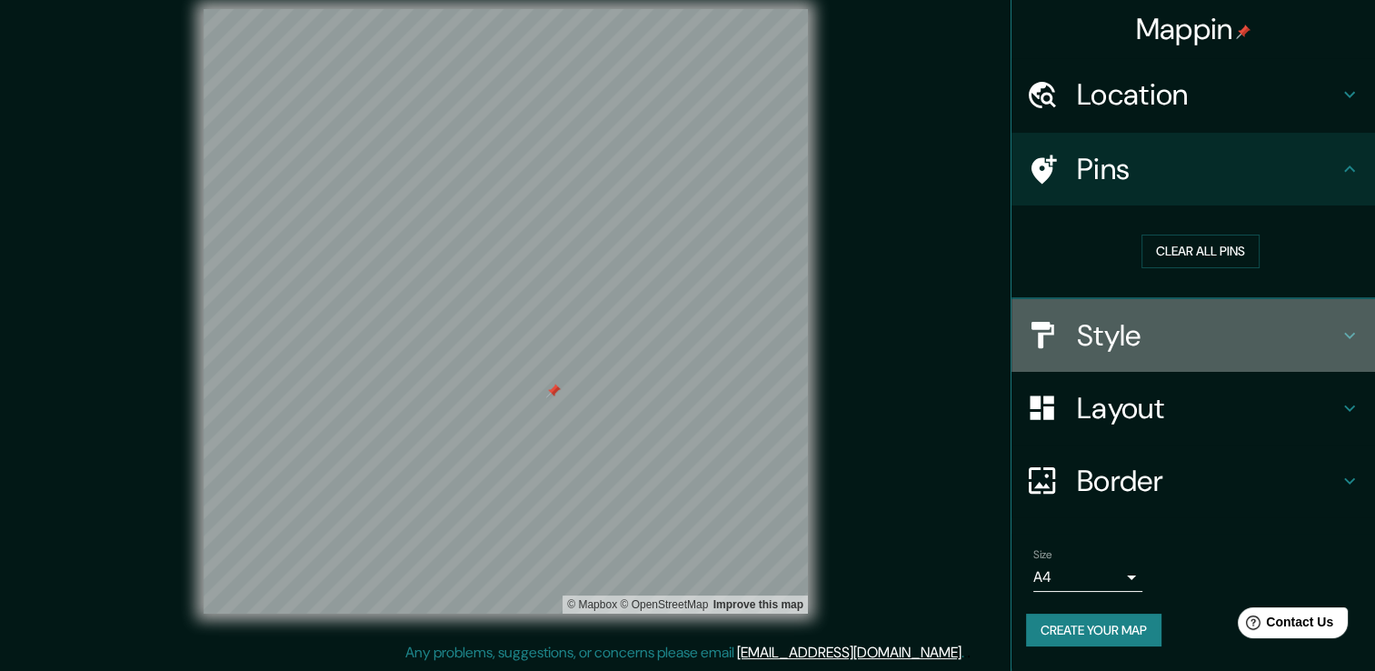
click at [1139, 317] on h4 "Style" at bounding box center [1208, 335] width 262 height 36
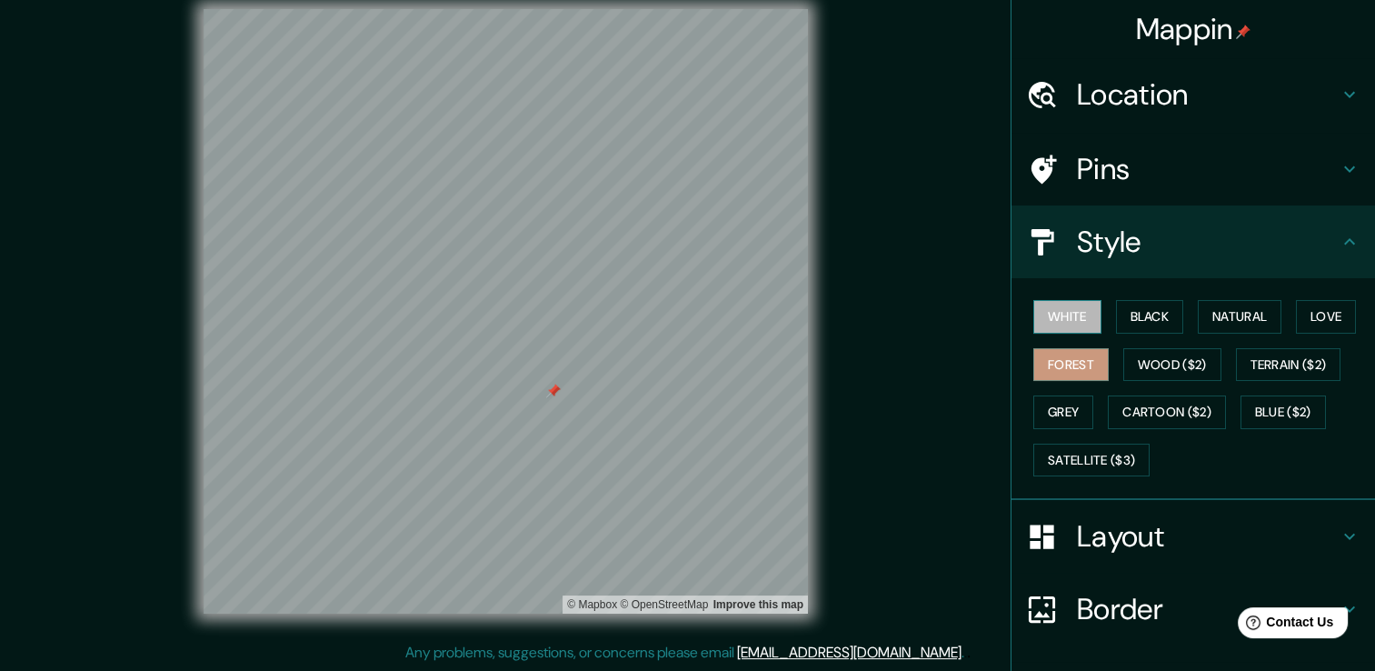
click at [1081, 311] on button "White" at bounding box center [1068, 317] width 68 height 34
click at [574, 362] on div at bounding box center [573, 357] width 15 height 15
click at [582, 335] on div at bounding box center [583, 341] width 15 height 15
click at [1124, 307] on button "Black" at bounding box center [1150, 317] width 68 height 34
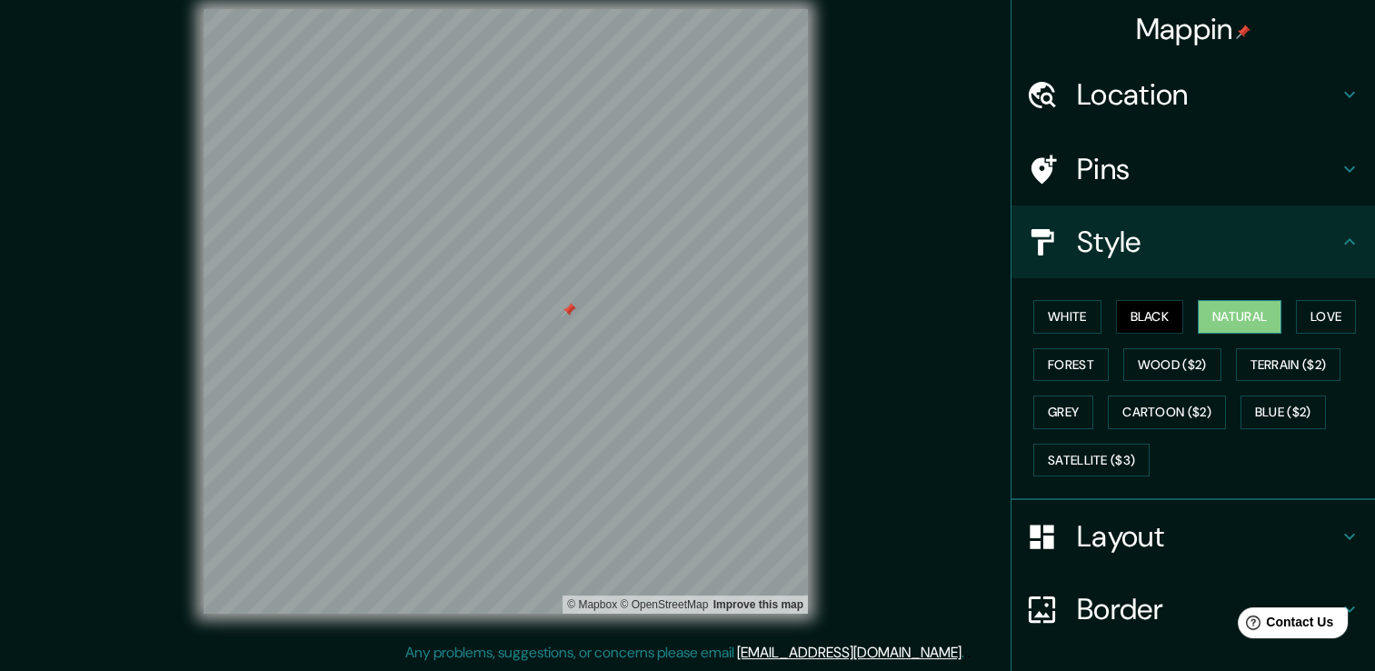
click at [1250, 311] on button "Natural" at bounding box center [1240, 317] width 84 height 34
click at [1322, 303] on button "Love" at bounding box center [1326, 317] width 60 height 34
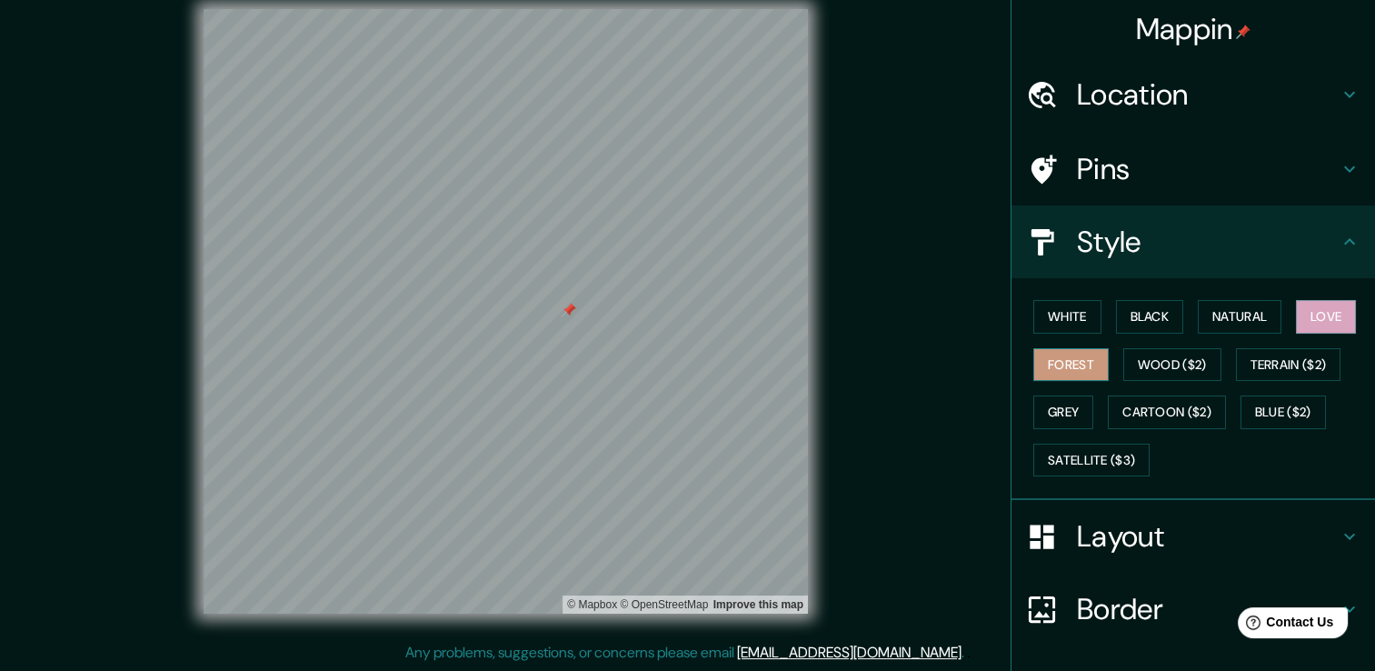
click at [1046, 374] on button "Forest" at bounding box center [1071, 365] width 75 height 34
click at [1167, 366] on button "Wood ($2)" at bounding box center [1173, 365] width 98 height 34
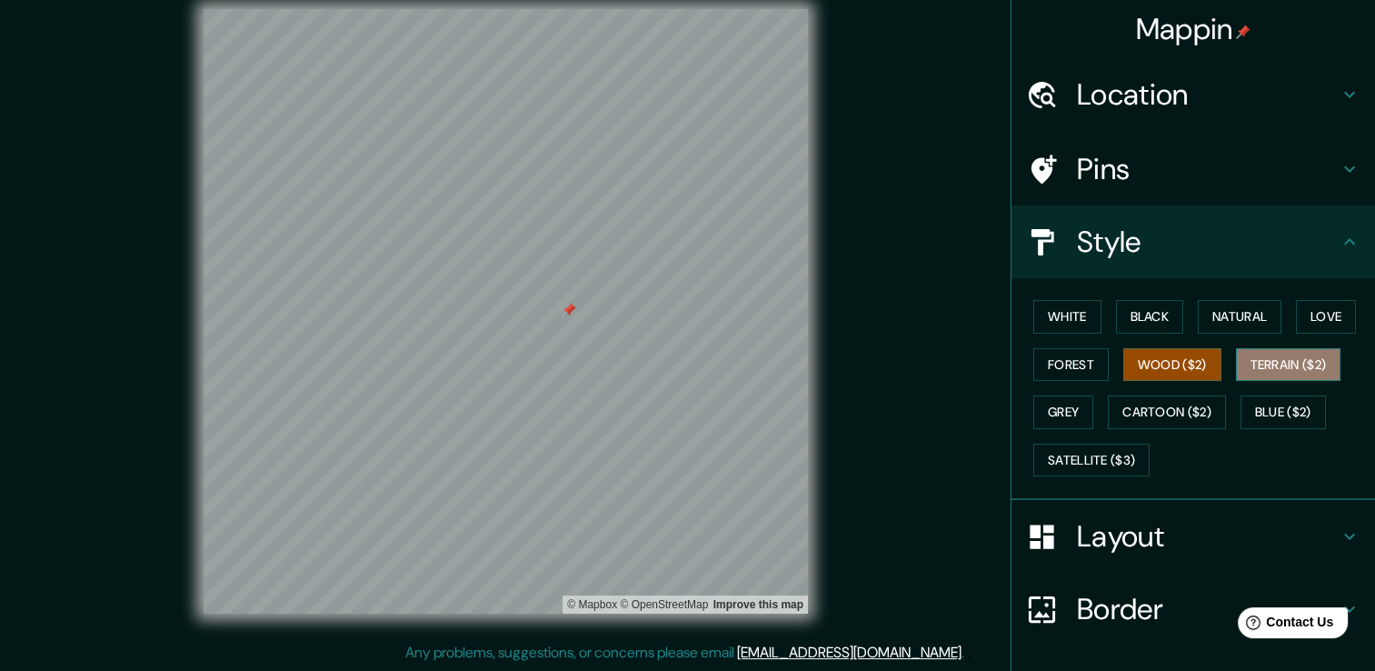
click at [1285, 361] on button "Terrain ($2)" at bounding box center [1288, 365] width 105 height 34
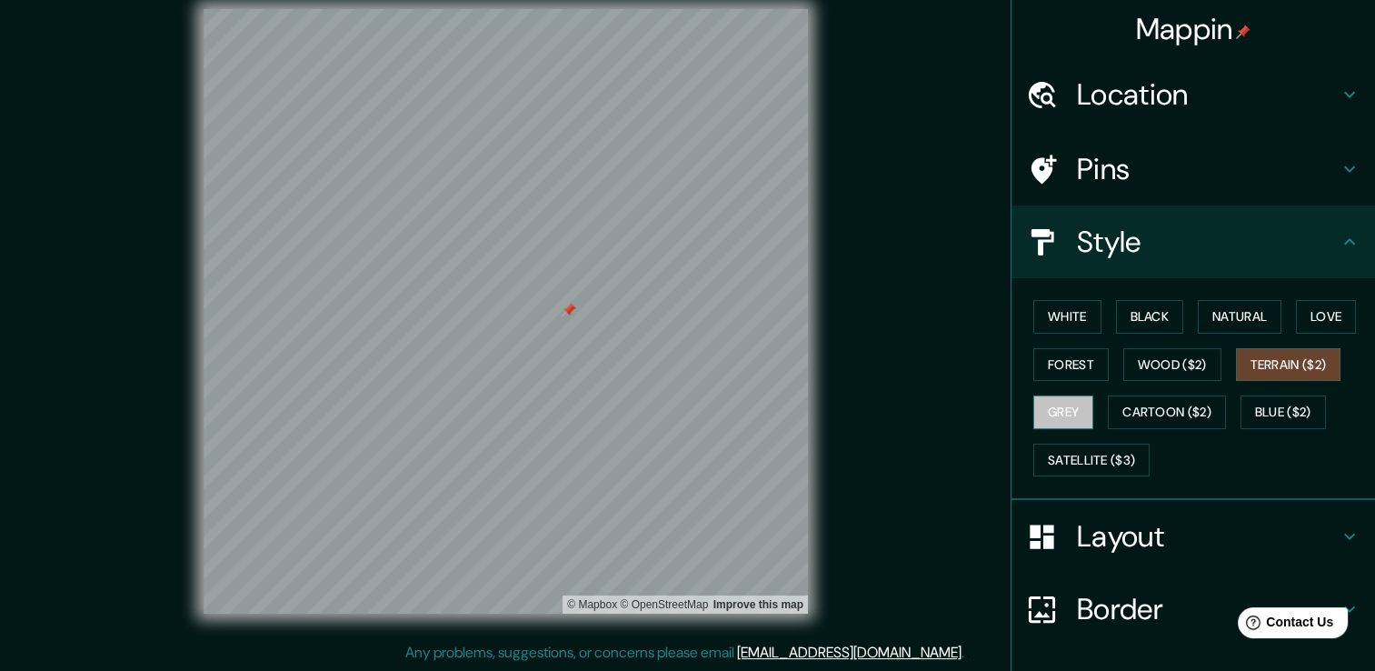
click at [1051, 421] on button "Grey" at bounding box center [1064, 412] width 60 height 34
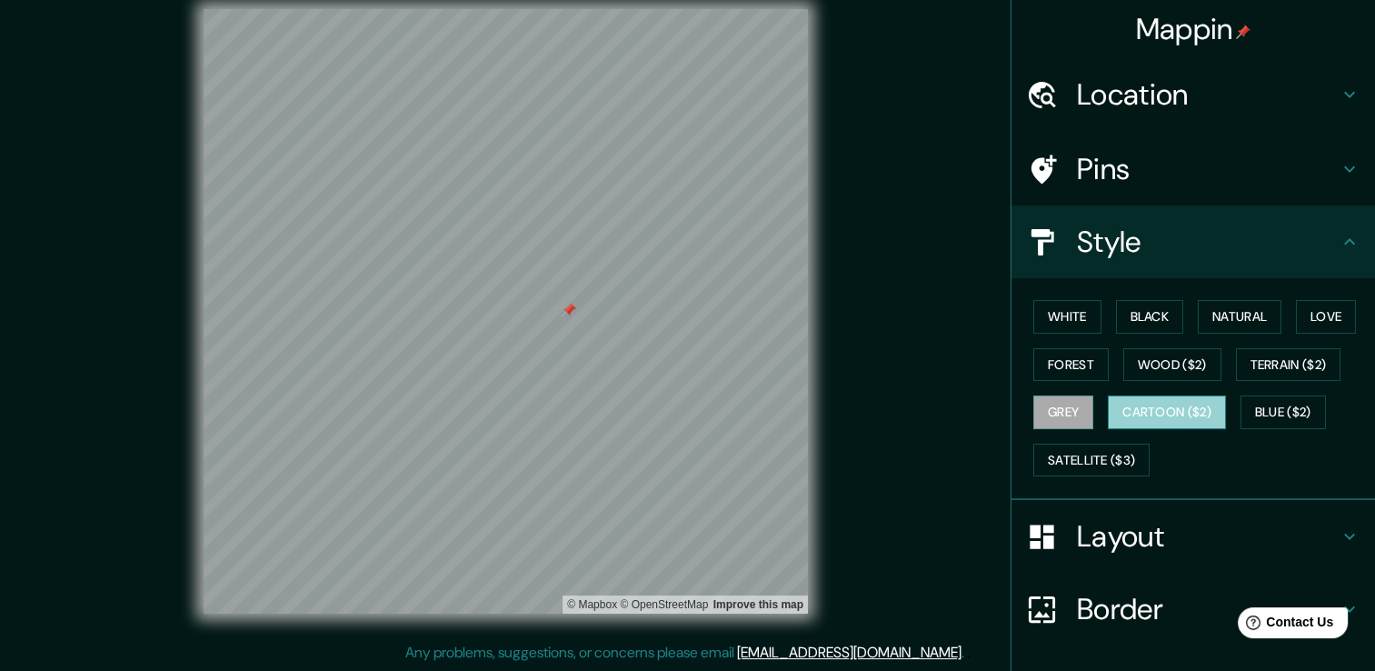
click at [1124, 420] on button "Cartoon ($2)" at bounding box center [1167, 412] width 118 height 34
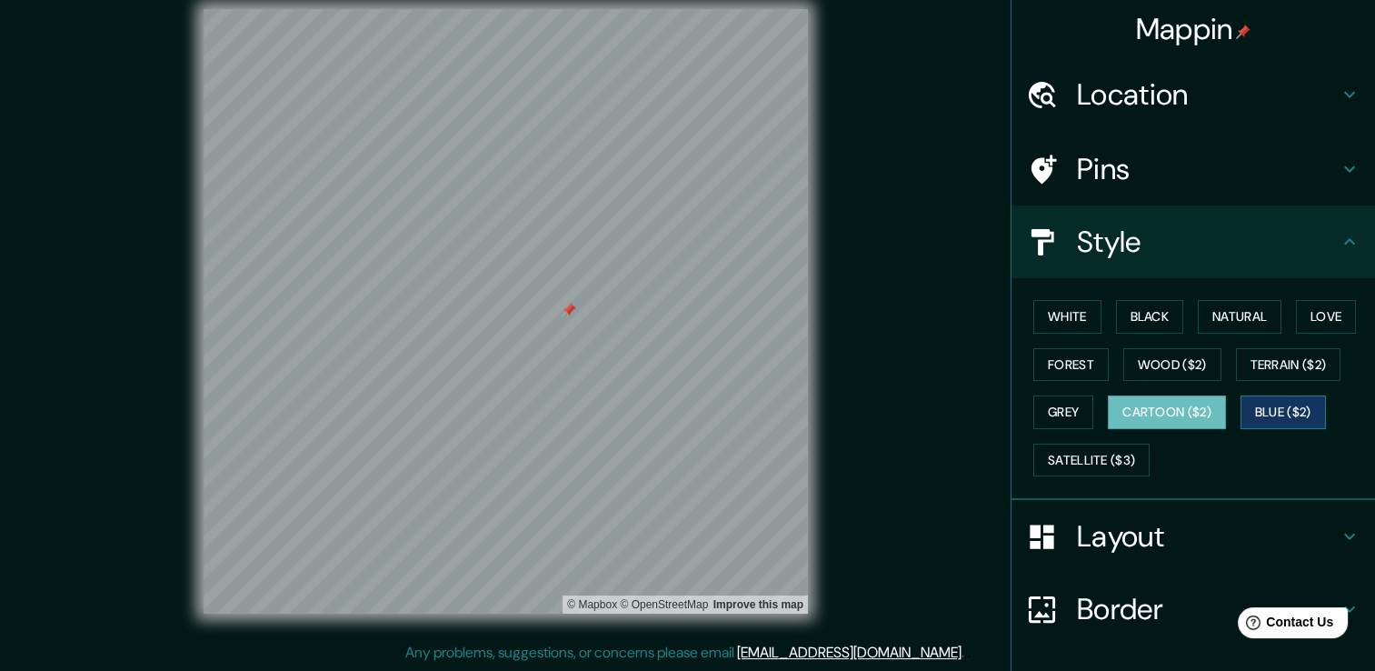
click at [1273, 402] on button "Blue ($2)" at bounding box center [1283, 412] width 85 height 34
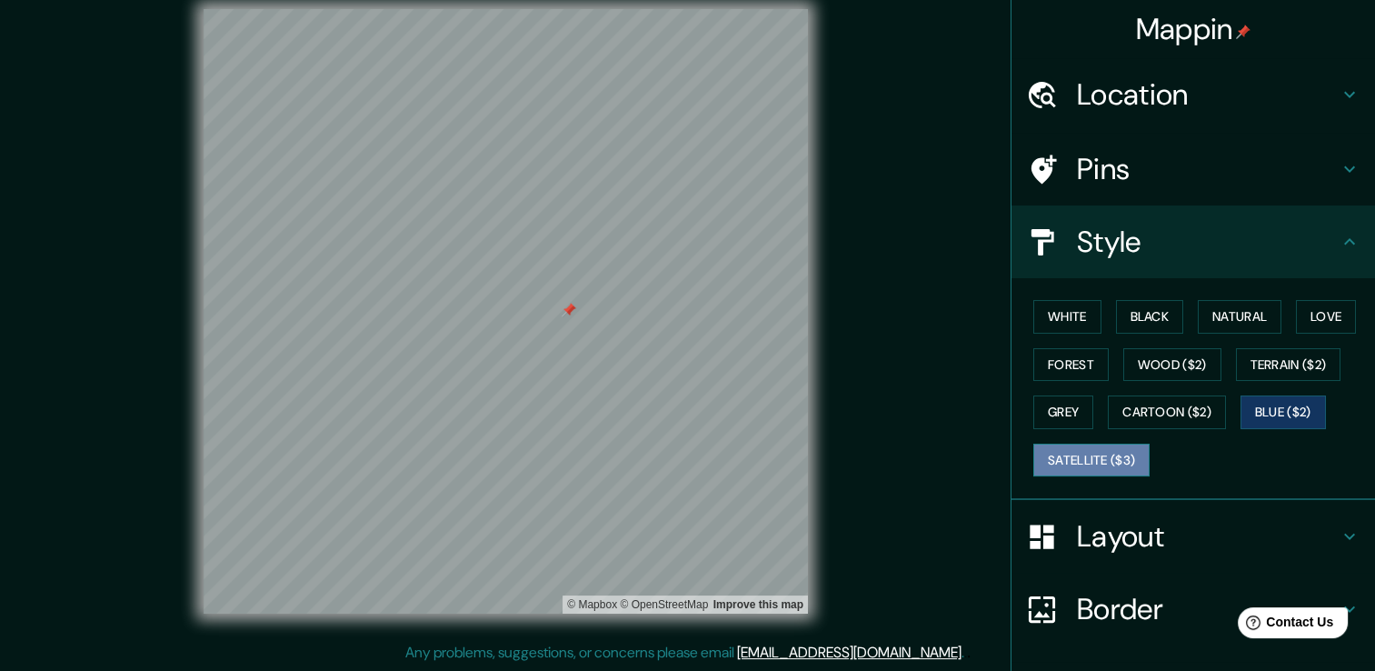
click at [1096, 459] on button "Satellite ($3)" at bounding box center [1092, 461] width 116 height 34
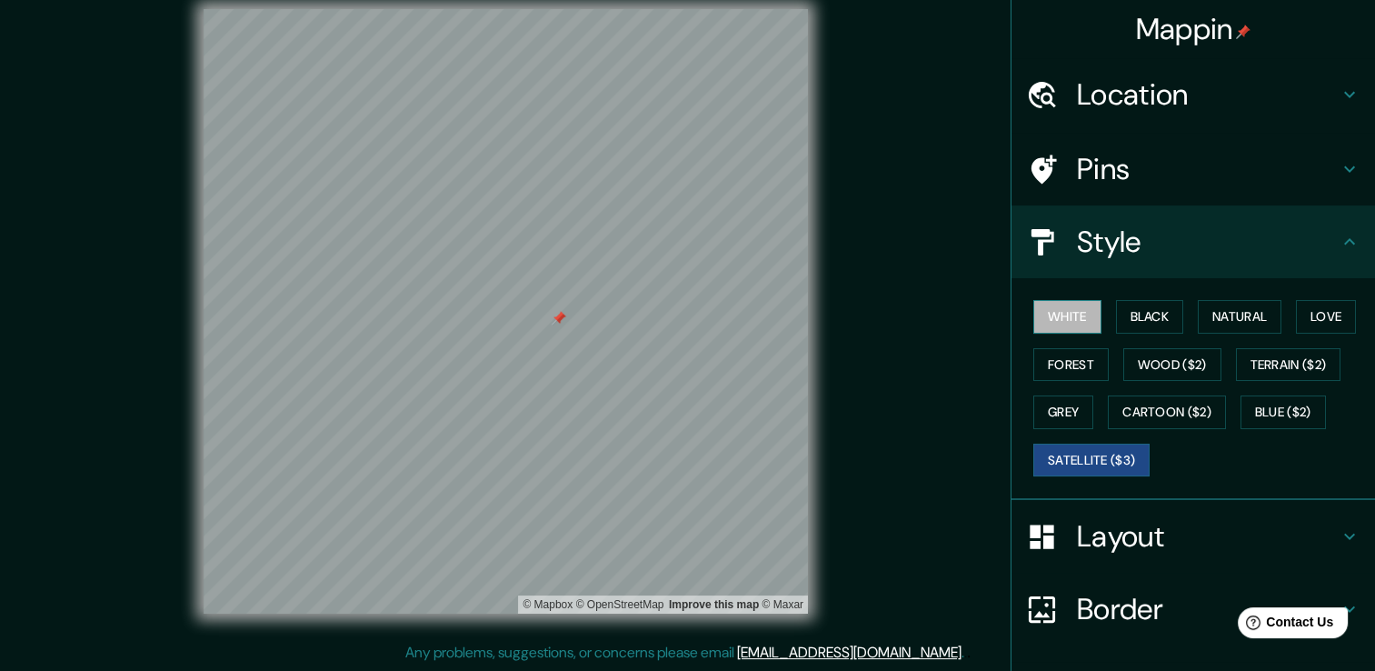
click at [1040, 304] on button "White" at bounding box center [1068, 317] width 68 height 34
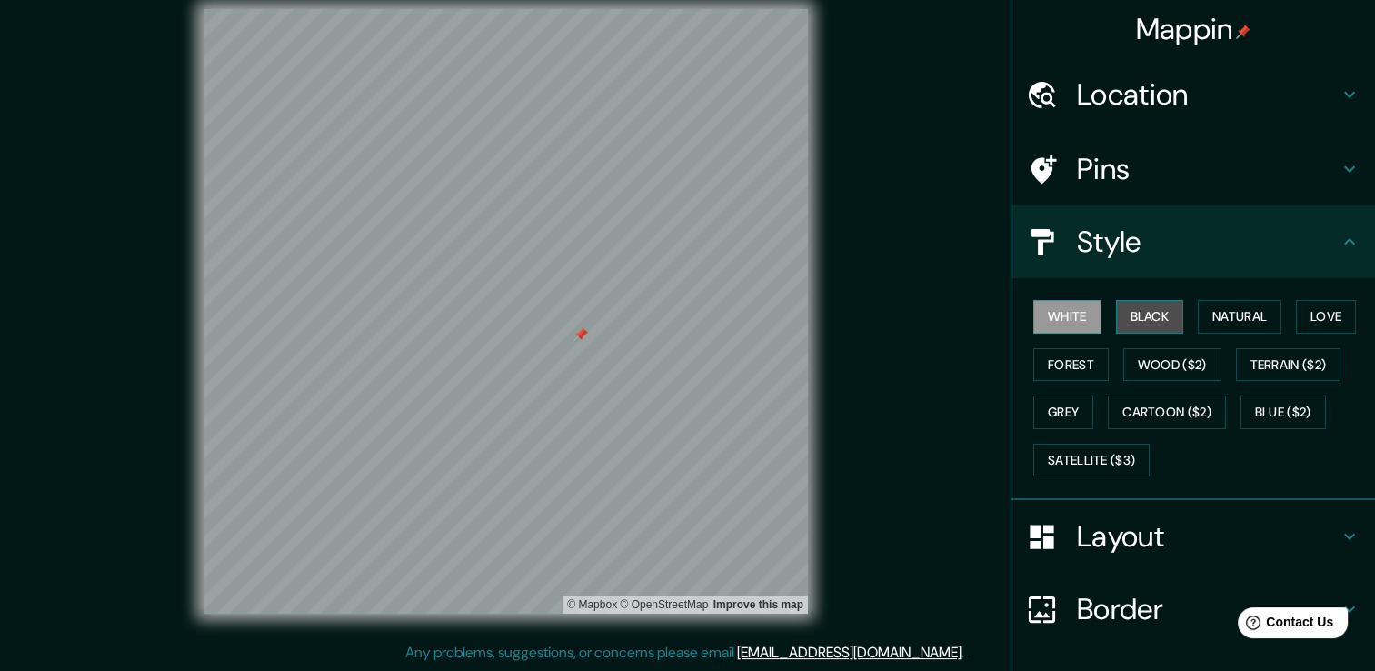
click at [1137, 322] on button "Black" at bounding box center [1150, 317] width 68 height 34
click at [1056, 322] on button "White" at bounding box center [1068, 317] width 68 height 34
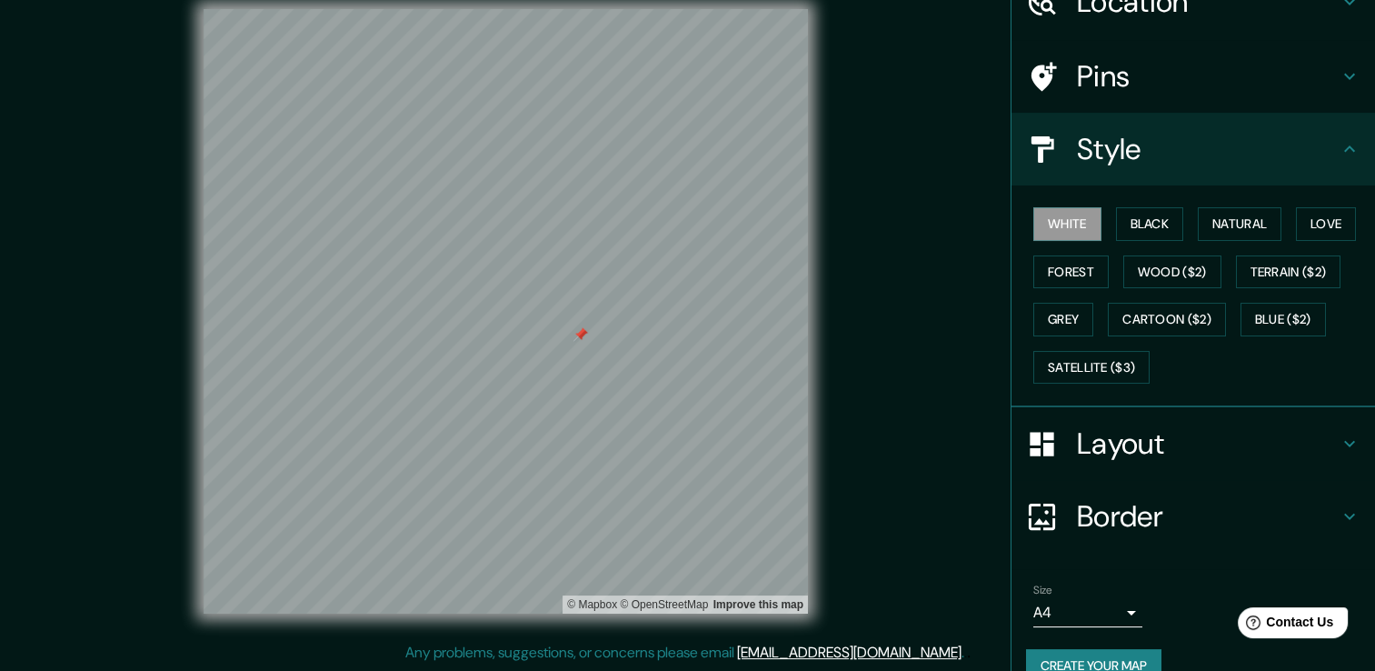
scroll to position [123, 0]
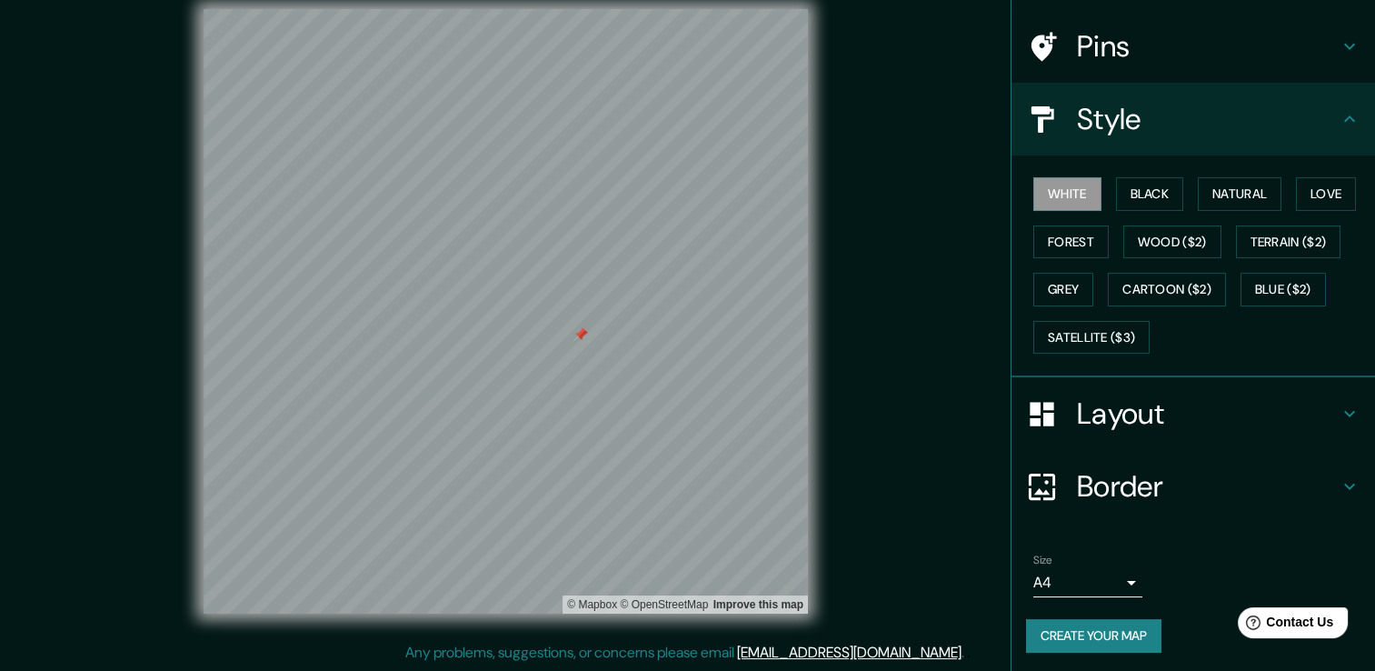
click at [1084, 621] on button "Create your map" at bounding box center [1093, 636] width 135 height 34
click at [1323, 482] on h4 "Border" at bounding box center [1208, 486] width 262 height 36
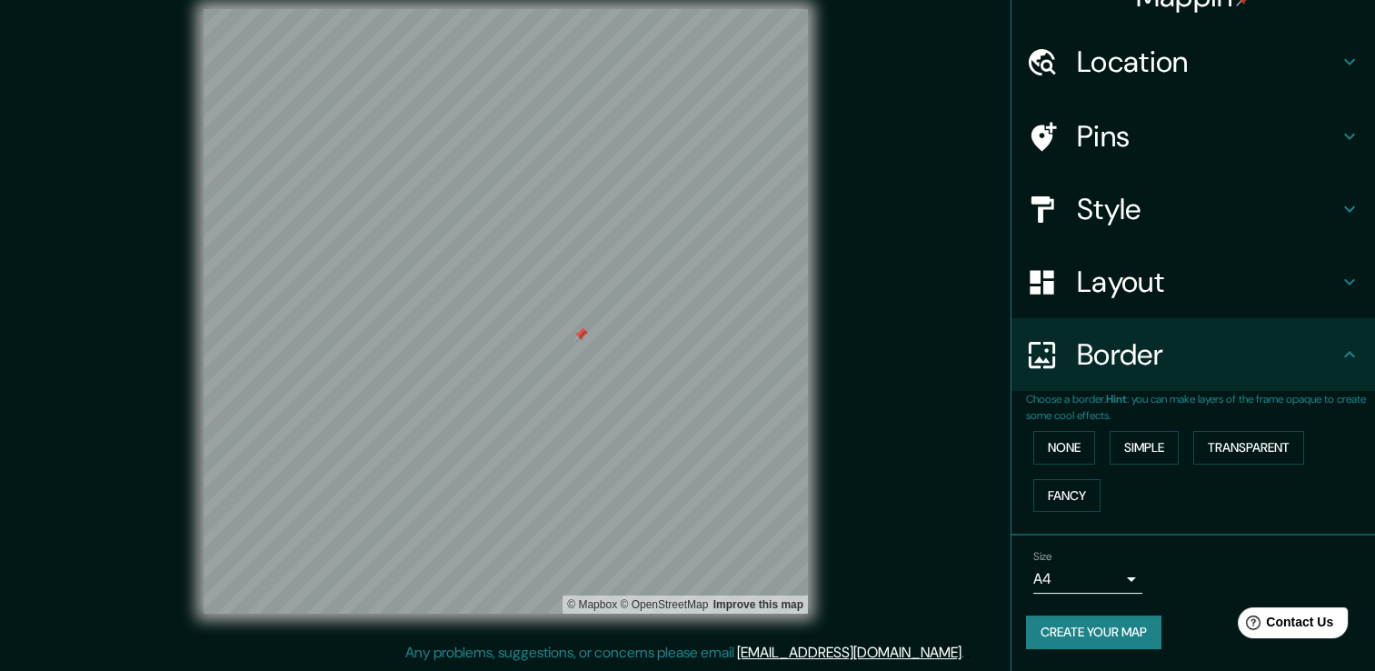
scroll to position [30, 0]
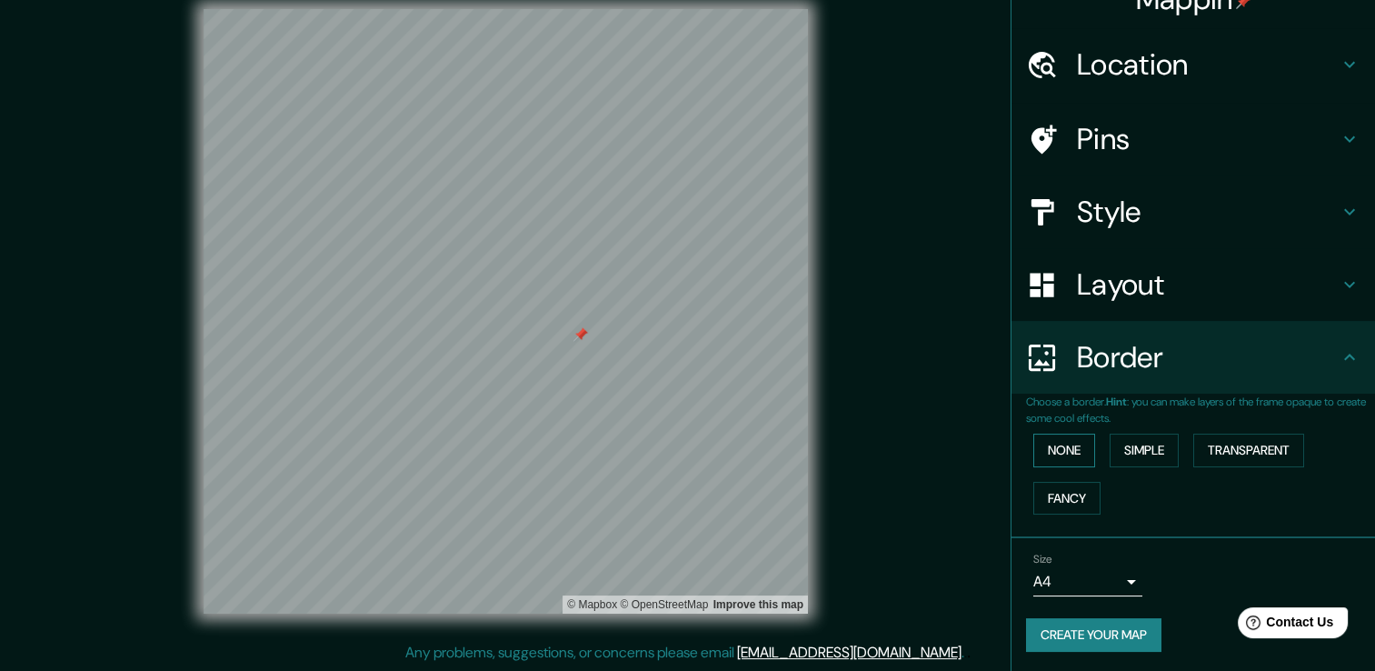
click at [1053, 445] on button "None" at bounding box center [1065, 451] width 62 height 34
click at [1162, 446] on button "Simple" at bounding box center [1144, 451] width 69 height 34
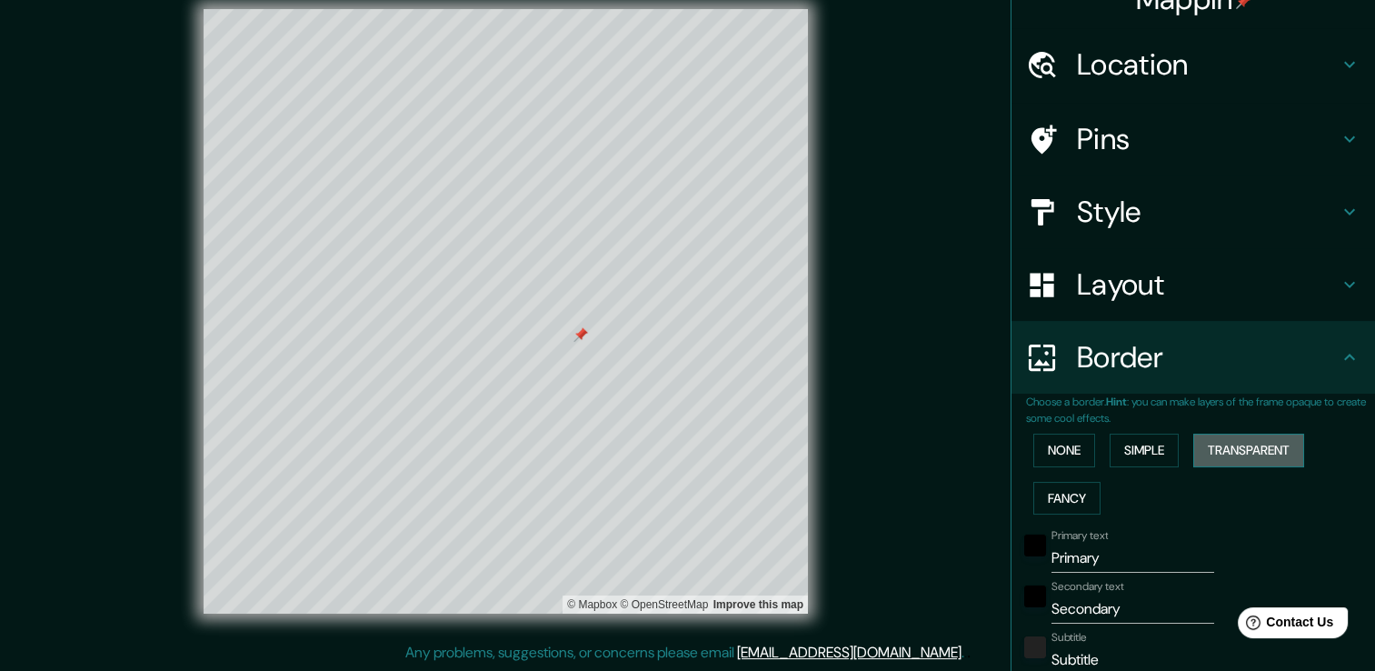
click at [1221, 451] on button "Transparent" at bounding box center [1249, 451] width 111 height 34
click at [1062, 496] on button "Fancy" at bounding box center [1067, 499] width 67 height 34
click at [1051, 465] on button "None" at bounding box center [1065, 451] width 62 height 34
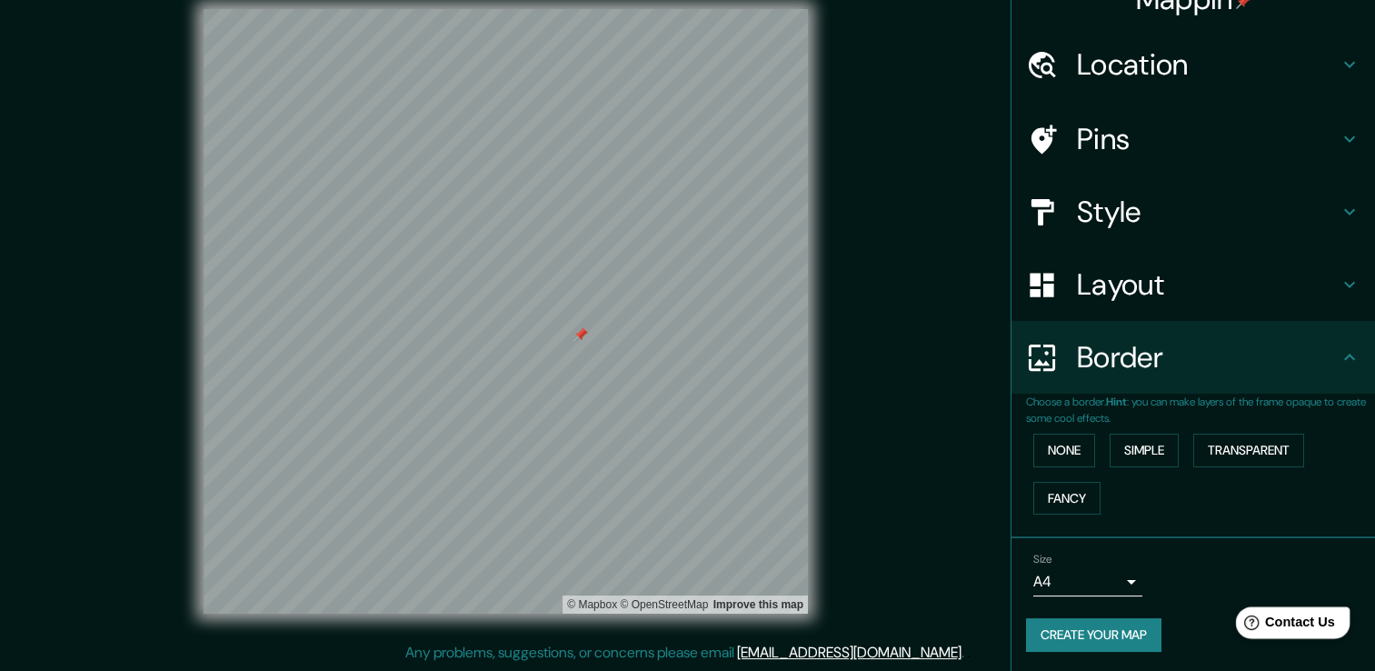
click at [1272, 615] on span "Contact Us" at bounding box center [1300, 622] width 70 height 15
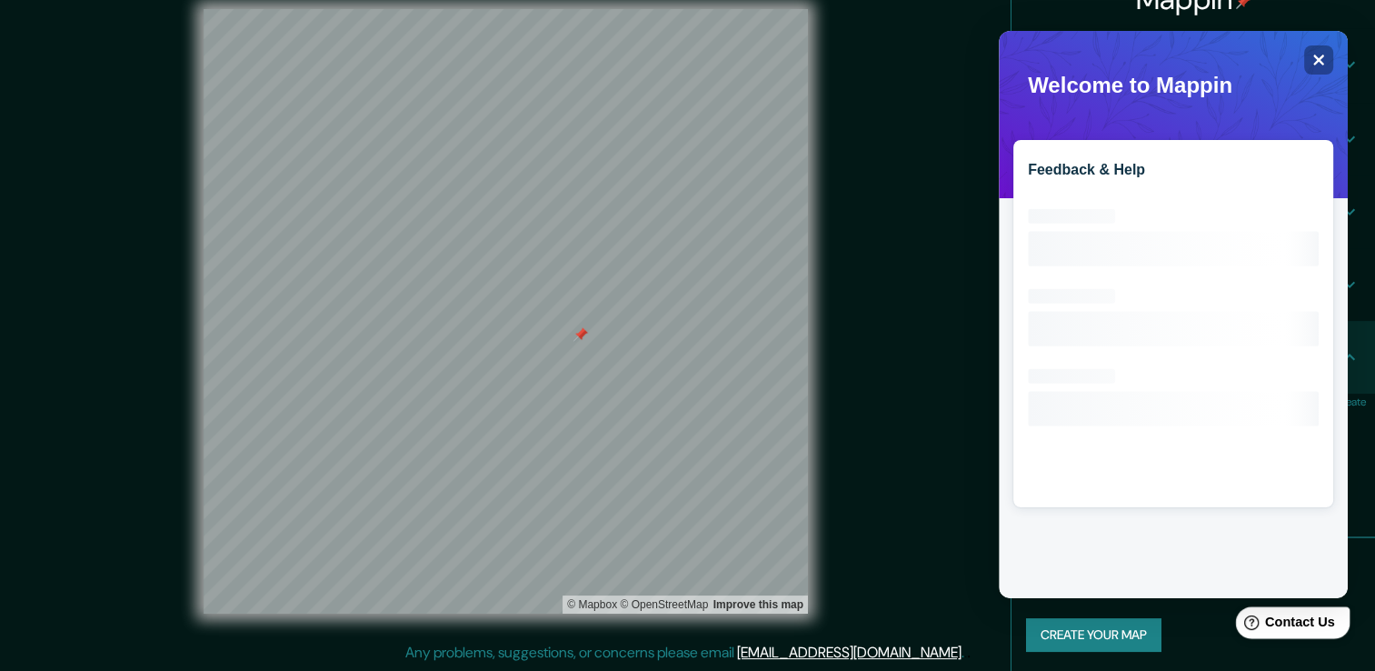
scroll to position [0, 0]
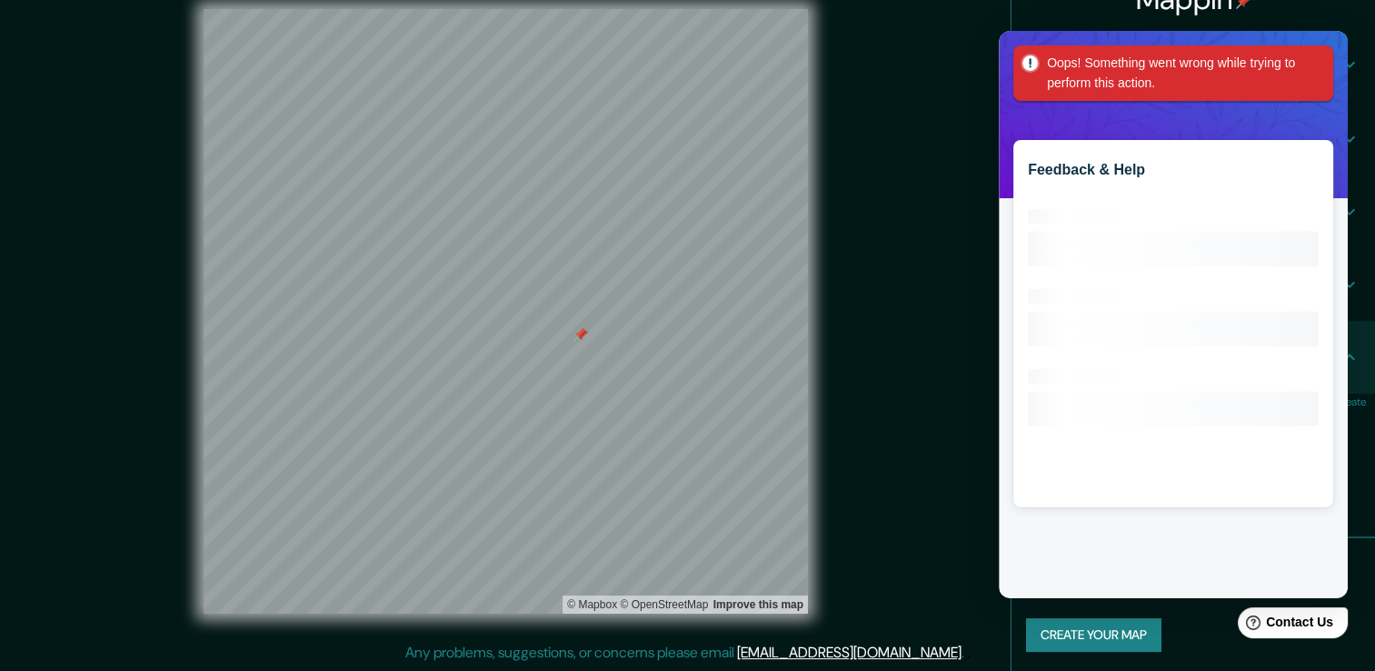
click at [1328, 60] on div "Oops! Something went wrong while trying to perform this action." at bounding box center [1174, 72] width 320 height 55
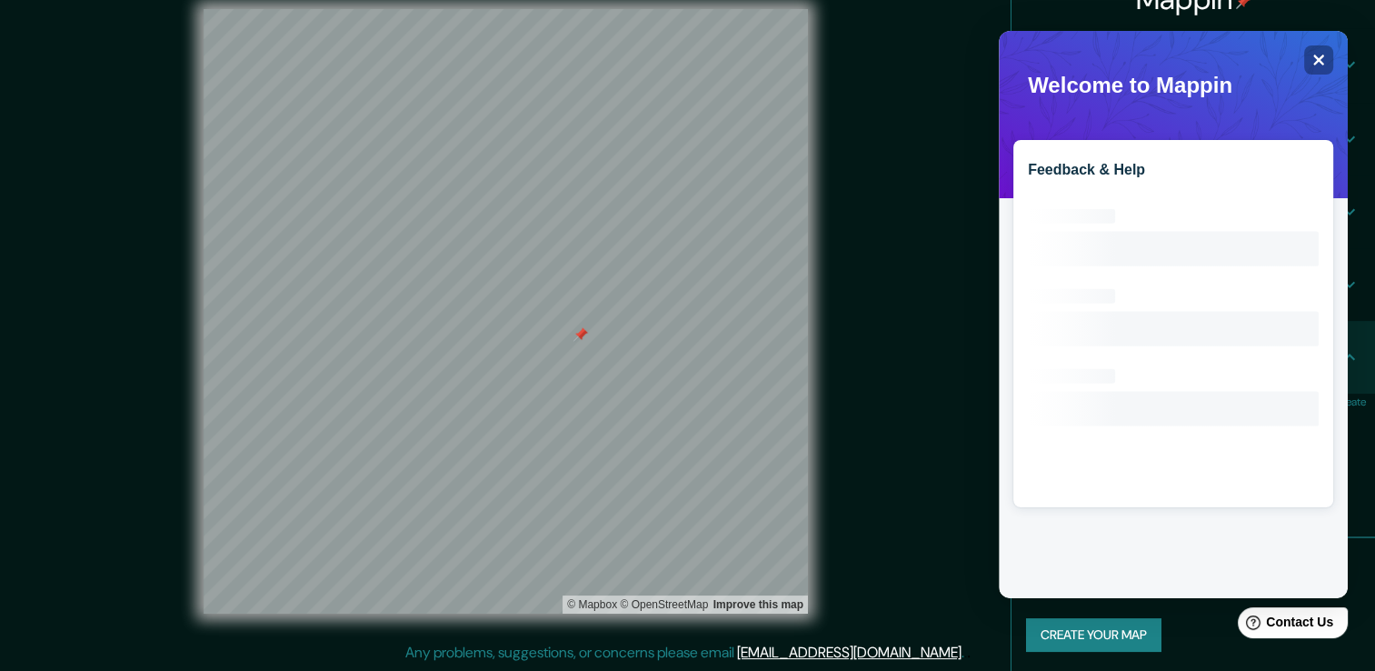
click at [1335, 55] on div "Feedback & Help Loading interface..." at bounding box center [1173, 314] width 349 height 567
click at [1317, 57] on icon "Close" at bounding box center [1320, 61] width 12 height 12
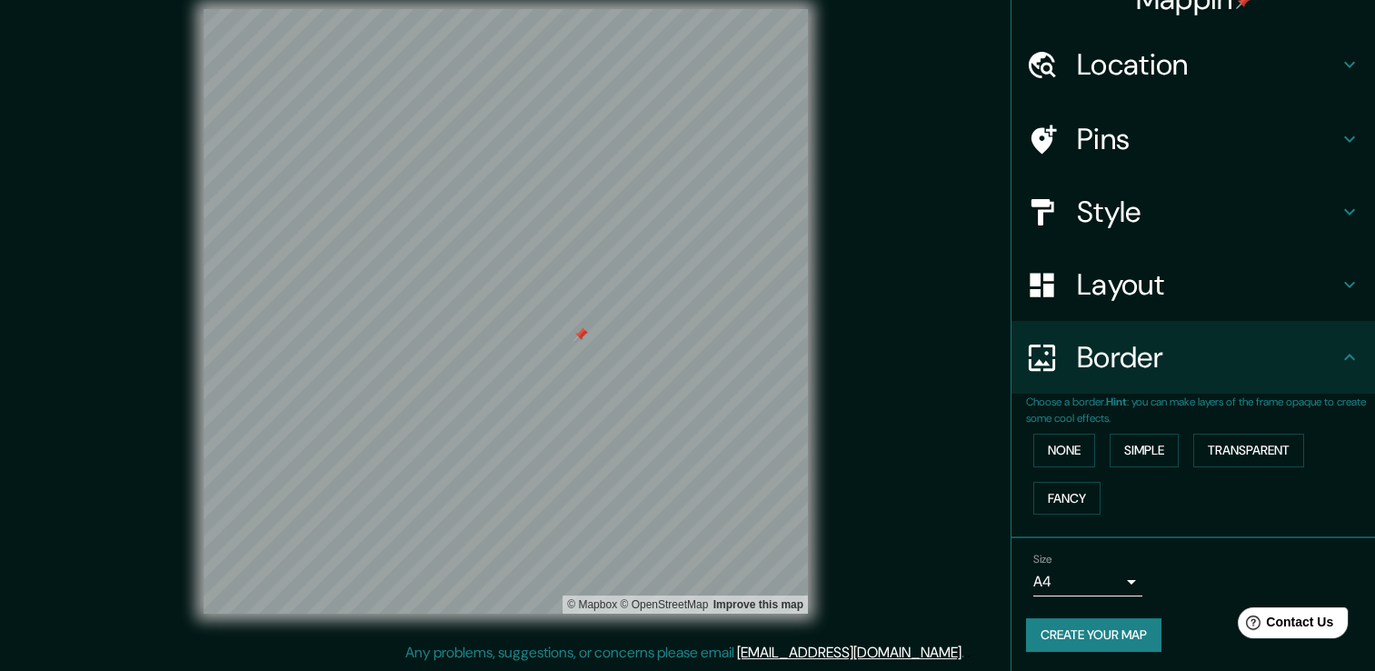
click at [1244, 136] on h4 "Pins" at bounding box center [1208, 139] width 262 height 36
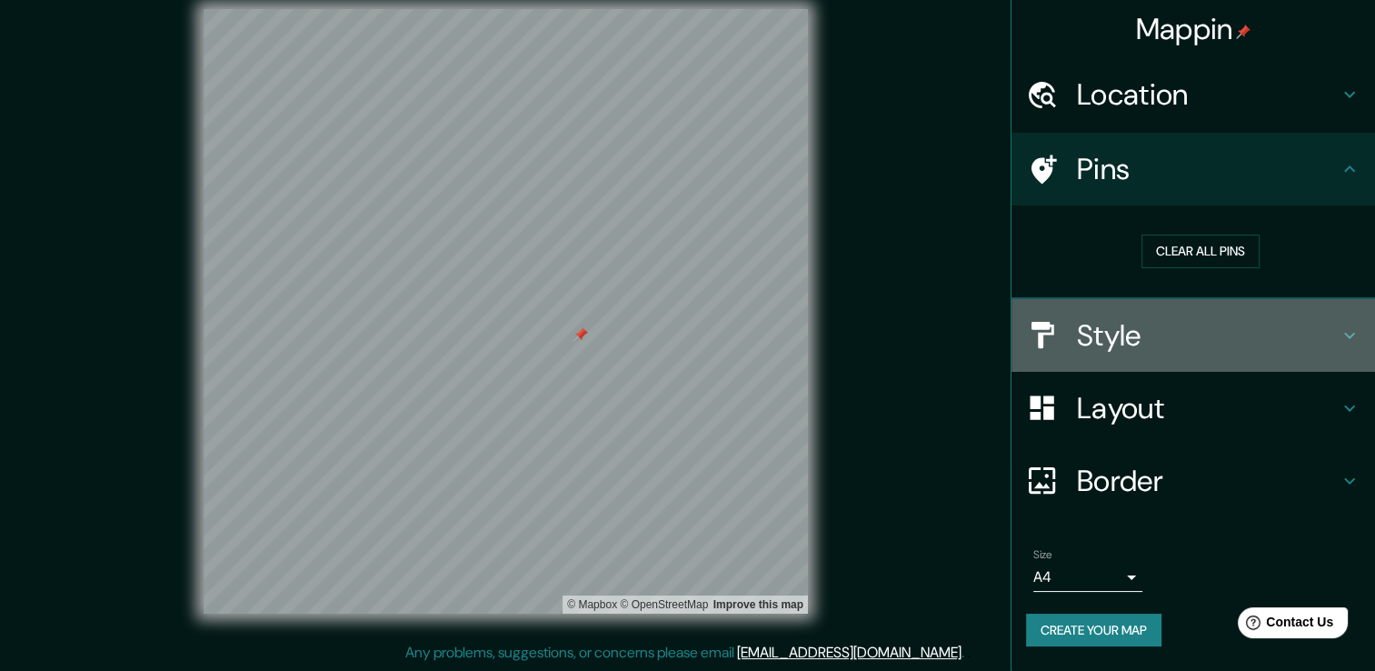
click at [1175, 339] on h4 "Style" at bounding box center [1208, 335] width 262 height 36
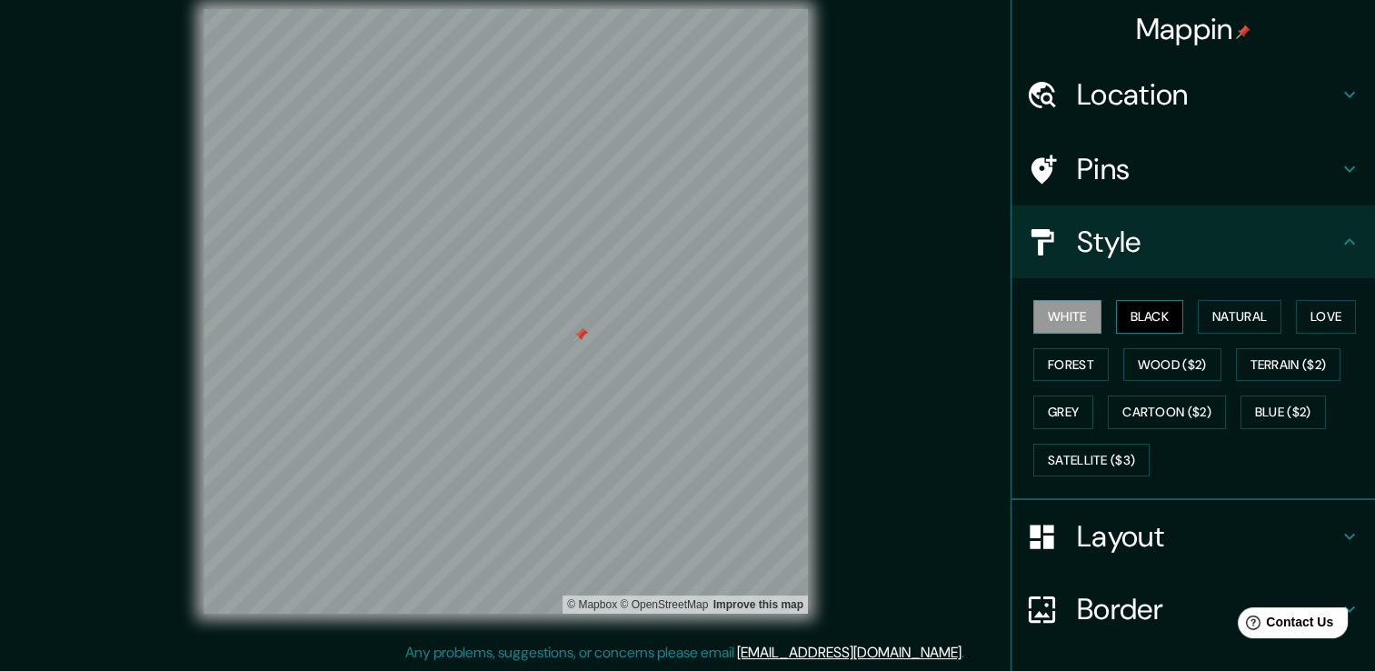
click at [1142, 315] on button "Black" at bounding box center [1150, 317] width 68 height 34
click at [1230, 312] on button "Natural" at bounding box center [1240, 317] width 84 height 34
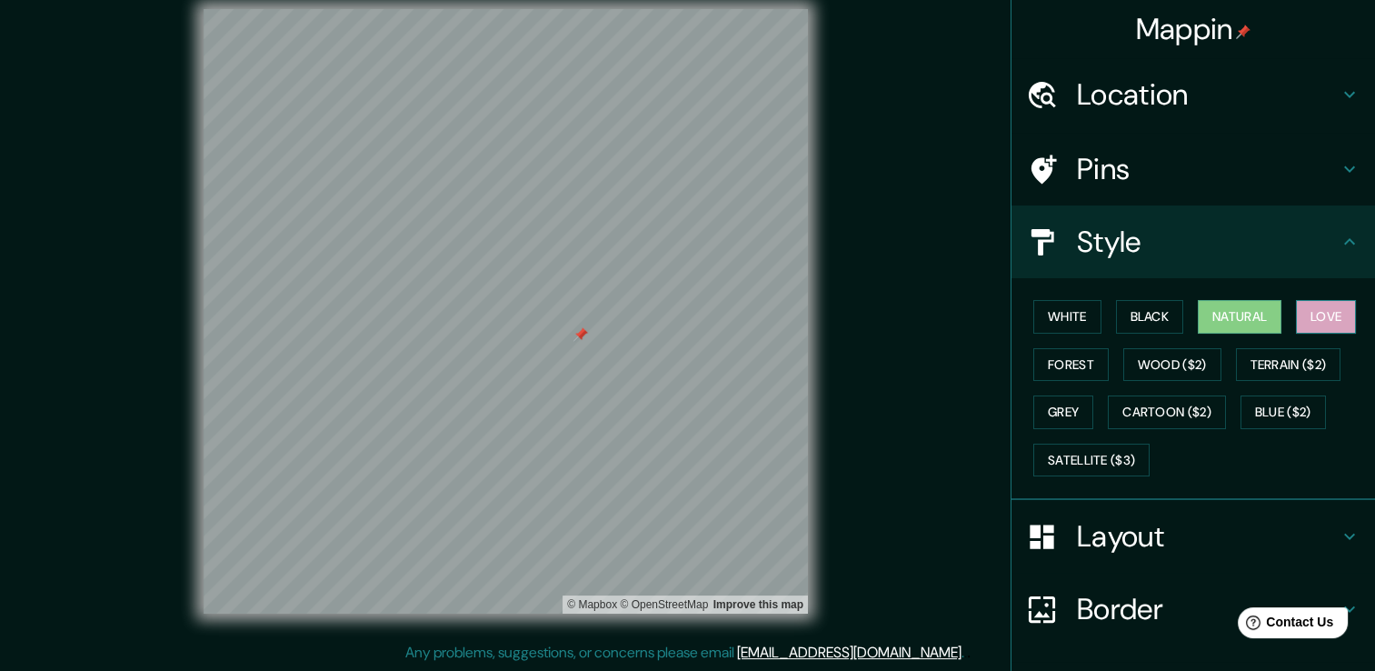
click at [1324, 306] on button "Love" at bounding box center [1326, 317] width 60 height 34
click at [1085, 355] on button "Forest" at bounding box center [1071, 365] width 75 height 34
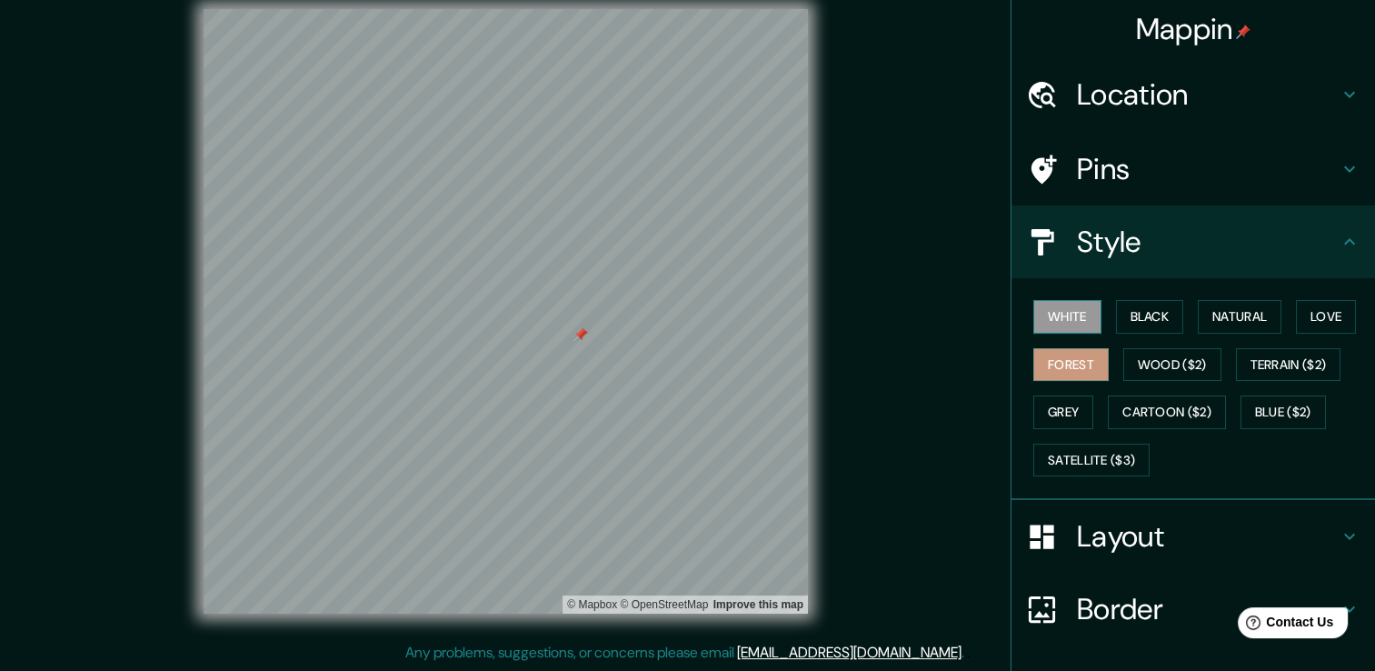
click at [1055, 307] on button "White" at bounding box center [1068, 317] width 68 height 34
click at [1043, 382] on div "White Black Natural Love Forest Wood ($2) Terrain ($2) Grey Cartoon ($2) Blue (…" at bounding box center [1200, 388] width 349 height 191
click at [1043, 371] on button "Forest" at bounding box center [1071, 365] width 75 height 34
click at [1043, 327] on button "White" at bounding box center [1068, 317] width 68 height 34
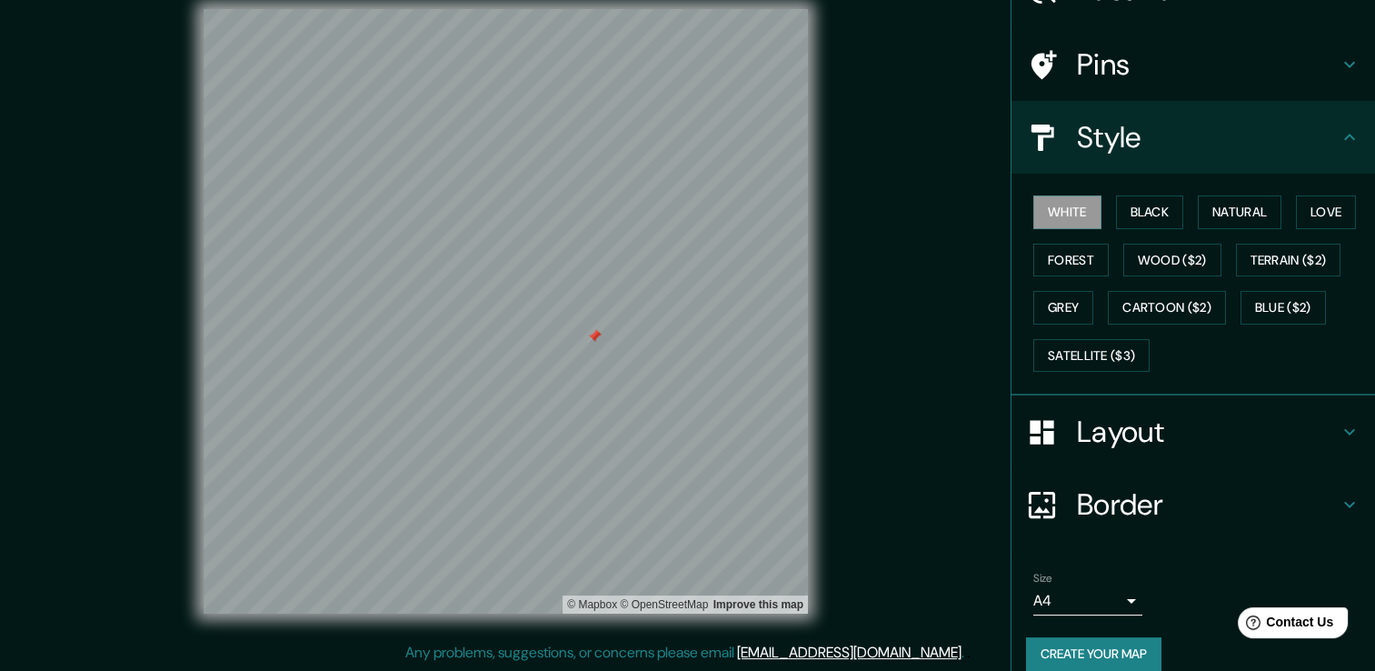
scroll to position [123, 0]
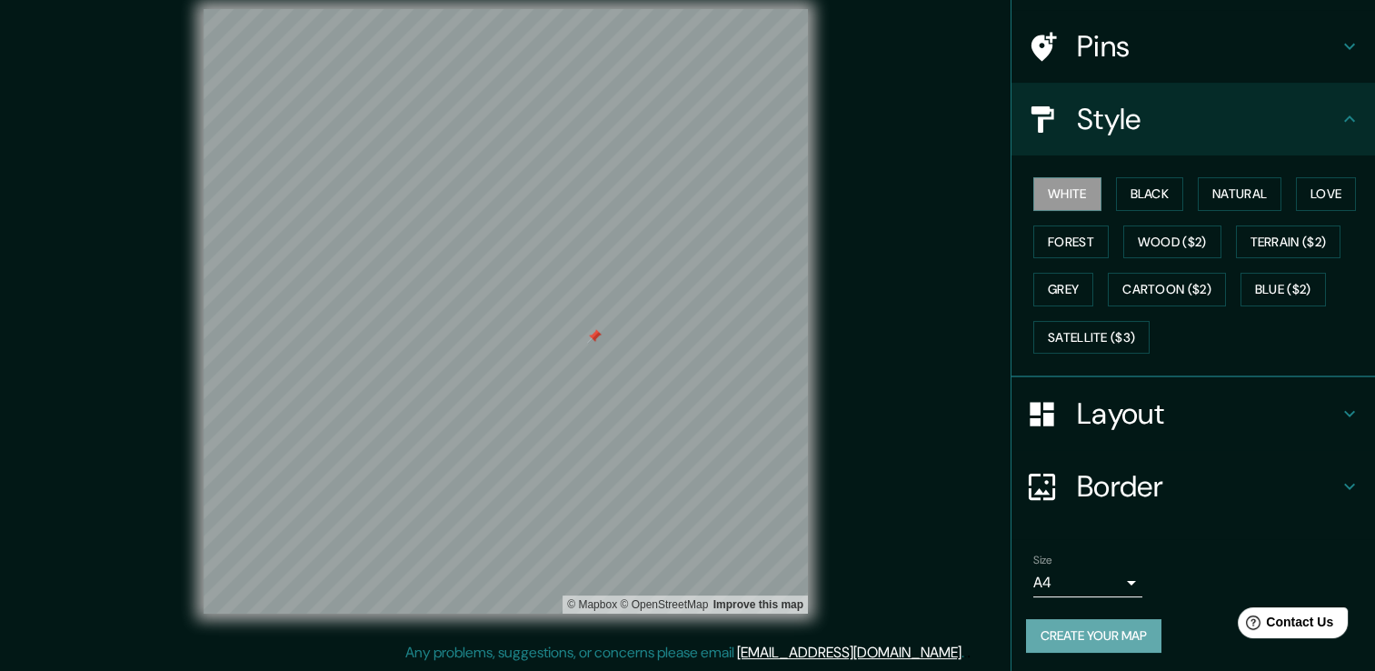
click at [1106, 626] on button "Create your map" at bounding box center [1093, 636] width 135 height 34
click at [1202, 656] on div "Size A4 single Create your map" at bounding box center [1193, 606] width 335 height 121
click at [1069, 632] on button "Create your map" at bounding box center [1093, 636] width 135 height 34
